Goal: Task Accomplishment & Management: Use online tool/utility

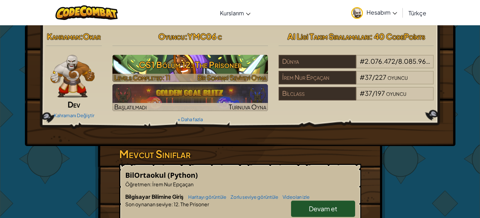
click at [249, 61] on h3 "CS1 Bölüm 12: The Prisoner" at bounding box center [191, 65] width 156 height 16
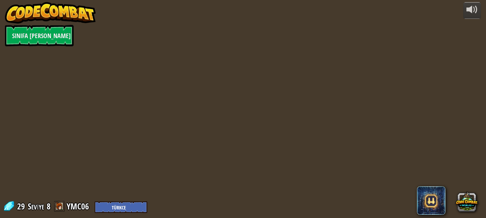
select select "tr"
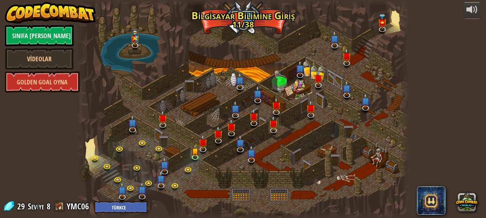
select select "tr"
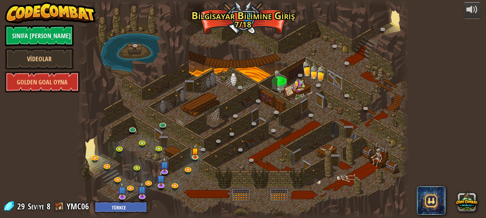
select select "tr"
click at [195, 152] on img at bounding box center [196, 148] width 8 height 18
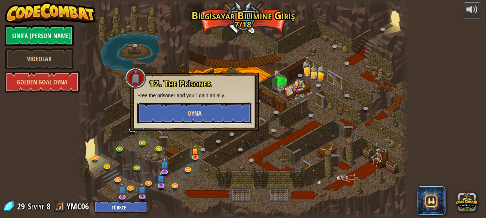
click at [206, 122] on button "Oyna" at bounding box center [194, 113] width 115 height 21
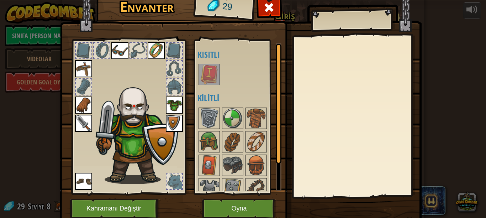
click at [214, 72] on img at bounding box center [209, 74] width 20 height 20
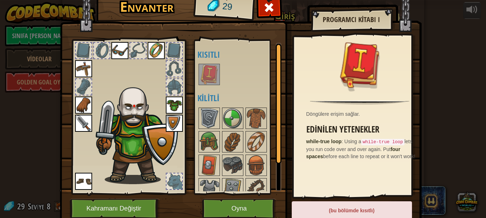
drag, startPoint x: 196, startPoint y: 116, endPoint x: 204, endPoint y: 130, distance: 15.2
click at [204, 130] on div "Açık Giy Giy Giy Giy Giy Giy Giy Giy (iki kere tıklayarak giy) Kısıtlı Kilitli" at bounding box center [243, 117] width 90 height 149
click at [209, 137] on img at bounding box center [209, 142] width 20 height 20
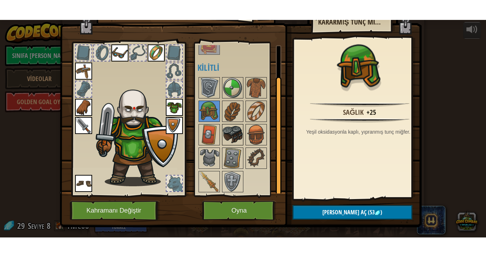
scroll to position [28, 0]
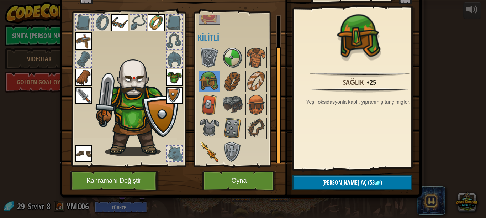
click at [213, 150] on img at bounding box center [209, 152] width 20 height 20
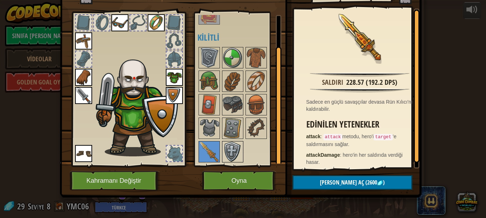
click at [237, 145] on img at bounding box center [233, 152] width 20 height 20
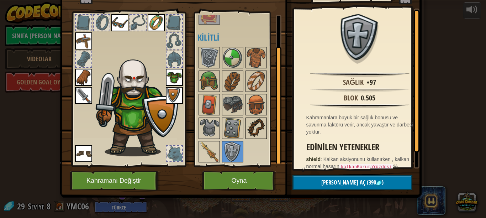
click at [248, 121] on img at bounding box center [256, 128] width 20 height 20
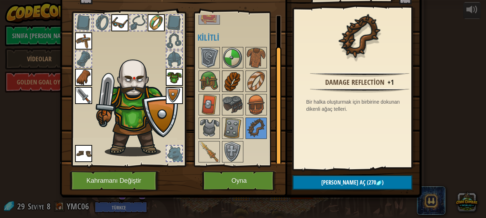
click at [226, 84] on img at bounding box center [233, 81] width 20 height 20
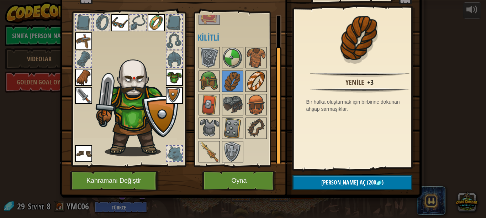
click at [257, 80] on img at bounding box center [256, 81] width 20 height 20
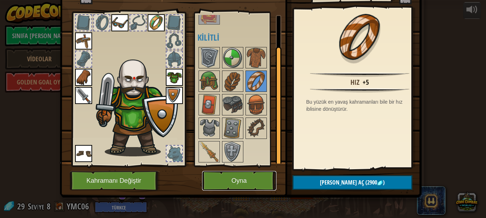
click at [249, 181] on button "Oyna" at bounding box center [239, 181] width 74 height 20
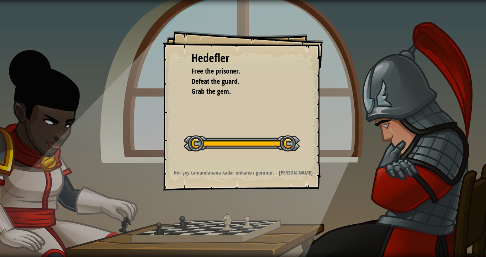
click at [0, 0] on button "Seviyeyi Başlat" at bounding box center [0, 0] width 0 height 0
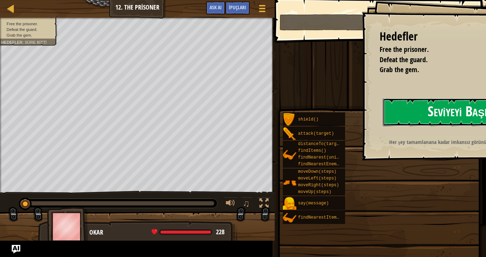
click at [383, 126] on button "Seviyeyi Başlat" at bounding box center [463, 112] width 160 height 28
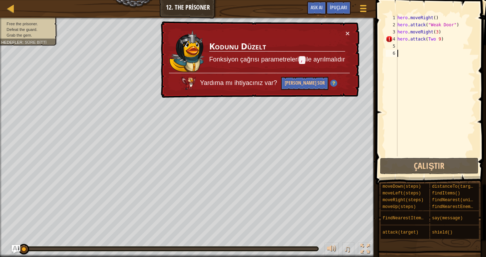
click at [451, 38] on div "hero . moveRight ( ) hero . attack ( "Weak Door" ) hero . moveRight ( 3 ) hero …" at bounding box center [435, 92] width 79 height 157
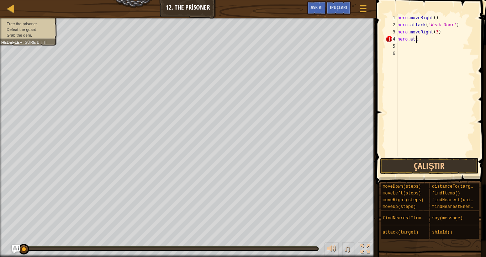
type textarea "h"
drag, startPoint x: 431, startPoint y: 165, endPoint x: 431, endPoint y: 160, distance: 5.0
click at [431, 163] on button "Çalıştır" at bounding box center [429, 166] width 99 height 16
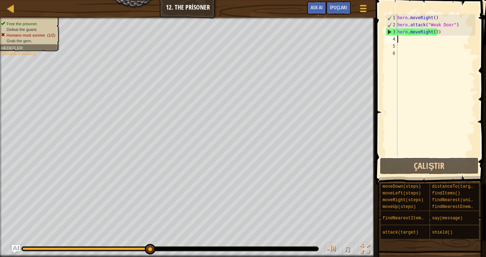
click at [404, 42] on div "hero . moveRight ( ) hero . attack ( "Weak Door" ) hero . moveRight ( 3 )" at bounding box center [435, 92] width 79 height 157
click at [400, 44] on div "hero . moveRight ( ) hero . attack ( "Weak Door" ) hero . moveRight ( 3 )" at bounding box center [435, 92] width 79 height 157
click at [403, 40] on div "hero . moveRight ( ) hero . attack ( "Weak Door" ) hero . moveRight ( 3 )" at bounding box center [435, 92] width 79 height 157
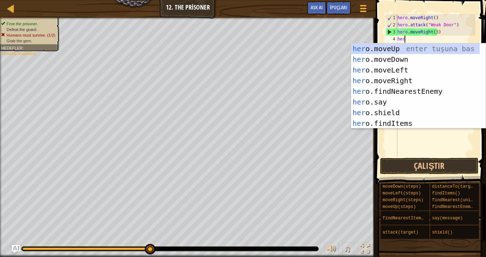
type textarea "hero"
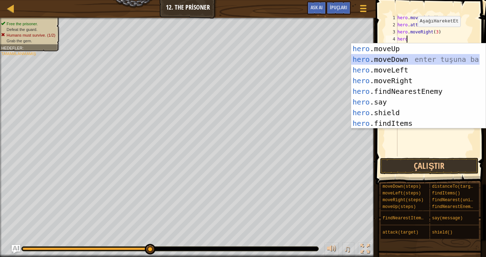
click at [386, 58] on div "hero .moveUp enter tuşuna bas hero .moveDown enter tuşuna bas hero .moveLeft en…" at bounding box center [415, 96] width 129 height 107
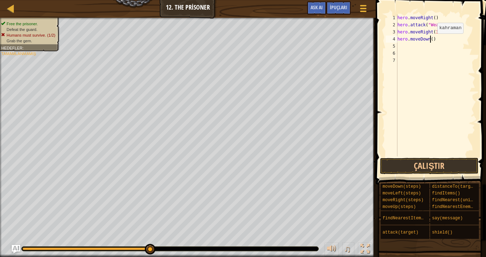
click at [432, 41] on div "hero . moveRight ( ) hero . attack ( "Weak Door" ) hero . moveRight ( 3 ) hero …" at bounding box center [435, 92] width 79 height 157
type textarea "hero.moveDown(3)"
click at [400, 44] on div "hero . moveRight ( ) hero . attack ( "Weak Door" ) hero . moveRight ( 3 ) hero …" at bounding box center [435, 92] width 79 height 157
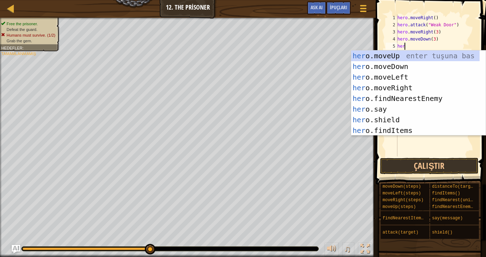
type textarea "hero"
click at [392, 75] on div "hero .moveUp enter tuşuna bas hero .moveDown enter tuşuna bas hero .moveLeft en…" at bounding box center [415, 104] width 129 height 107
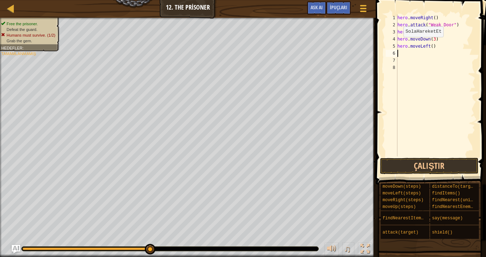
scroll to position [3, 0]
click at [430, 47] on div "hero . moveRight ( ) hero . attack ( "Weak Door" ) hero . moveRight ( 3 ) hero …" at bounding box center [435, 92] width 79 height 157
type textarea "hero.moveLeft(2)"
click at [413, 163] on button "Çalıştır" at bounding box center [429, 166] width 99 height 16
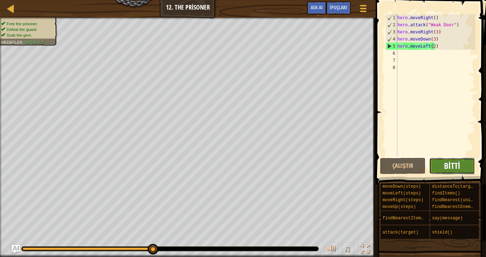
click at [446, 167] on span "Bitti" at bounding box center [452, 165] width 16 height 11
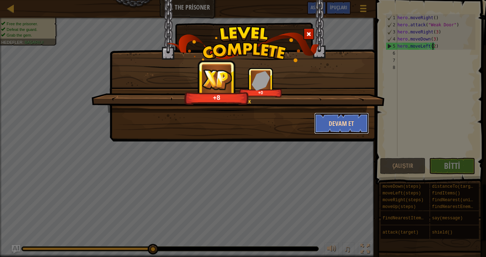
click at [329, 129] on button "Devam et" at bounding box center [341, 123] width 55 height 21
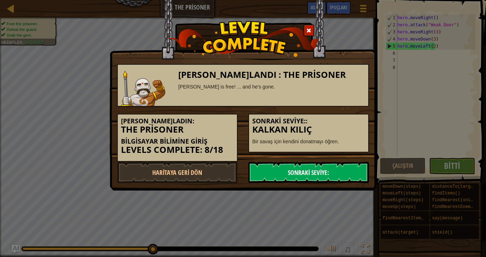
click at [318, 165] on link "Sonraki Seviye:" at bounding box center [309, 172] width 121 height 21
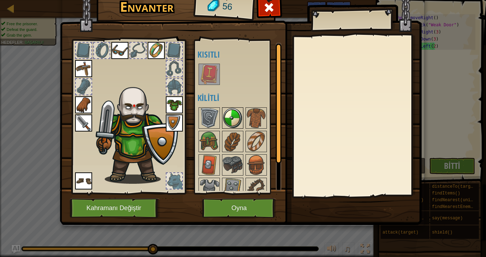
click at [232, 117] on img at bounding box center [233, 118] width 20 height 20
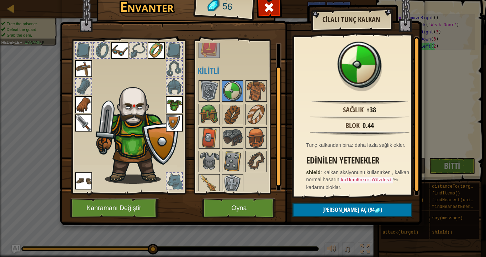
scroll to position [33, 0]
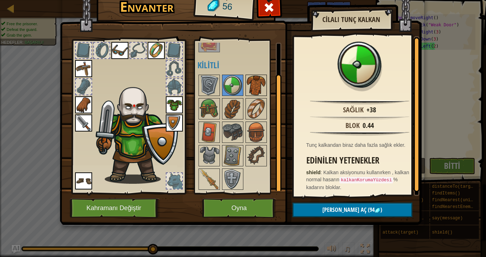
click at [256, 88] on img at bounding box center [256, 85] width 20 height 20
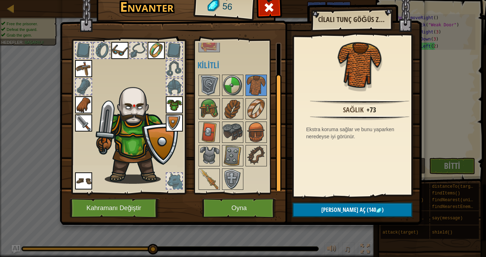
click at [172, 101] on img at bounding box center [174, 105] width 17 height 17
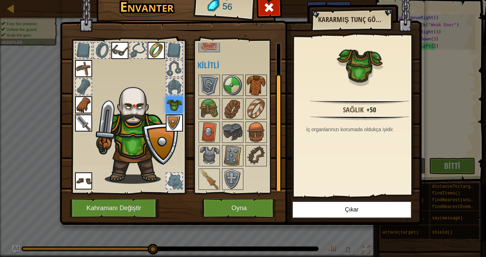
click at [261, 86] on img at bounding box center [256, 85] width 20 height 20
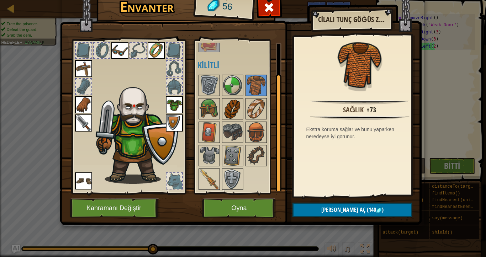
click at [229, 109] on img at bounding box center [233, 109] width 20 height 20
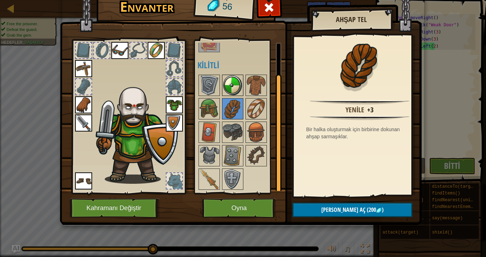
click at [235, 88] on img at bounding box center [233, 85] width 20 height 20
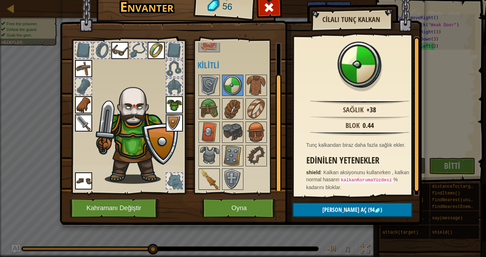
click at [206, 181] on img at bounding box center [209, 180] width 20 height 20
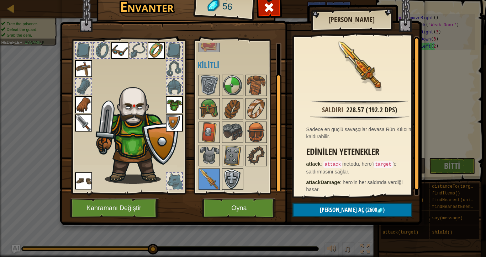
click at [230, 172] on img at bounding box center [233, 180] width 20 height 20
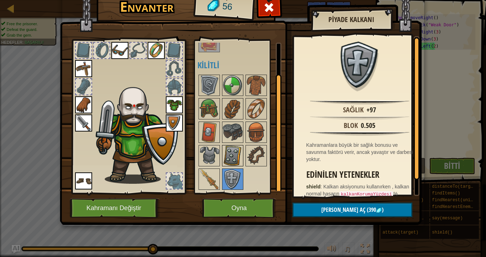
click at [235, 151] on img at bounding box center [233, 156] width 20 height 20
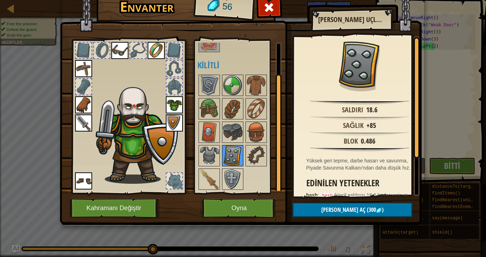
click at [231, 149] on img at bounding box center [233, 156] width 20 height 20
click at [224, 147] on img at bounding box center [233, 156] width 20 height 20
click at [214, 148] on img at bounding box center [209, 156] width 20 height 20
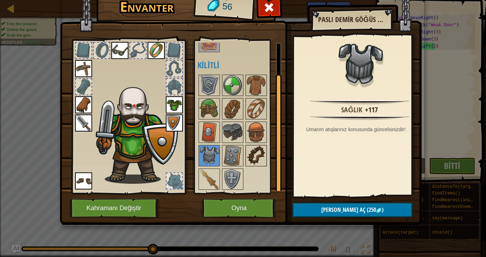
click at [267, 157] on div at bounding box center [256, 155] width 21 height 21
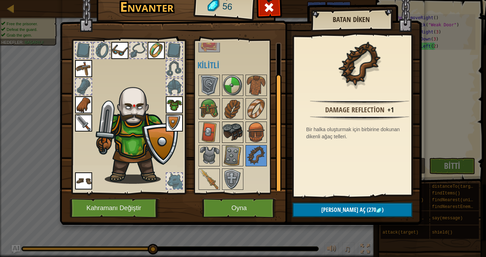
drag, startPoint x: 252, startPoint y: 127, endPoint x: 238, endPoint y: 125, distance: 14.3
click at [248, 124] on img at bounding box center [256, 133] width 20 height 20
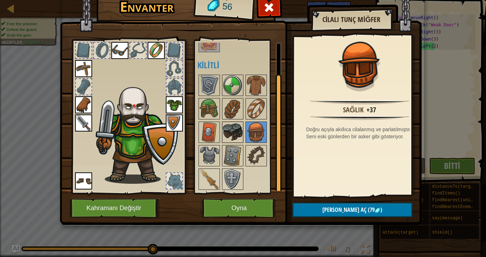
click at [238, 126] on img at bounding box center [233, 133] width 20 height 20
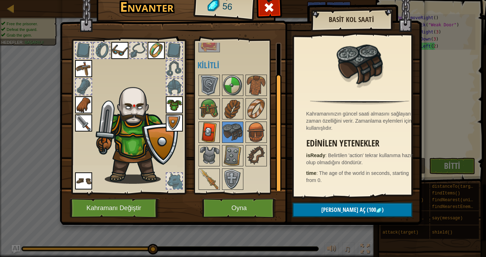
click at [204, 133] on img at bounding box center [209, 133] width 20 height 20
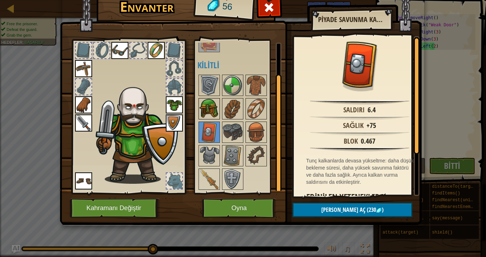
click at [205, 106] on img at bounding box center [209, 109] width 20 height 20
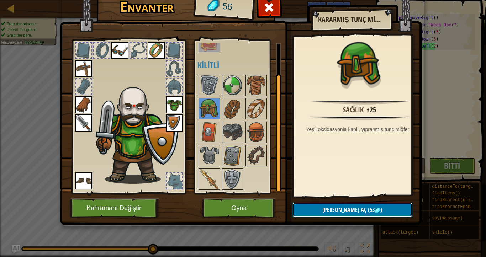
click at [381, 211] on span ")" at bounding box center [382, 210] width 2 height 8
click at [370, 211] on button "Devam et" at bounding box center [353, 210] width 120 height 15
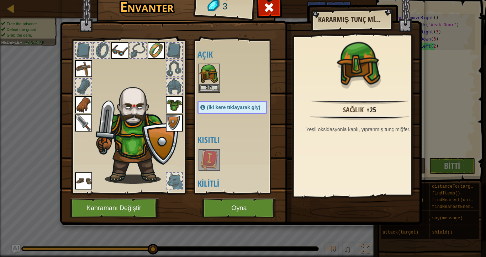
drag, startPoint x: 209, startPoint y: 83, endPoint x: 210, endPoint y: 88, distance: 5.8
click at [209, 85] on div "Giy" at bounding box center [209, 78] width 21 height 29
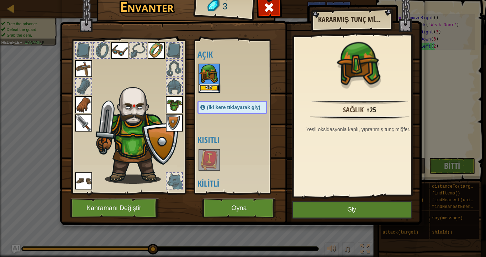
click at [210, 90] on button "Giy" at bounding box center [209, 87] width 20 height 7
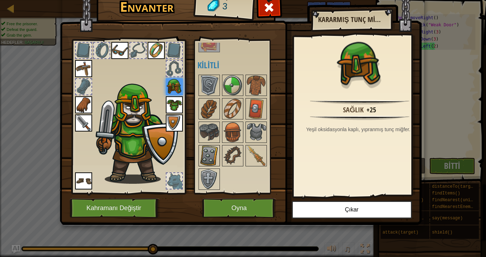
click at [212, 156] on img at bounding box center [209, 156] width 20 height 20
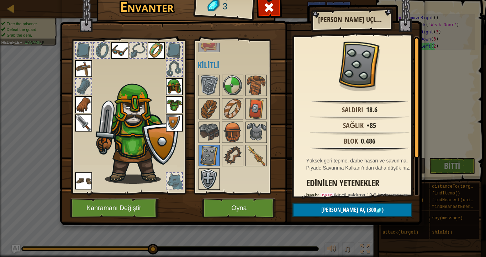
click at [204, 178] on img at bounding box center [209, 180] width 20 height 20
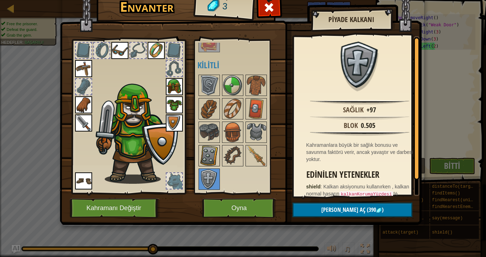
click at [208, 152] on img at bounding box center [209, 156] width 20 height 20
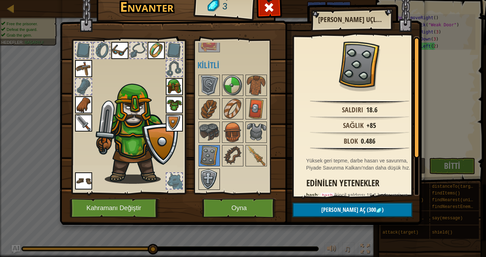
click at [210, 173] on img at bounding box center [209, 180] width 20 height 20
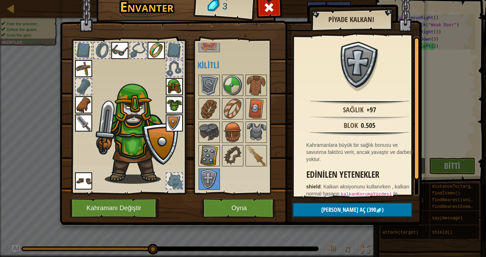
click at [213, 157] on img at bounding box center [209, 156] width 20 height 20
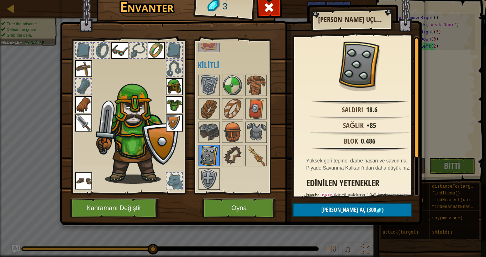
click at [213, 157] on img at bounding box center [209, 156] width 20 height 20
click at [259, 201] on button "Oyna" at bounding box center [239, 209] width 74 height 20
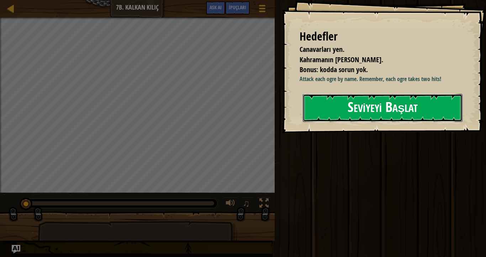
click at [369, 109] on button "Seviyeyi Başlat" at bounding box center [383, 108] width 160 height 28
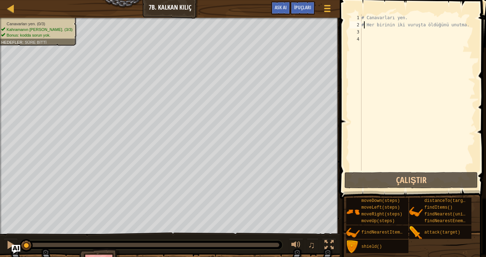
click at [364, 27] on div "# Canavarları yen. # Her birinin iki vuruşta öldüğünü unutma." at bounding box center [417, 99] width 115 height 171
type textarea "# Her birinin iki vuruşta öldüğünü unutma."
click at [367, 32] on div "# Canavarları yen. # Her birinin iki vuruşta öldüğünü unutma." at bounding box center [417, 99] width 115 height 171
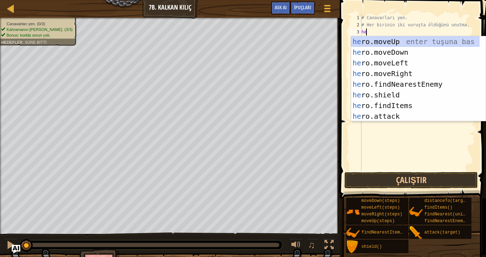
scroll to position [3, 0]
click at [378, 114] on div "hero .moveUp enter tuşuna bas hero .moveDown enter tuşuna bas hero .moveLeft en…" at bounding box center [415, 89] width 129 height 107
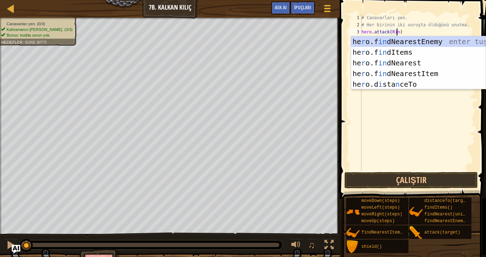
scroll to position [3, 3]
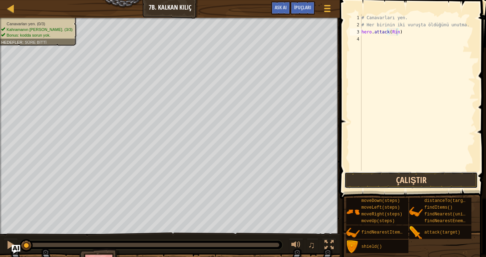
click at [396, 181] on button "Çalıştır" at bounding box center [412, 180] width 134 height 16
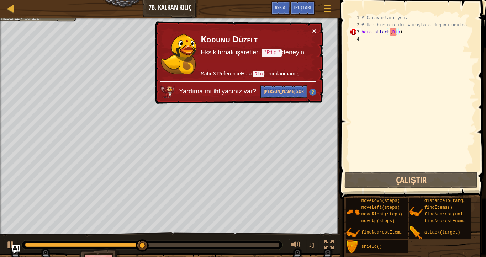
click at [316, 27] on button "×" at bounding box center [314, 30] width 4 height 7
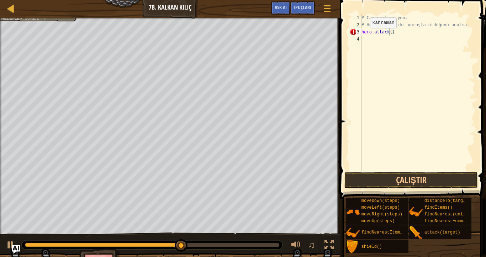
scroll to position [3, 2]
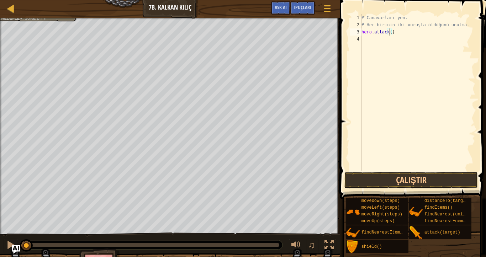
drag, startPoint x: 277, startPoint y: 241, endPoint x: 0, endPoint y: 225, distance: 277.5
click at [0, 218] on div "Canavarları yen. (0/3) [PERSON_NAME] hayatta kalmalı. (3/3) Bonus: kodda sorun …" at bounding box center [243, 150] width 486 height 265
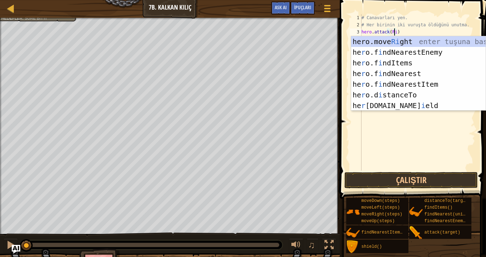
scroll to position [3, 3]
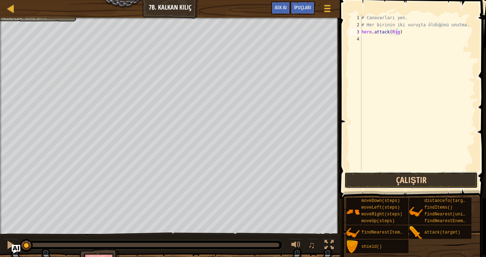
click at [401, 180] on button "Çalıştır" at bounding box center [412, 180] width 134 height 16
click at [401, 176] on button "Çalıştırılıyor" at bounding box center [412, 180] width 134 height 16
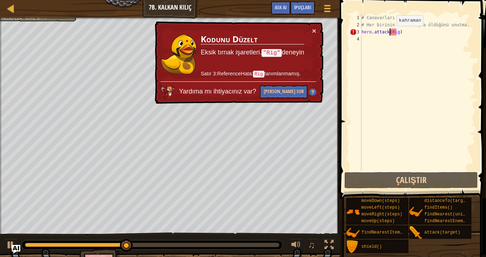
click at [391, 33] on div "# Canavarları yen. # Her birinin iki vuruşta öldüğünü unutma. hero . attack ( R…" at bounding box center [417, 99] width 115 height 171
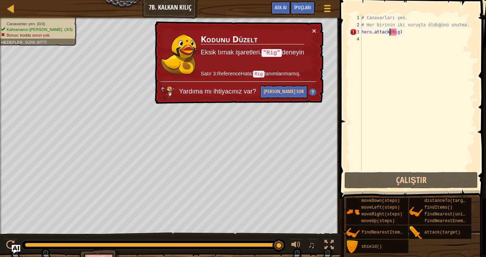
click at [406, 33] on div "# Canavarları yen. # Her birinin iki vuruşta öldüğünü unutma. hero . attack ( R…" at bounding box center [417, 99] width 115 height 171
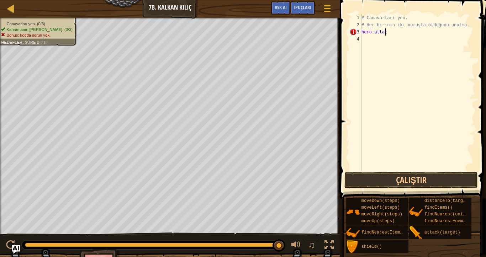
scroll to position [3, 0]
type textarea "h"
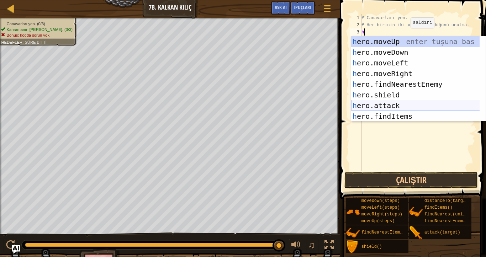
click at [406, 105] on div "h ero.moveUp enter tuşuna bas h ero.moveDown enter tuşuna bas h ero.moveLeft en…" at bounding box center [418, 89] width 135 height 107
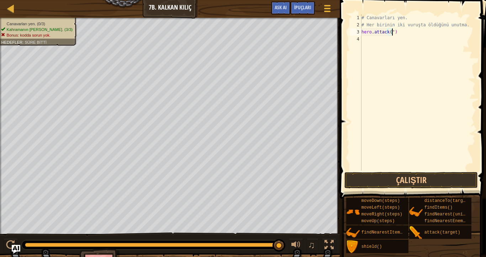
scroll to position [3, 2]
click at [299, 7] on span "İpuçları" at bounding box center [302, 7] width 17 height 7
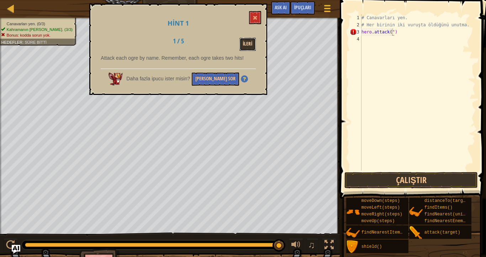
click at [245, 45] on button "İleri" at bounding box center [248, 44] width 17 height 13
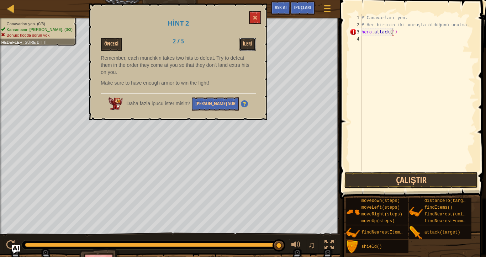
click at [245, 45] on button "İleri" at bounding box center [248, 44] width 17 height 13
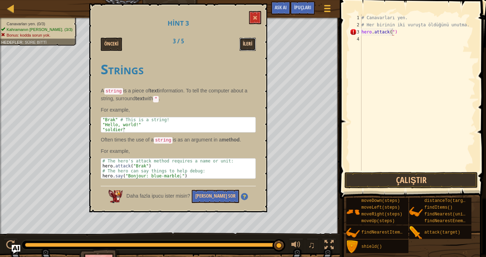
click at [245, 45] on button "İleri" at bounding box center [248, 44] width 17 height 13
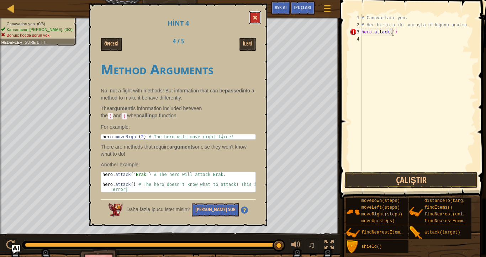
click at [255, 19] on span at bounding box center [255, 17] width 5 height 5
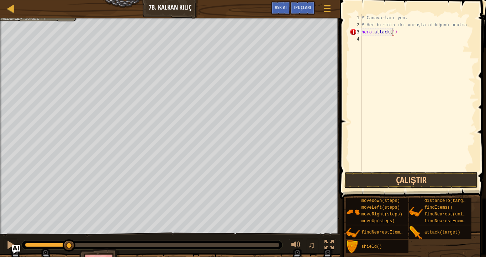
click at [69, 210] on div "Canavarları yen. (0/3) [PERSON_NAME] hayatta kalmalı. (3/3) Bonus: kodda sorun …" at bounding box center [243, 150] width 486 height 265
drag, startPoint x: 68, startPoint y: 248, endPoint x: 46, endPoint y: 254, distance: 23.1
click at [46, 218] on div "Canavarları yen. (0/3) [PERSON_NAME] hayatta kalmalı. (3/3) Bonus: kodda sorun …" at bounding box center [243, 150] width 486 height 265
drag, startPoint x: 49, startPoint y: 247, endPoint x: 14, endPoint y: 257, distance: 36.6
click at [14, 218] on div "Canavarları yen. (0/3) [PERSON_NAME] hayatta kalmalı. (3/3) Bonus: kodda sorun …" at bounding box center [243, 150] width 486 height 265
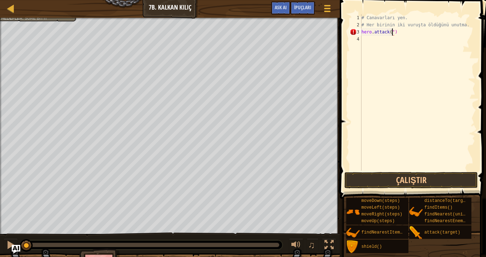
click at [392, 32] on div "# Canavarları yen. # Her birinin iki vuruşta öldüğünü unutma. hero . attack ( ")" at bounding box center [417, 99] width 115 height 171
click at [364, 176] on button "Çalıştır" at bounding box center [412, 180] width 134 height 16
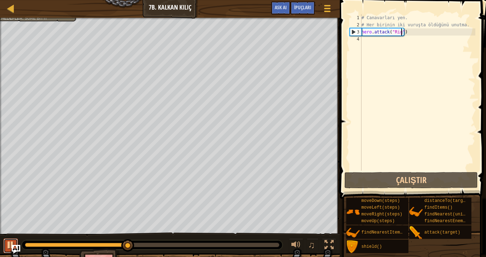
click at [6, 218] on div at bounding box center [10, 245] width 9 height 9
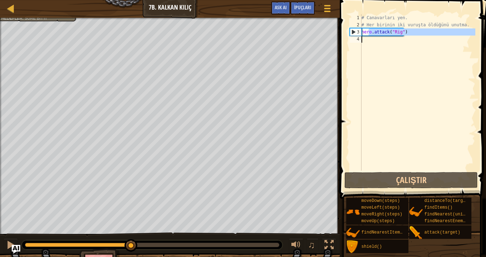
drag, startPoint x: 370, startPoint y: 35, endPoint x: 368, endPoint y: 41, distance: 6.9
click at [368, 41] on div "# Canavarları yen. # Her birinin iki vuruşta öldüğünü unutma. hero . attack ( "…" at bounding box center [417, 99] width 115 height 171
type textarea "hero.attack("Rig")"
click at [368, 41] on div "# Canavarları yen. # Her birinin iki vuruşta öldüğünü unutma. hero . attack ( "…" at bounding box center [417, 92] width 115 height 157
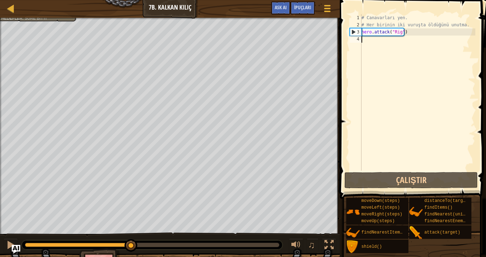
click at [363, 43] on div "# Canavarları yen. # Her birinin iki vuruşta öldüğünü unutma. hero . attack ( "…" at bounding box center [417, 99] width 115 height 171
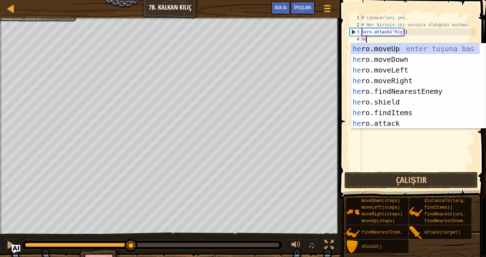
scroll to position [3, 0]
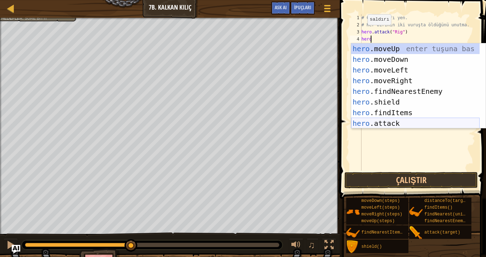
click at [379, 127] on div "hero .moveUp enter tuşuna bas hero .moveDown enter tuşuna bas hero .moveLeft en…" at bounding box center [415, 96] width 129 height 107
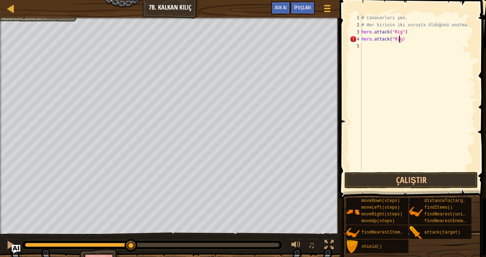
scroll to position [3, 3]
type textarea "hero.attack("Rig")"
click at [389, 172] on button "Çalıştır" at bounding box center [412, 180] width 134 height 16
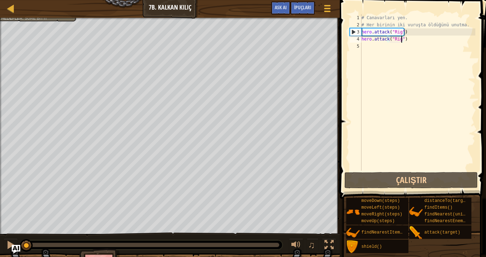
drag, startPoint x: 151, startPoint y: 244, endPoint x: 0, endPoint y: 257, distance: 151.2
click at [0, 218] on div "Canavarları yen. (1/3) [PERSON_NAME] hayatta kalmalı. (3/3) Bonus: kodda sorun …" at bounding box center [243, 150] width 486 height 265
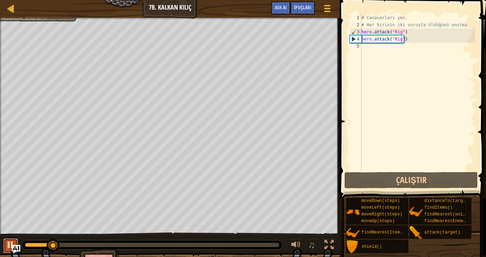
click at [8, 218] on div at bounding box center [10, 245] width 9 height 9
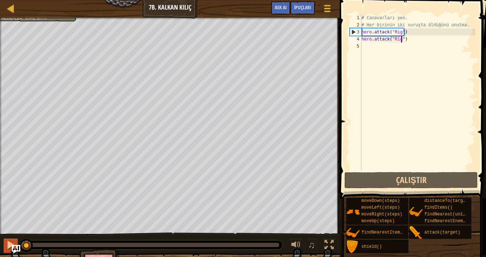
drag, startPoint x: 50, startPoint y: 243, endPoint x: 11, endPoint y: 252, distance: 40.0
click at [11, 218] on div "♫" at bounding box center [170, 243] width 340 height 21
click at [365, 47] on div "# Canavarları yen. # Her birinin iki vuruşta öldüğünü unutma. hero . attack ( "…" at bounding box center [417, 99] width 115 height 171
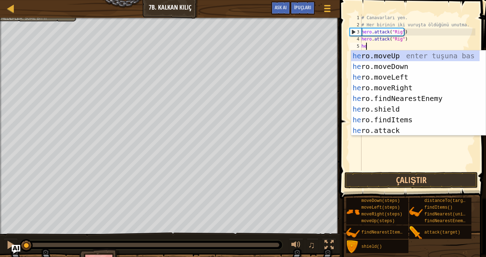
scroll to position [3, 0]
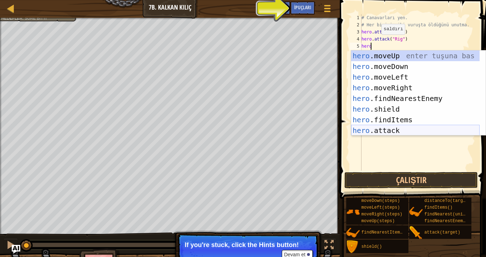
click at [377, 132] on div "hero .moveUp enter tuşuna bas hero .moveDown enter tuşuna bas hero .moveLeft en…" at bounding box center [415, 104] width 129 height 107
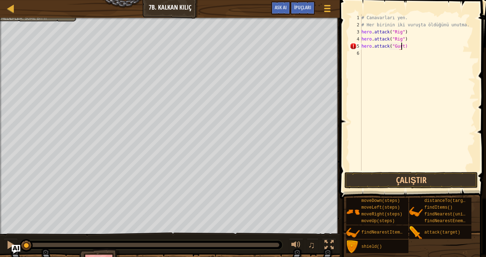
scroll to position [3, 3]
type textarea "hero.attack("Gurt")"
click at [413, 183] on button "Çalıştır" at bounding box center [412, 180] width 134 height 16
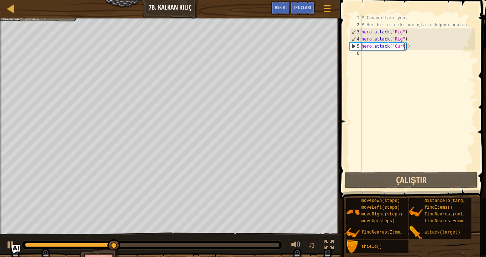
click at [363, 55] on div "# Canavarları yen. # Her birinin iki vuruşta öldüğünü unutma. hero . attack ( "…" at bounding box center [417, 99] width 115 height 171
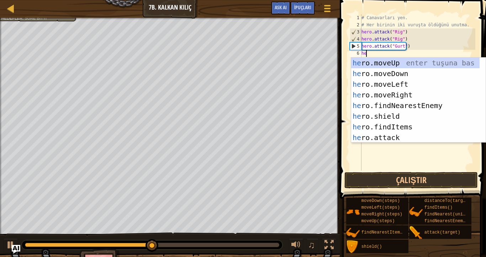
scroll to position [3, 0]
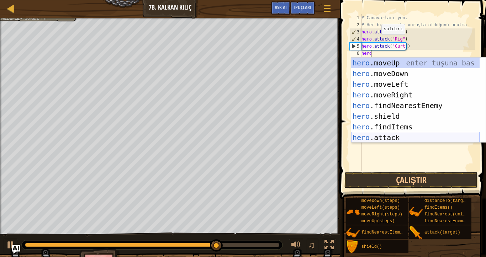
click at [394, 138] on div "hero .moveUp enter tuşuna bas hero .moveDown enter tuşuna bas hero .moveLeft en…" at bounding box center [415, 111] width 129 height 107
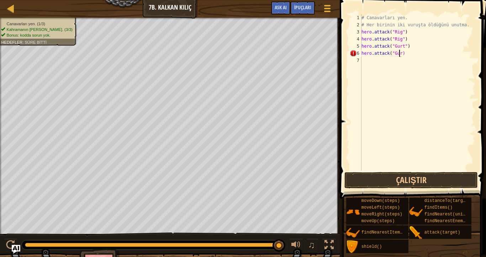
scroll to position [3, 3]
type textarea "hero.attack("Gurt")"
click at [388, 181] on button "Çalıştır" at bounding box center [412, 180] width 134 height 16
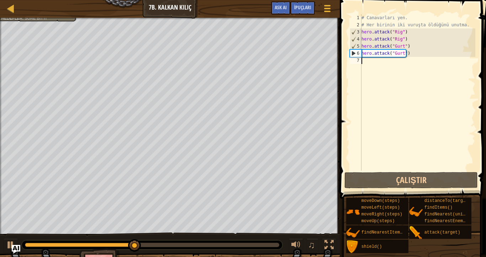
click at [364, 62] on div "# Canavarları yen. # Her birinin iki vuruşta öldüğünü unutma. hero . attack ( "…" at bounding box center [417, 99] width 115 height 171
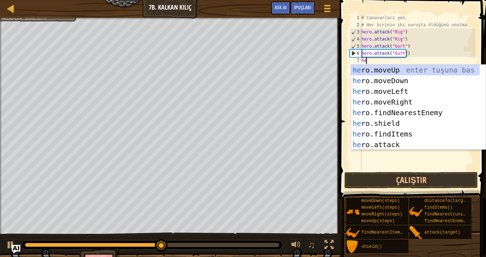
scroll to position [3, 0]
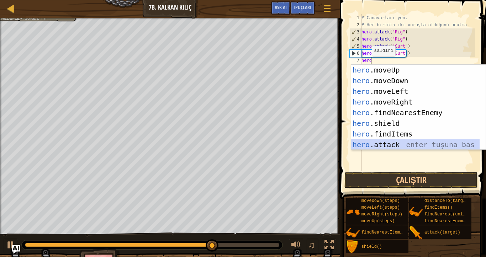
click at [378, 147] on div "hero .moveUp enter tuşuna bas hero .moveDown enter tuşuna bas hero .moveLeft en…" at bounding box center [415, 118] width 129 height 107
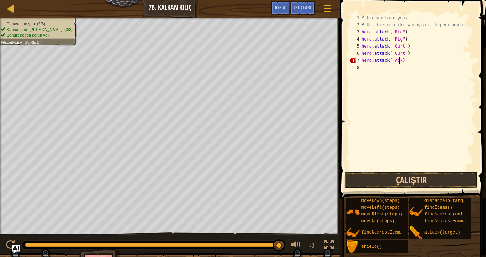
scroll to position [3, 3]
click at [426, 178] on button "Çalıştır" at bounding box center [412, 180] width 134 height 16
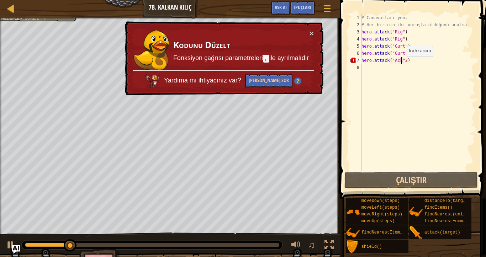
click at [401, 64] on div "# Canavarları yen. # Her birinin iki vuruşta öldüğünü unutma. hero . attack ( "…" at bounding box center [417, 99] width 115 height 171
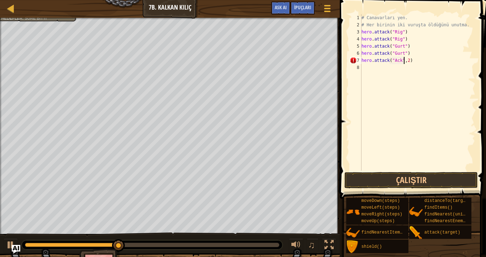
scroll to position [3, 4]
click at [390, 177] on button "Çalıştır" at bounding box center [412, 180] width 134 height 16
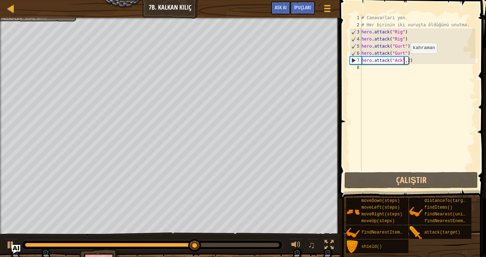
click at [405, 61] on div "# Canavarları yen. # Her birinin iki vuruşta öldüğünü unutma. hero . attack ( "…" at bounding box center [417, 99] width 115 height 171
click at [406, 61] on div "# Canavarları yen. # Her birinin iki vuruşta öldüğünü unutma. hero . attack ( "…" at bounding box center [417, 99] width 115 height 171
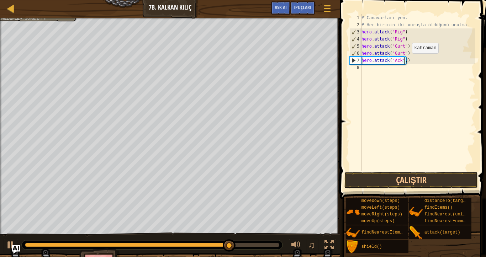
scroll to position [3, 3]
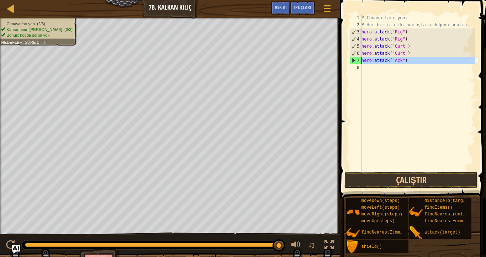
click at [354, 60] on div "7" at bounding box center [355, 60] width 11 height 7
type textarea "hero.attack("Ack")"
click at [365, 66] on div "# Canavarları yen. # Her birinin iki vuruşta öldüğünü unutma. hero . attack ( "…" at bounding box center [417, 99] width 115 height 171
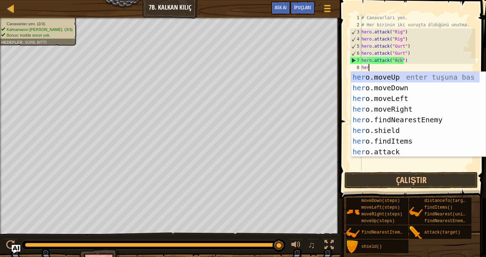
scroll to position [3, 0]
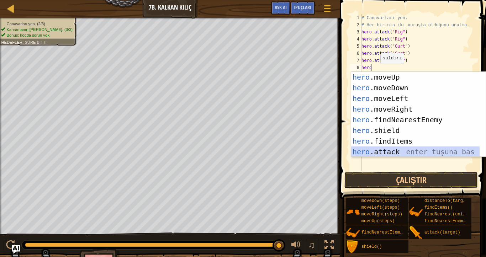
click at [387, 153] on div "hero .moveUp enter tuşuna bas hero .moveDown enter tuşuna bas hero .moveLeft en…" at bounding box center [415, 125] width 129 height 107
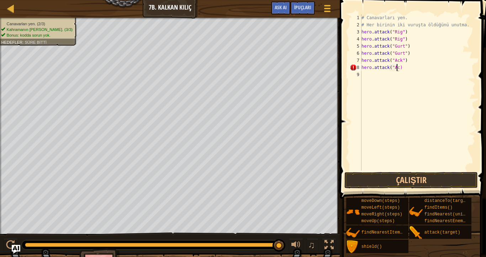
scroll to position [3, 3]
click at [379, 179] on button "Çalıştır" at bounding box center [412, 180] width 134 height 16
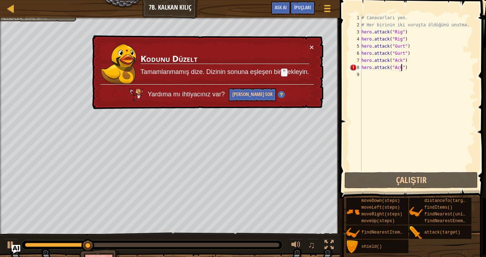
scroll to position [3, 3]
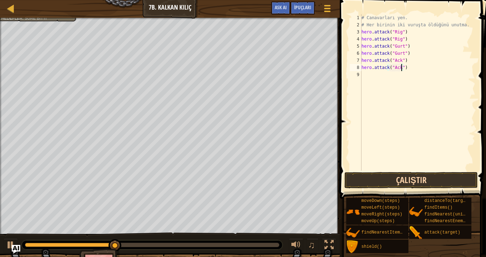
type textarea "hero.attack("Ack")"
drag, startPoint x: 376, startPoint y: 187, endPoint x: 377, endPoint y: 179, distance: 8.2
click at [377, 187] on button "Çalıştır" at bounding box center [412, 180] width 134 height 16
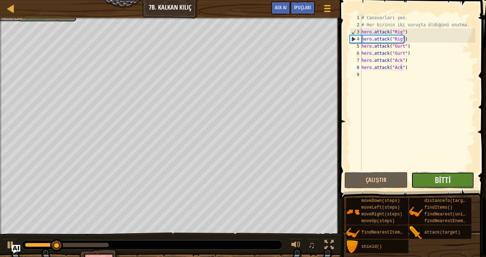
click at [431, 184] on button "Bitti" at bounding box center [443, 180] width 63 height 16
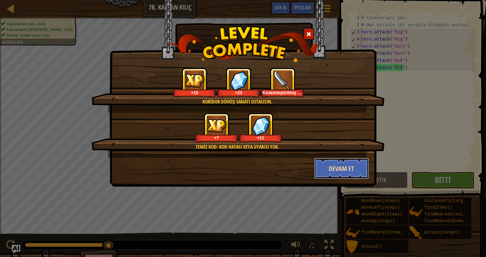
click at [342, 162] on button "Devam et" at bounding box center [341, 168] width 55 height 21
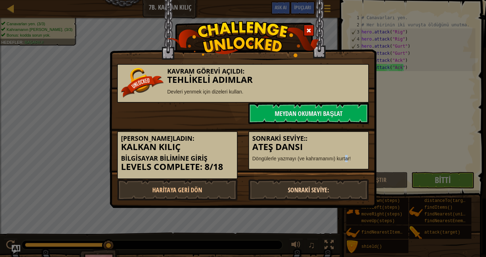
click at [327, 186] on link "Sonraki Seviye:" at bounding box center [309, 189] width 121 height 21
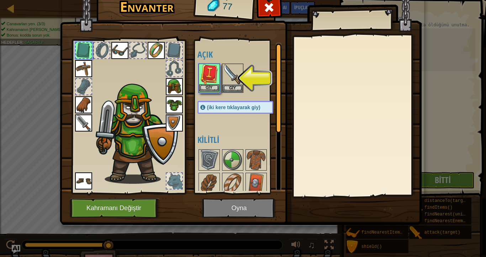
click at [203, 84] on img at bounding box center [209, 74] width 20 height 20
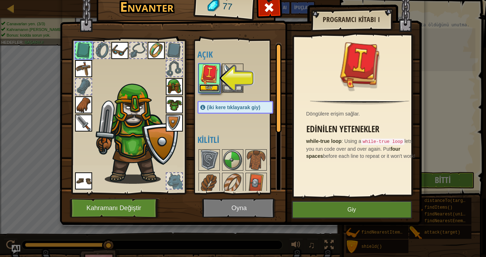
click at [207, 84] on button "Giy" at bounding box center [209, 87] width 20 height 7
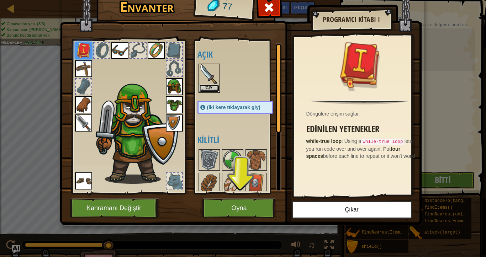
click at [212, 85] on button "Giy" at bounding box center [209, 88] width 20 height 7
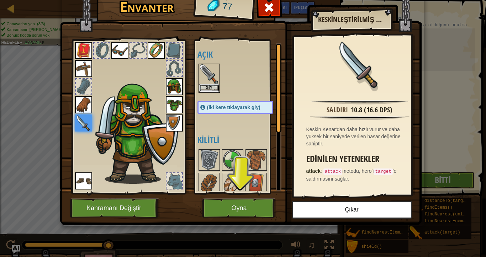
click at [212, 85] on button "Giy" at bounding box center [209, 87] width 20 height 7
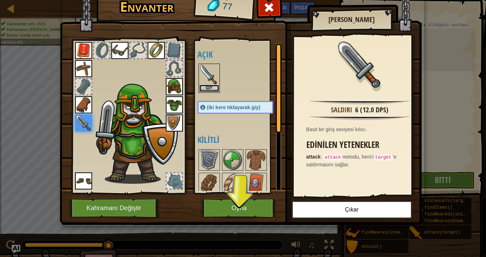
click at [212, 85] on button "Giy" at bounding box center [209, 88] width 20 height 7
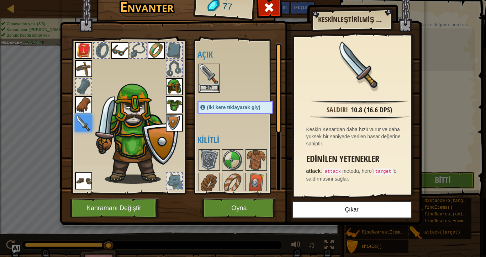
click at [212, 85] on button "Giy" at bounding box center [209, 87] width 20 height 7
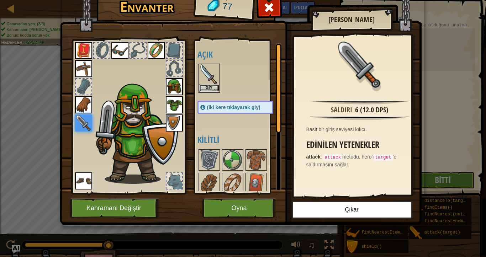
click at [214, 88] on button "Giy" at bounding box center [209, 87] width 20 height 7
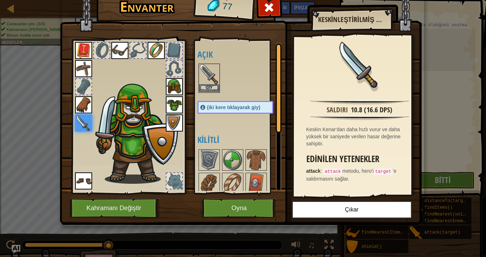
click at [208, 74] on img at bounding box center [209, 74] width 20 height 20
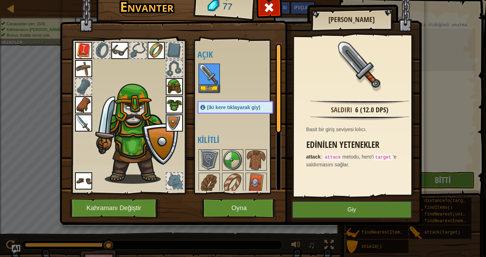
click at [87, 121] on img at bounding box center [83, 123] width 17 height 17
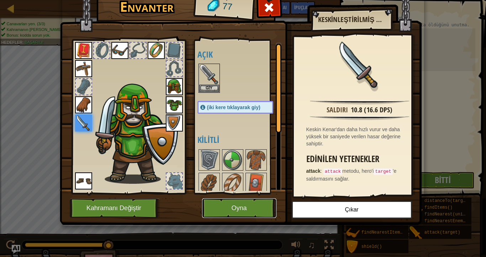
click at [216, 201] on button "Oyna" at bounding box center [239, 209] width 74 height 20
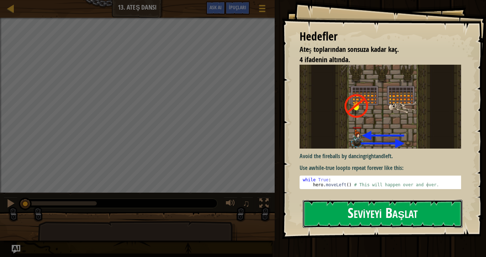
click at [348, 209] on button "Seviyeyi Başlat" at bounding box center [383, 214] width 160 height 28
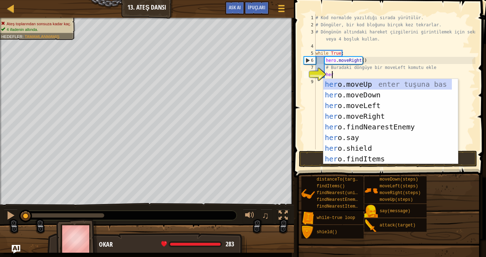
type textarea "hero"
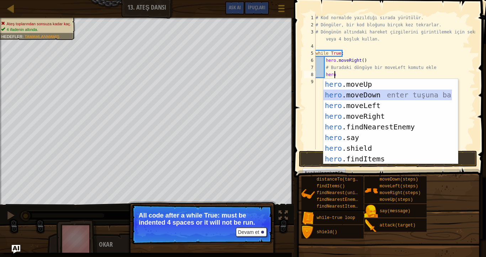
click at [344, 94] on div "hero .moveUp enter tuşuna bas hero .moveDown enter tuşuna bas hero .moveLeft en…" at bounding box center [388, 132] width 129 height 107
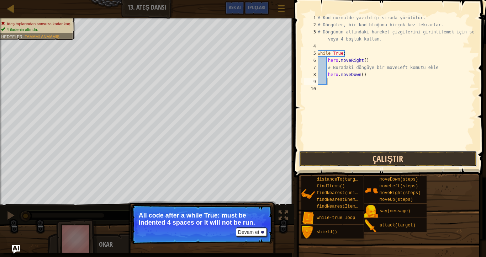
click at [360, 157] on button "Çalıştır" at bounding box center [388, 159] width 178 height 16
click at [360, 160] on button "Çalıştırılıyor" at bounding box center [388, 159] width 178 height 16
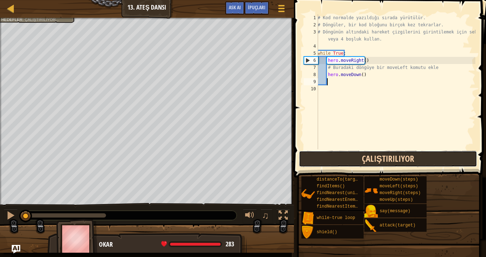
click at [360, 160] on button "Çalıştırılıyor" at bounding box center [388, 159] width 178 height 16
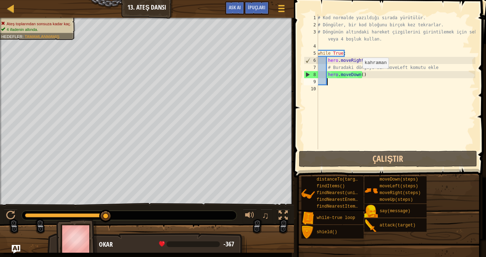
click at [359, 72] on div "# Kod normalde yazıldığı sırada yürütülür. # [PERSON_NAME], bir kod bloğunu bir…" at bounding box center [396, 89] width 159 height 150
click at [363, 74] on div "# Kod normalde yazıldığı sırada yürütülür. # [PERSON_NAME], bir kod bloğunu bir…" at bounding box center [396, 89] width 159 height 150
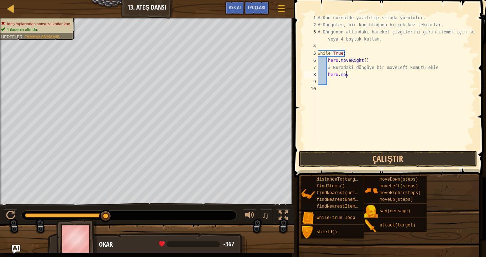
type textarea "h"
type textarea "#"
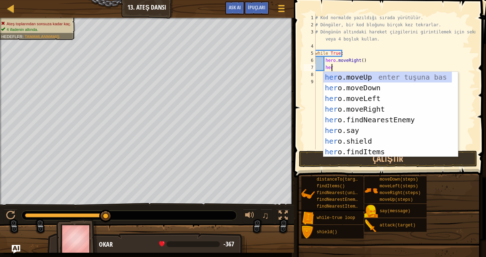
type textarea "hero"
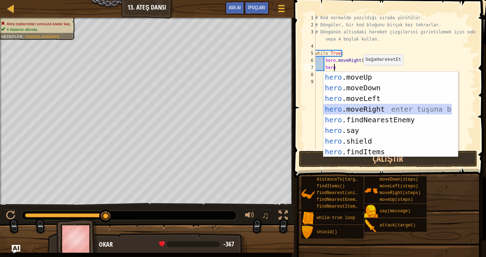
click at [348, 106] on div "hero .moveUp enter tuşuna bas hero .moveDown enter tuşuna bas hero .moveLeft en…" at bounding box center [388, 125] width 129 height 107
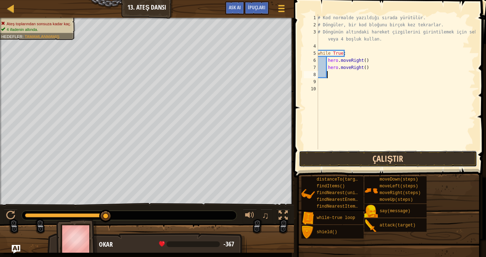
click at [339, 158] on button "Çalıştır" at bounding box center [388, 159] width 178 height 16
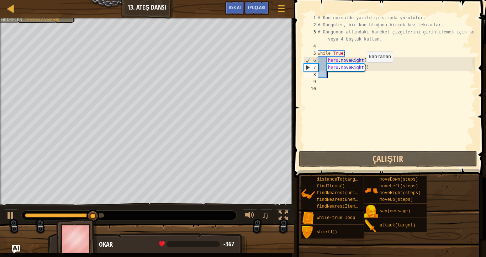
click at [363, 69] on div "# Kod normalde yazıldığı sırada yürütülür. # [PERSON_NAME], bir kod bloğunu bir…" at bounding box center [396, 89] width 159 height 150
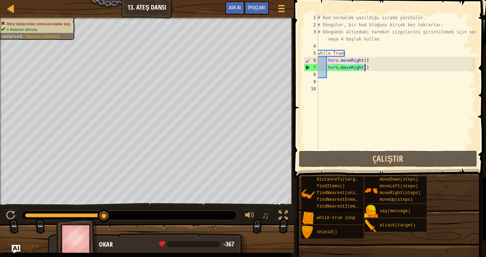
click at [364, 69] on div "# Kod normalde yazıldığı sırada yürütülür. # [PERSON_NAME], bir kod bloğunu bir…" at bounding box center [396, 89] width 159 height 150
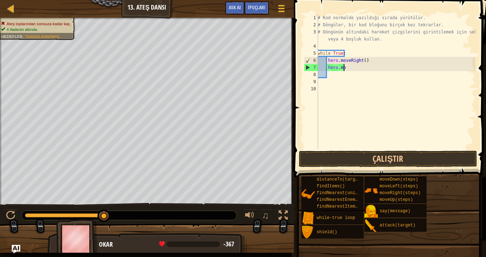
type textarea "h"
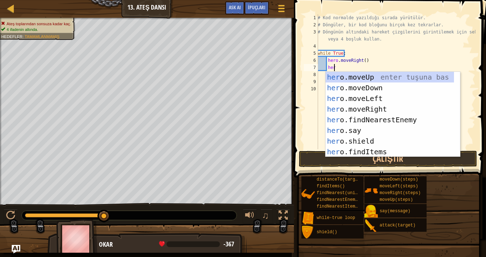
type textarea "hero"
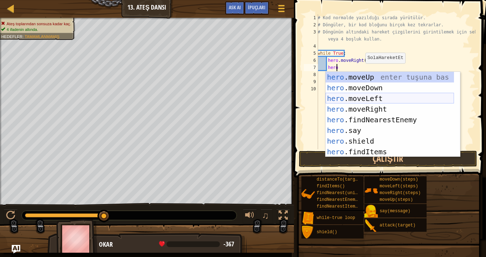
click at [370, 97] on div "hero .moveUp enter tuşuna bas hero .moveDown enter tuşuna bas hero .moveLeft en…" at bounding box center [390, 125] width 129 height 107
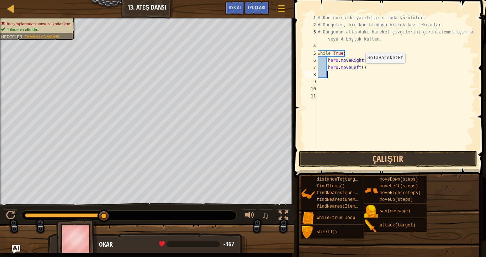
scroll to position [3, 0]
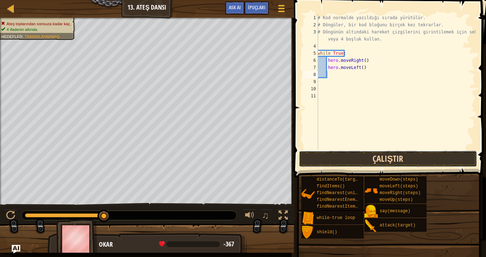
click at [364, 159] on button "Çalıştır" at bounding box center [388, 159] width 178 height 16
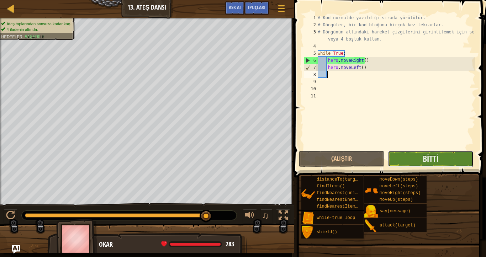
click at [420, 158] on button "Bitti" at bounding box center [430, 159] width 85 height 16
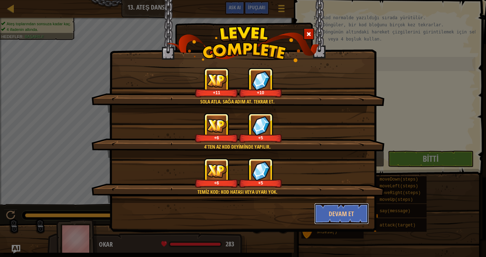
drag, startPoint x: 366, startPoint y: 213, endPoint x: 334, endPoint y: 218, distance: 31.6
click at [365, 213] on button "Devam et" at bounding box center [341, 213] width 55 height 21
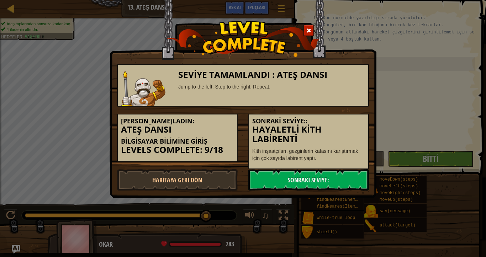
click at [335, 214] on div "Seviye Tamamlandı : Ateş Dansı Jump to the left. Step to the right. Repeat. Sev…" at bounding box center [243, 128] width 486 height 257
click at [300, 181] on link "Sonraki Seviye:" at bounding box center [309, 180] width 121 height 21
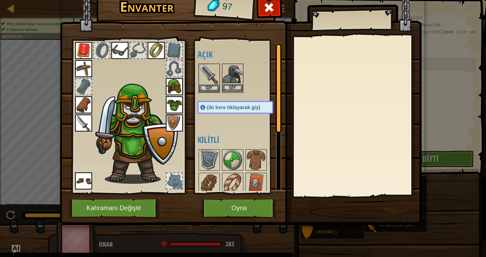
click at [232, 84] on img at bounding box center [233, 74] width 20 height 20
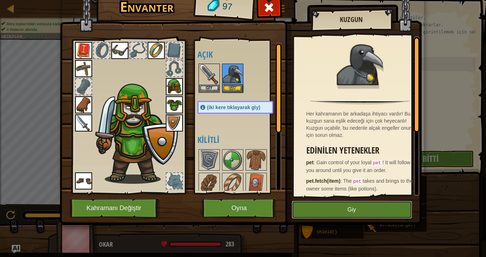
click at [331, 209] on button "Giy" at bounding box center [352, 210] width 120 height 18
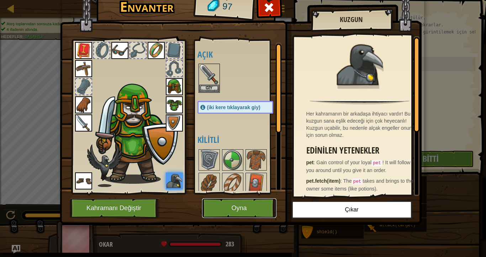
click at [226, 212] on button "Oyna" at bounding box center [239, 209] width 74 height 20
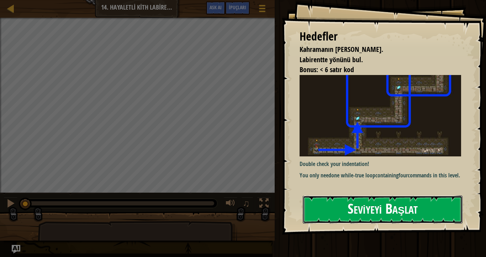
click at [380, 210] on button "Seviyeyi Başlat" at bounding box center [383, 210] width 160 height 28
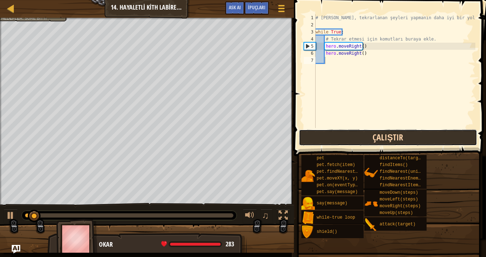
click at [311, 139] on button "Çalıştır" at bounding box center [388, 138] width 178 height 16
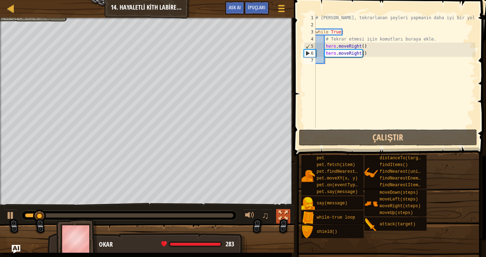
click at [280, 218] on div at bounding box center [283, 215] width 9 height 9
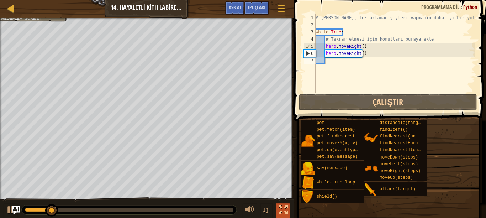
click at [287, 212] on div at bounding box center [283, 209] width 9 height 9
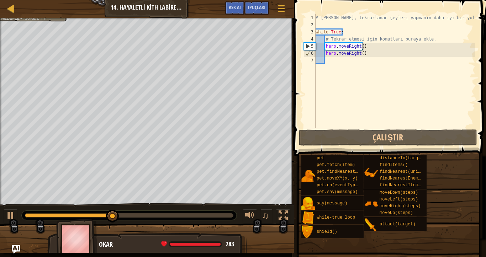
click at [365, 47] on div "# [PERSON_NAME], tekrarlanan şeyleri yapmanın daha iyi bir yoludur. while True …" at bounding box center [394, 78] width 161 height 128
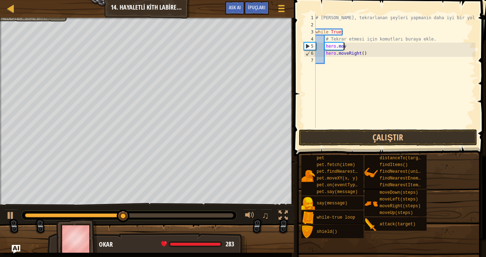
type textarea "h"
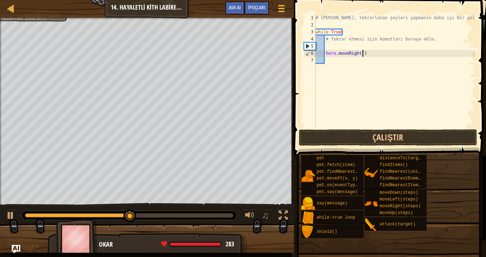
drag, startPoint x: 367, startPoint y: 50, endPoint x: 366, endPoint y: 57, distance: 6.9
click at [366, 56] on div "# [PERSON_NAME], tekrarlanan şeyleri yapmanın daha iyi bir yoludur. while True …" at bounding box center [394, 78] width 161 height 128
type textarea "h"
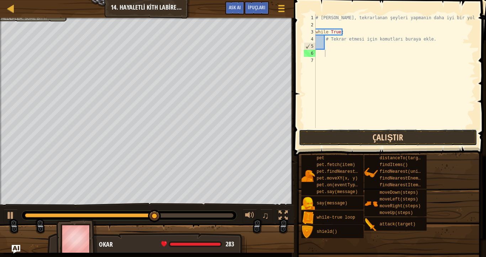
click at [353, 132] on button "Çalıştır" at bounding box center [388, 138] width 178 height 16
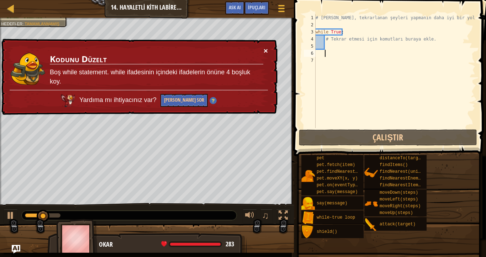
click at [265, 50] on button "×" at bounding box center [266, 50] width 4 height 7
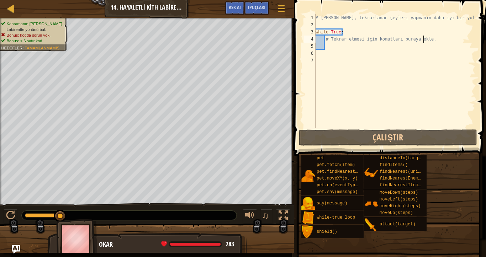
click at [424, 39] on div "# [PERSON_NAME], tekrarlanan şeyleri yapmanın daha iyi bir yoludur. while True …" at bounding box center [394, 78] width 161 height 128
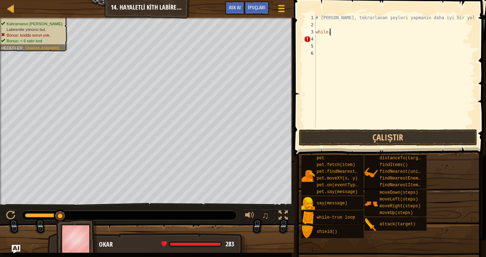
type textarea "w"
click at [345, 33] on div "# [PERSON_NAME], tekrarlanan şeyleri yapmanın daha iyi bir yoludur." at bounding box center [394, 78] width 161 height 128
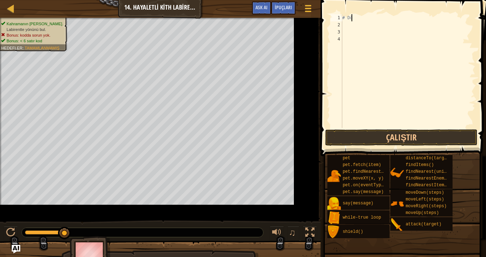
type textarea "#"
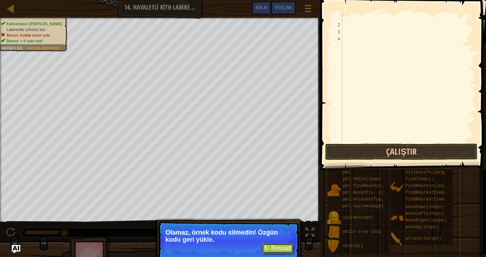
click at [269, 218] on button "↻ Reload" at bounding box center [278, 249] width 32 height 11
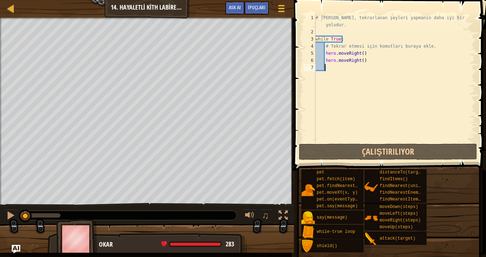
scroll to position [3, 0]
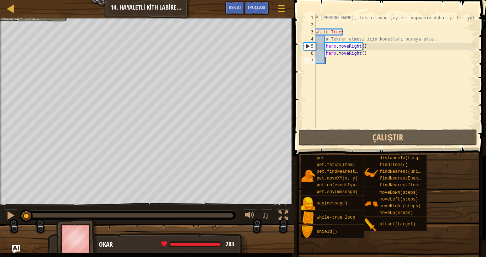
click at [360, 58] on div "# [PERSON_NAME], tekrarlanan şeyleri yapmanın daha iyi bir yoludur. while True …" at bounding box center [394, 78] width 161 height 128
click at [362, 56] on div "# [PERSON_NAME], tekrarlanan şeyleri yapmanın daha iyi bir yoludur. while True …" at bounding box center [394, 78] width 161 height 128
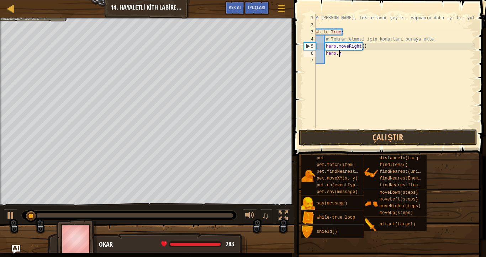
type textarea "h"
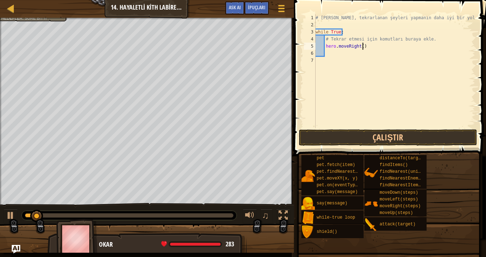
click at [364, 50] on div "# [PERSON_NAME], tekrarlanan şeyleri yapmanın daha iyi bir yoludur. while True …" at bounding box center [394, 78] width 161 height 128
type textarea "h"
click at [341, 137] on button "Çalıştır" at bounding box center [388, 138] width 178 height 16
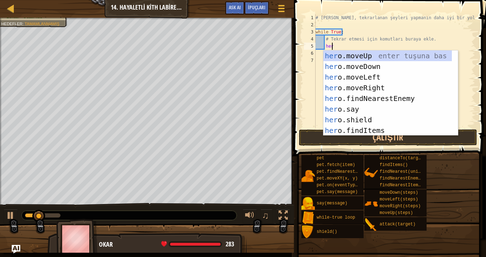
type textarea "hero"
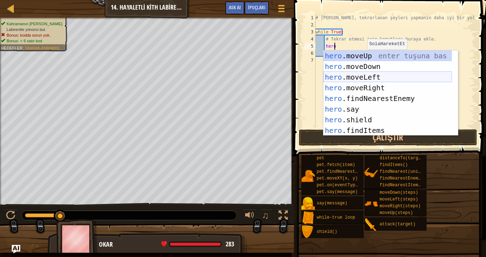
click at [341, 76] on div "hero .moveUp enter tuşuna bas hero .moveDown enter tuşuna bas hero .moveLeft en…" at bounding box center [388, 104] width 129 height 107
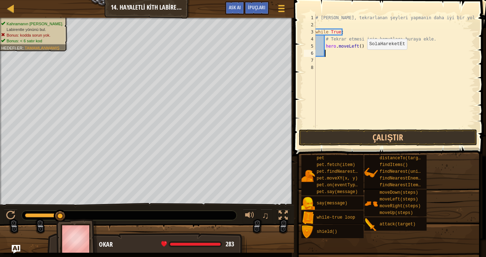
scroll to position [3, 0]
click at [358, 48] on div "# [PERSON_NAME], tekrarlanan şeyleri yapmanın daha iyi bir yoludur. while True …" at bounding box center [394, 78] width 161 height 128
type textarea "hero.moveLeft(2)"
click at [314, 133] on button "Çalıştır" at bounding box center [388, 138] width 178 height 16
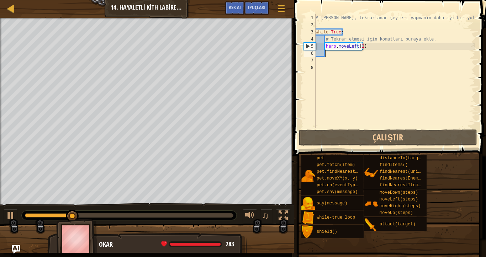
click at [375, 52] on div "# [PERSON_NAME], tekrarlanan şeyleri yapmanın daha iyi bir yoludur. while True …" at bounding box center [394, 78] width 161 height 128
click at [372, 46] on div "# [PERSON_NAME], tekrarlanan şeyleri yapmanın daha iyi bir yoludur. while True …" at bounding box center [394, 78] width 161 height 128
click at [365, 48] on div "# [PERSON_NAME], tekrarlanan şeyleri yapmanın daha iyi bir yoludur. while True …" at bounding box center [394, 78] width 161 height 128
click at [365, 49] on div "# [PERSON_NAME], tekrarlanan şeyleri yapmanın daha iyi bir yoludur. while True …" at bounding box center [394, 78] width 161 height 128
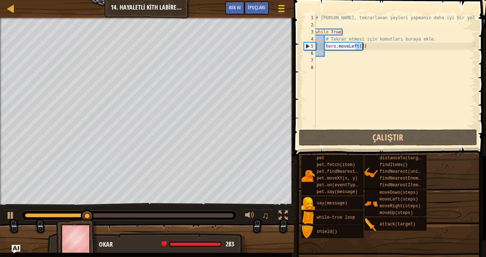
click at [365, 49] on div "# [PERSON_NAME], tekrarlanan şeyleri yapmanın daha iyi bir yoludur. while True …" at bounding box center [394, 78] width 161 height 128
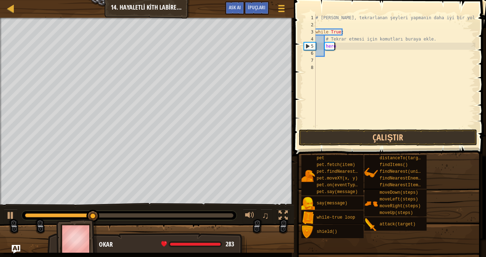
type textarea "h"
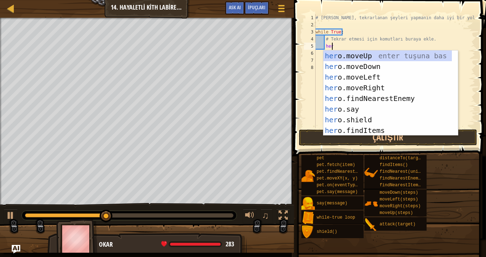
type textarea "hero"
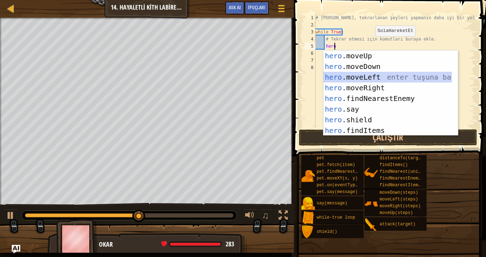
click at [368, 78] on div "hero .moveUp enter tuşuna bas hero .moveDown enter tuşuna bas hero .moveLeft en…" at bounding box center [388, 104] width 129 height 107
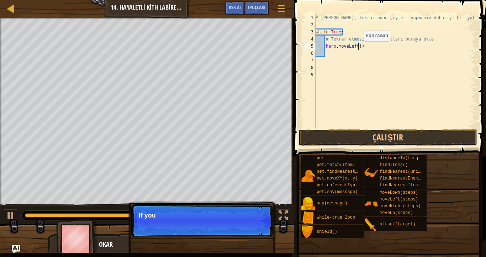
click at [358, 48] on div "# [PERSON_NAME], tekrarlanan şeyleri yapmanın daha iyi bir yoludur. while True …" at bounding box center [394, 78] width 161 height 128
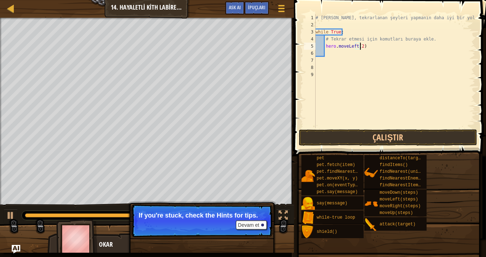
scroll to position [3, 4]
click at [339, 139] on button "Çalıştır" at bounding box center [388, 138] width 178 height 16
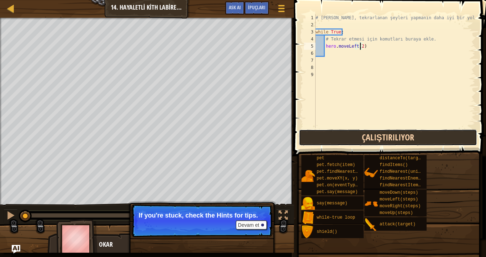
click at [340, 135] on button "Çalıştırılıyor" at bounding box center [388, 138] width 178 height 16
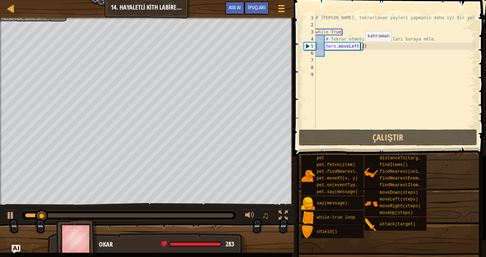
click at [360, 49] on div "# [PERSON_NAME], tekrarlanan şeyleri yapmanın daha iyi bir yoludur. while True …" at bounding box center [394, 78] width 161 height 128
click at [363, 47] on div "# [PERSON_NAME], tekrarlanan şeyleri yapmanın daha iyi bir yoludur. while True …" at bounding box center [394, 78] width 161 height 128
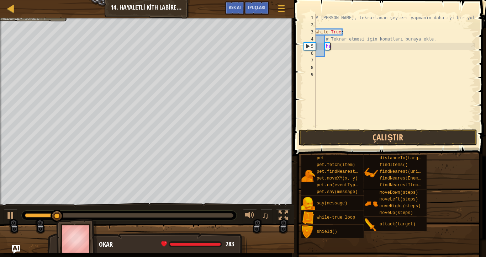
type textarea "h"
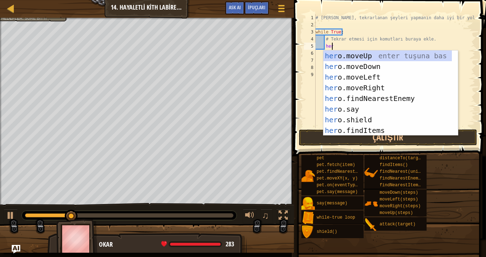
type textarea "hero"
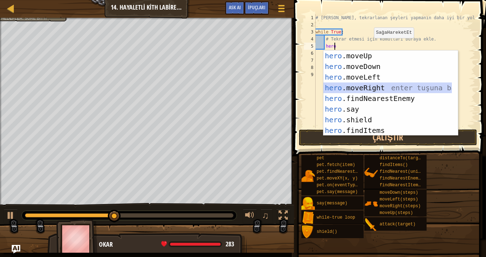
click at [358, 89] on div "hero .moveUp enter tuşuna bas hero .moveDown enter tuşuna bas hero .moveLeft en…" at bounding box center [388, 104] width 129 height 107
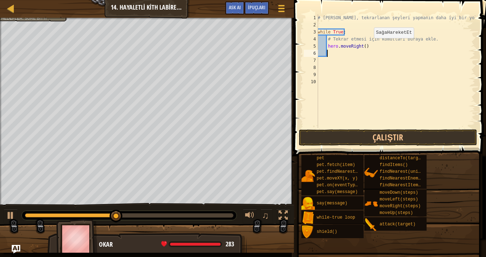
scroll to position [3, 0]
click at [362, 48] on div "# [PERSON_NAME], tekrarlanan şeyleri yapmanın daha iyi bir yoludur. while True …" at bounding box center [396, 78] width 159 height 128
type textarea "hero.moveRight(2)"
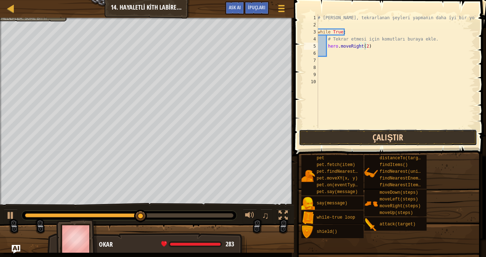
click at [361, 133] on button "Çalıştır" at bounding box center [388, 138] width 178 height 16
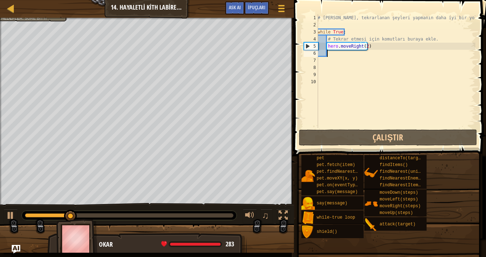
click at [334, 56] on div "# [PERSON_NAME], tekrarlanan şeyleri yapmanın daha iyi bir yoludur. while True …" at bounding box center [396, 78] width 159 height 128
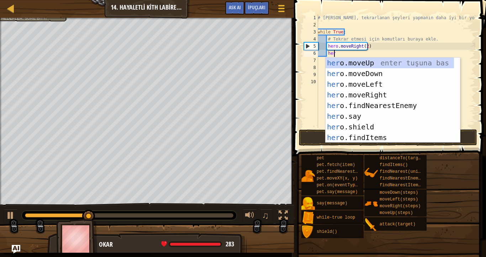
type textarea "hero"
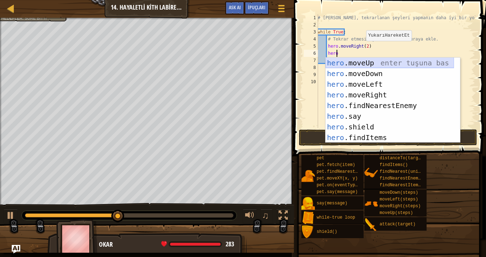
click at [358, 65] on div "hero .moveUp enter tuşuna bas hero .moveDown enter tuşuna bas hero .moveLeft en…" at bounding box center [390, 111] width 129 height 107
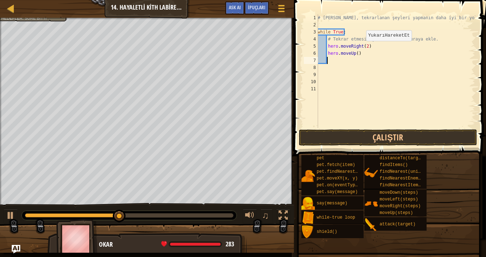
scroll to position [3, 0]
click at [354, 53] on div "# [PERSON_NAME], tekrarlanan şeyleri yapmanın daha iyi bir yoludur. while True …" at bounding box center [396, 78] width 159 height 128
click at [355, 54] on div "# [PERSON_NAME], tekrarlanan şeyleri yapmanın daha iyi bir yoludur. while True …" at bounding box center [396, 78] width 159 height 128
type textarea "hero.moveUp(2)"
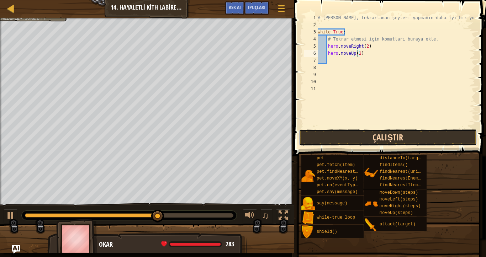
click at [378, 134] on button "Çalıştır" at bounding box center [388, 138] width 178 height 16
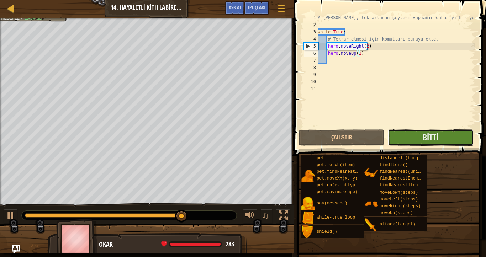
click at [448, 141] on button "Bitti" at bounding box center [430, 138] width 85 height 16
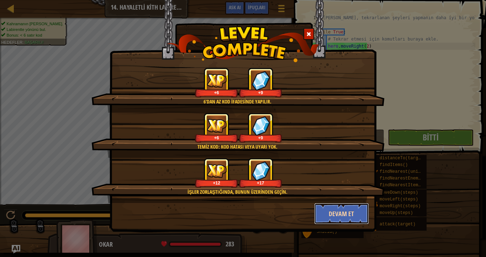
click at [329, 210] on button "Devam et" at bounding box center [341, 213] width 55 height 21
click at [347, 214] on div "6'dan az kod ifadesinde yapılır. +6 +9 Temiz kod: kod hatası veya uyarı yok. +6…" at bounding box center [243, 128] width 486 height 257
click at [334, 210] on div "6'dan az kod ifadesinde yapılır. +6 +9 Temiz kod: kod hatası veya uyarı yok. +6…" at bounding box center [243, 128] width 486 height 257
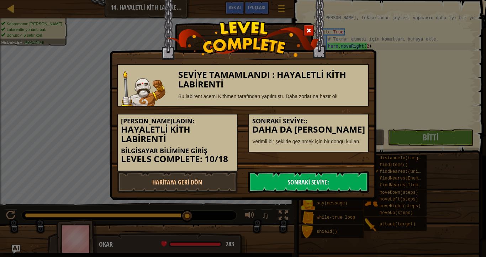
click at [335, 209] on div "Seviye Tamamlandı : Hayaletli Kith Labirenti Bu labirent acemi Kithmen tarafınd…" at bounding box center [243, 128] width 486 height 257
click at [306, 183] on link "Sonraki Seviye:" at bounding box center [309, 182] width 121 height 21
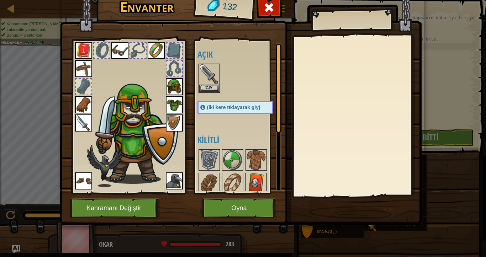
click at [250, 183] on img at bounding box center [256, 184] width 20 height 20
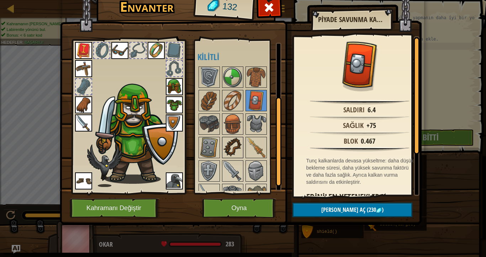
scroll to position [98, 0]
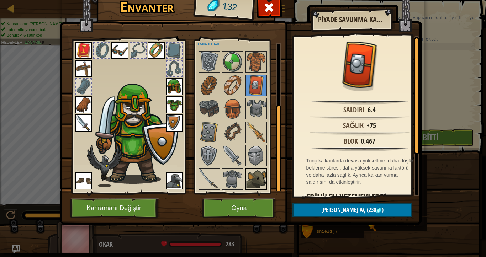
click at [258, 175] on img at bounding box center [256, 180] width 20 height 20
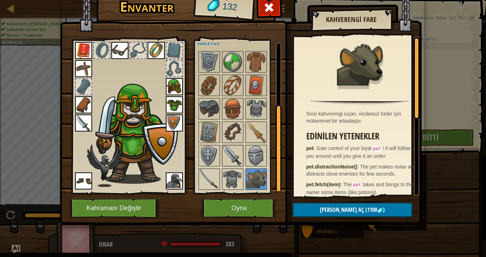
click at [237, 153] on img at bounding box center [233, 156] width 20 height 20
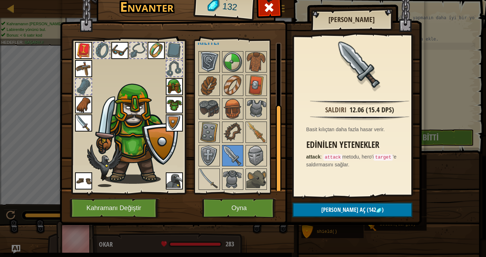
click at [217, 65] on img at bounding box center [209, 62] width 20 height 20
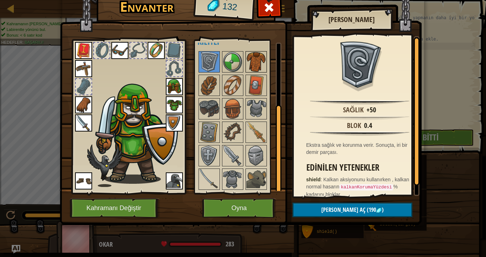
click at [247, 59] on img at bounding box center [256, 62] width 20 height 20
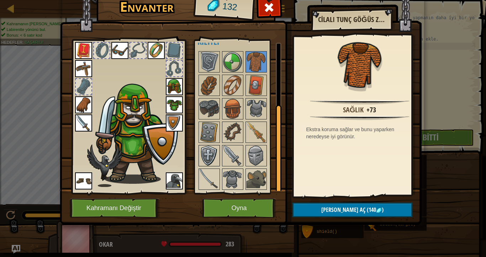
click at [209, 158] on img at bounding box center [209, 156] width 20 height 20
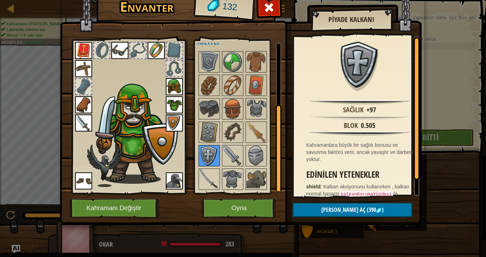
click at [207, 159] on img at bounding box center [209, 156] width 20 height 20
click at [210, 122] on div at bounding box center [209, 132] width 21 height 21
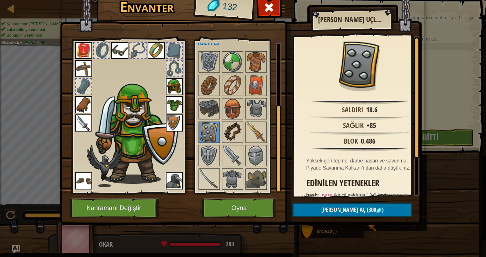
click at [235, 126] on img at bounding box center [233, 133] width 20 height 20
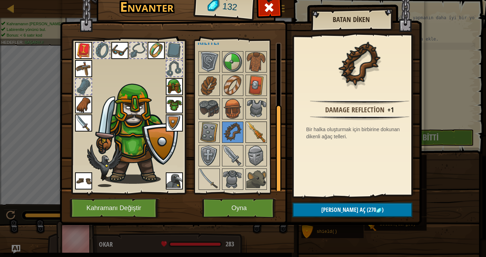
click at [265, 131] on img at bounding box center [256, 133] width 20 height 20
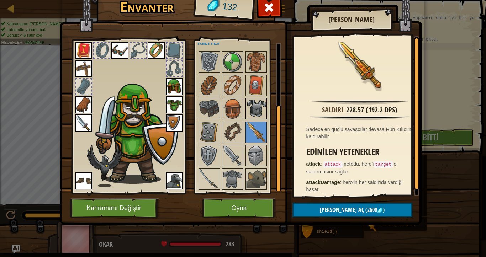
click at [262, 107] on img at bounding box center [256, 109] width 20 height 20
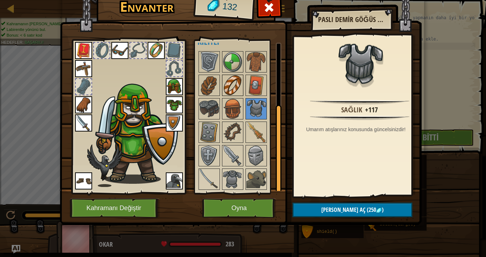
click at [234, 83] on img at bounding box center [233, 85] width 20 height 20
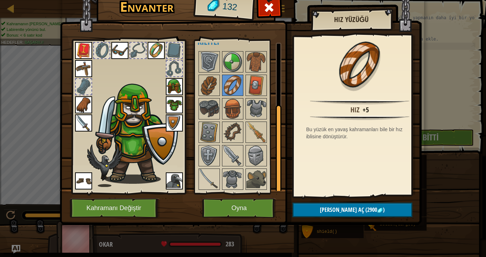
drag, startPoint x: 276, startPoint y: 155, endPoint x: 281, endPoint y: 178, distance: 22.8
click at [281, 178] on div at bounding box center [279, 149] width 6 height 89
click at [212, 177] on img at bounding box center [209, 180] width 20 height 20
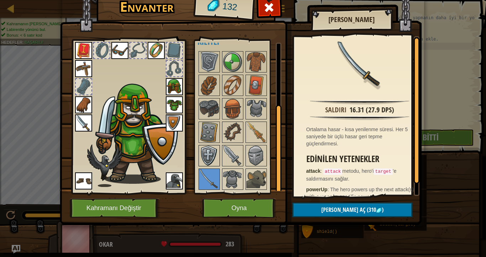
click at [214, 151] on img at bounding box center [209, 156] width 20 height 20
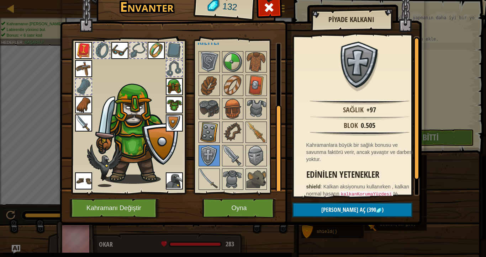
click at [217, 125] on img at bounding box center [209, 133] width 20 height 20
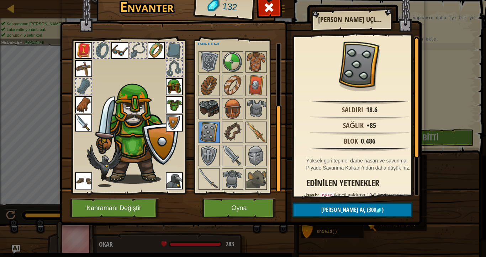
click at [208, 106] on img at bounding box center [209, 109] width 20 height 20
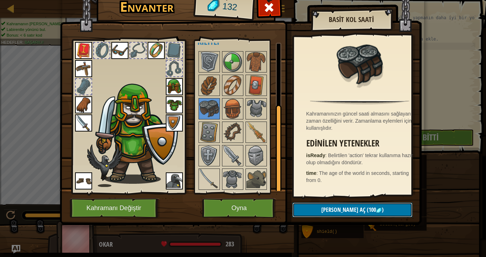
click at [352, 206] on button "Kilidi aç (100 )" at bounding box center [353, 210] width 120 height 15
click at [355, 208] on button "Devam et" at bounding box center [353, 210] width 120 height 15
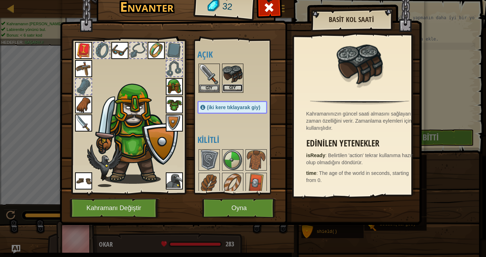
click at [236, 87] on button "Giy" at bounding box center [233, 87] width 20 height 7
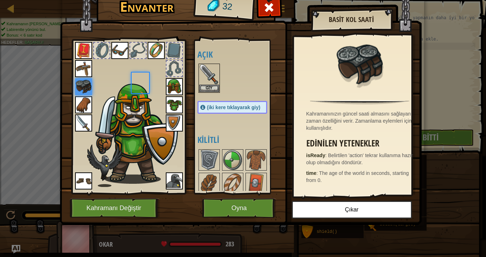
click at [236, 1] on body "Harita Bilgisayar Bilimine Giriş 14. Hayaletli Kith Labirenti Oyun Menüsü Bitti…" at bounding box center [243, 0] width 486 height 1
click at [236, 205] on button "Oyna" at bounding box center [239, 209] width 74 height 20
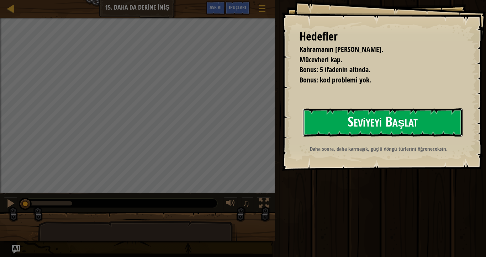
click at [359, 126] on button "Seviyeyi Başlat" at bounding box center [383, 123] width 160 height 28
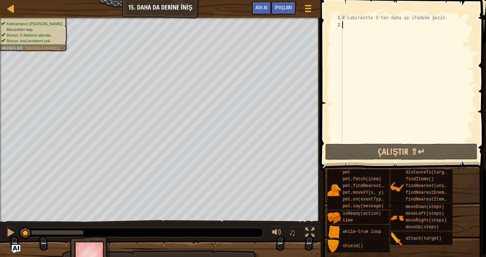
click at [343, 27] on div "# Labirentte 5'ten daha az ifadede gezin." at bounding box center [408, 85] width 135 height 142
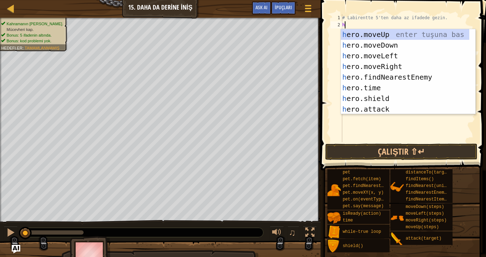
scroll to position [3, 0]
type textarea "hero"
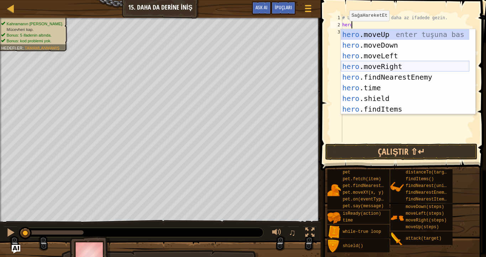
click at [366, 66] on div "hero .moveUp enter tuşuna bas hero .moveDown enter tuşuna bas hero .moveLeft en…" at bounding box center [405, 82] width 129 height 107
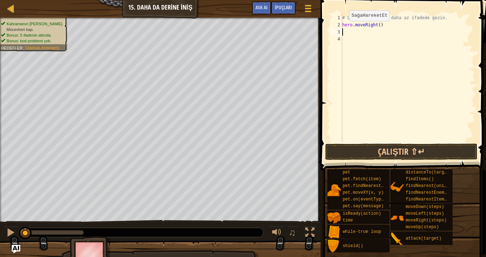
scroll to position [3, 0]
click at [378, 27] on div "# Labirentte 5'ten daha az ifadede gezin. hero . moveRight ( )" at bounding box center [408, 85] width 135 height 142
type textarea "hero.moveRight(2)"
click at [373, 152] on button "Çalıştır ⇧↵" at bounding box center [402, 152] width 152 height 16
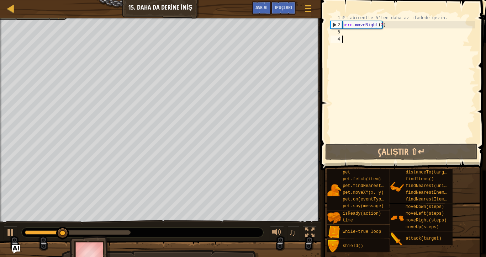
click at [345, 37] on div "# Labirentte 5'ten daha az ifadede gezin. hero . moveRight ( 2 )" at bounding box center [408, 85] width 135 height 142
click at [343, 35] on div "# Labirentte 5'ten daha az ifadede gezin. hero . moveRight ( 2 )" at bounding box center [408, 85] width 135 height 142
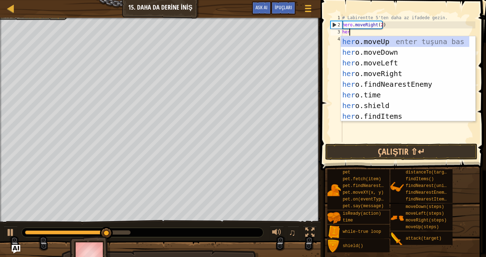
scroll to position [3, 0]
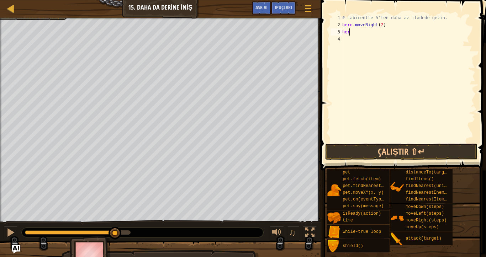
type textarea "hero"
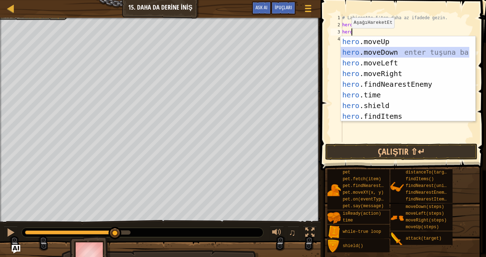
click at [369, 49] on div "hero .moveUp enter tuşuna bas hero .moveDown enter tuşuna bas hero .moveLeft en…" at bounding box center [405, 89] width 129 height 107
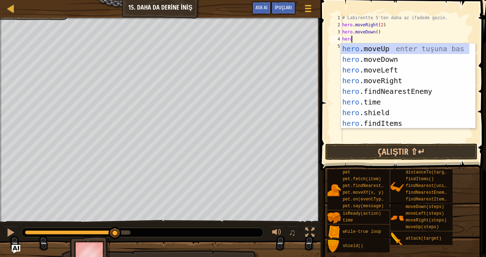
type textarea "hero"
click at [376, 83] on div "hero .moveUp enter tuşuna bas hero .moveDown enter tuşuna bas hero .moveLeft en…" at bounding box center [405, 96] width 129 height 107
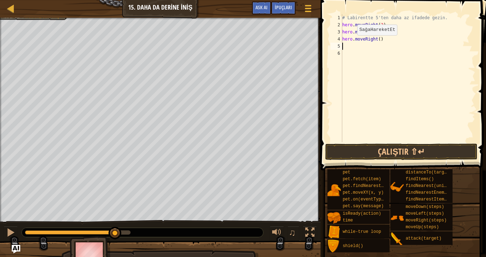
scroll to position [3, 0]
click at [378, 41] on div "# Labirentte 5'ten daha az ifadede gezin. hero . moveRight ( 2 ) hero . moveDow…" at bounding box center [408, 85] width 135 height 142
type textarea "hero.moveRight(2)"
click at [369, 153] on button "Çalıştır ⇧↵" at bounding box center [402, 152] width 152 height 16
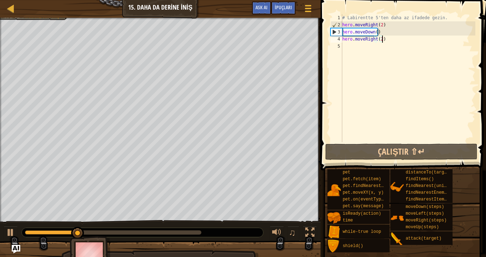
click at [345, 46] on div "# Labirentte 5'ten daha az ifadede gezin. hero . moveRight ( 2 ) hero . moveDow…" at bounding box center [408, 85] width 135 height 142
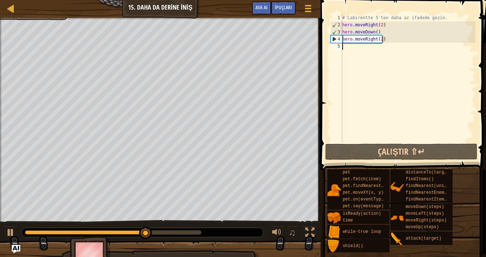
click at [443, 22] on div "# Labirentte 5'ten daha az ifadede gezin. hero . moveRight ( 2 ) hero . moveDow…" at bounding box center [408, 85] width 135 height 142
click at [442, 18] on div "# Labirentte 5'ten daha az ifadede gezin. hero . moveRight ( 2 ) hero . moveDow…" at bounding box center [408, 85] width 135 height 142
click at [442, 16] on div "# Labirentte 5'ten daha az ifadede gezin. hero . moveRight ( 2 ) hero . moveDow…" at bounding box center [408, 85] width 135 height 142
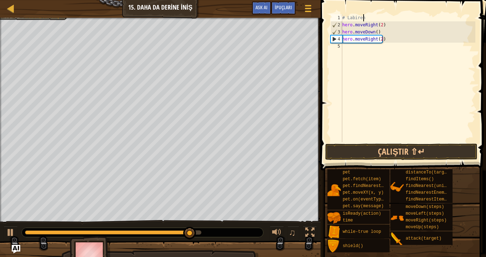
type textarea "#"
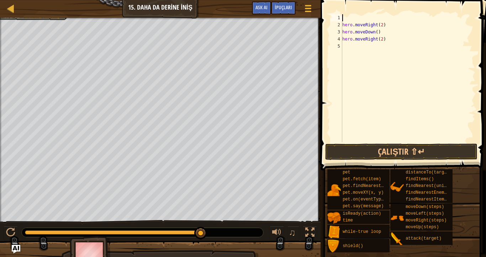
click at [350, 48] on div "hero . moveRight ( 2 ) hero . moveDown ( ) hero . moveRight ( 2 )" at bounding box center [408, 85] width 135 height 142
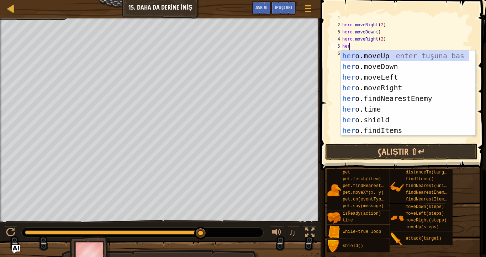
type textarea "hero"
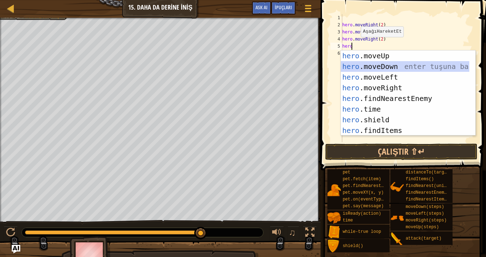
click at [350, 66] on div "hero .moveUp enter tuşuna bas hero .moveDown enter tuşuna bas hero .moveLeft en…" at bounding box center [405, 104] width 129 height 107
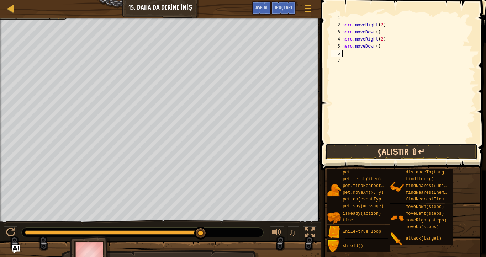
click at [371, 148] on button "Çalıştır ⇧↵" at bounding box center [402, 152] width 152 height 16
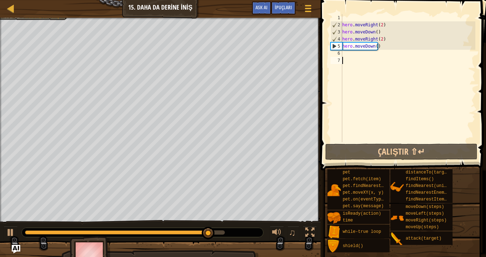
click at [344, 58] on div "hero . moveRight ( 2 ) hero . moveDown ( ) hero . moveRight ( 2 ) hero . moveDo…" at bounding box center [408, 85] width 135 height 142
click at [344, 55] on div "hero . moveRight ( 2 ) hero . moveDown ( ) hero . moveRight ( 2 ) hero . moveDo…" at bounding box center [408, 85] width 135 height 142
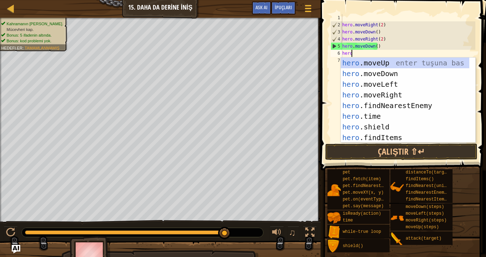
type textarea "hero"
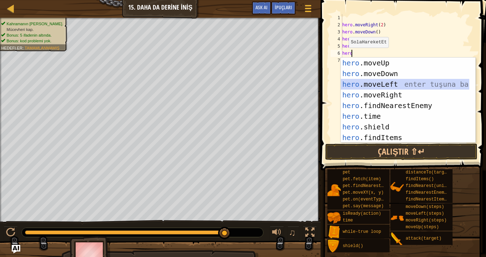
click at [364, 85] on div "hero .moveUp enter tuşuna bas hero .moveDown enter tuşuna bas hero .moveLeft en…" at bounding box center [405, 111] width 129 height 107
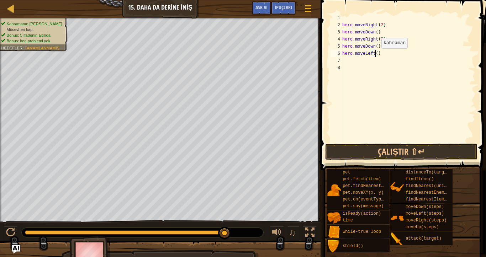
click at [376, 56] on div "hero . moveRight ( 2 ) hero . moveDown ( ) hero . moveRight ( 2 ) hero . moveDo…" at bounding box center [408, 85] width 135 height 142
click at [368, 156] on button "Çalıştır ⇧↵" at bounding box center [402, 152] width 152 height 16
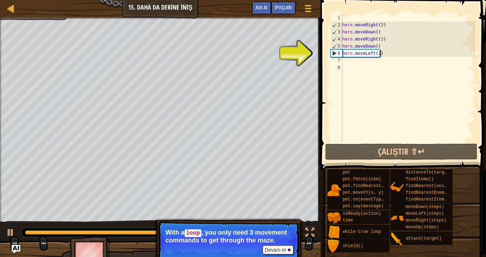
click at [380, 53] on div "hero . moveRight ( 2 ) hero . moveDown ( ) hero . moveRight ( 2 ) hero . moveDo…" at bounding box center [408, 85] width 135 height 142
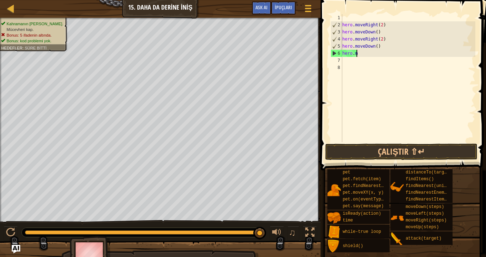
scroll to position [3, 0]
type textarea "h"
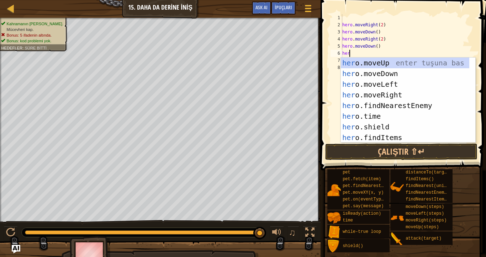
type textarea "hero"
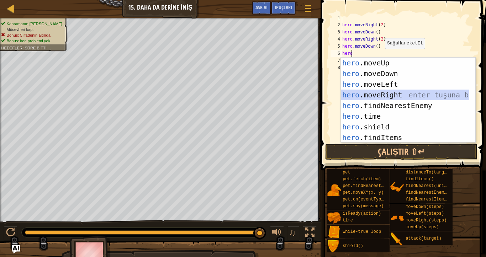
click at [376, 92] on div "hero .moveUp enter tuşuna bas hero .moveDown enter tuşuna bas hero .moveLeft en…" at bounding box center [405, 111] width 129 height 107
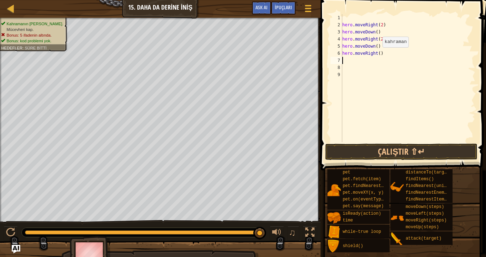
click at [377, 54] on div "hero . moveRight ( 2 ) hero . moveDown ( ) hero . moveRight ( 2 ) hero . moveDo…" at bounding box center [408, 85] width 135 height 142
type textarea "hero.moveRight(2)"
click at [362, 146] on button "Çalıştır ⇧↵" at bounding box center [402, 152] width 152 height 16
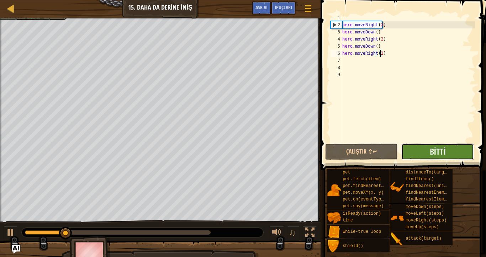
click at [420, 147] on button "Bitti" at bounding box center [438, 152] width 73 height 16
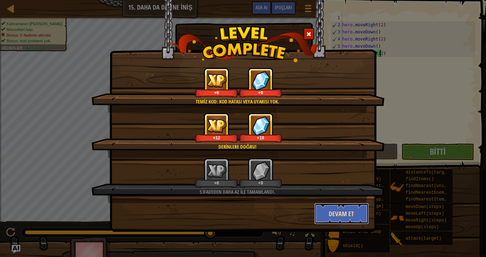
click at [327, 210] on button "Devam et" at bounding box center [341, 213] width 55 height 21
click at [326, 210] on div "Temiz kod: kod hatası veya uyarısı yok. +6 +9 Derinlere doğru! +12 +18 5 ifaded…" at bounding box center [243, 128] width 486 height 257
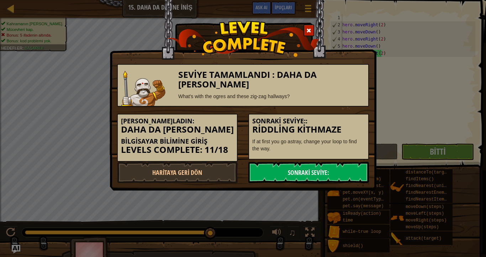
click at [326, 210] on div "Seviye Tamamlandı : Daha da Derine İniş What's with the ogres and these zig-zag…" at bounding box center [243, 128] width 486 height 257
click at [157, 173] on link "Haritaya Geri Dön" at bounding box center [177, 172] width 121 height 21
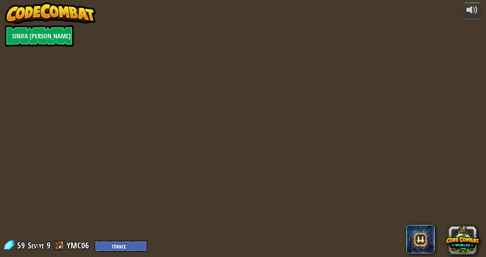
select select "tr"
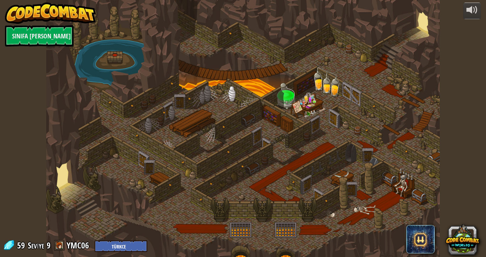
select select "tr"
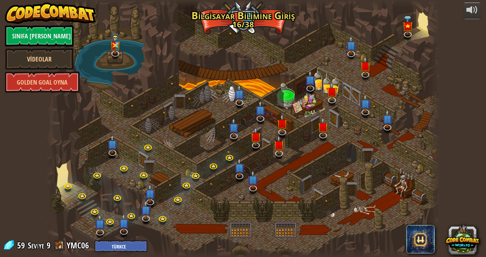
select select "tr"
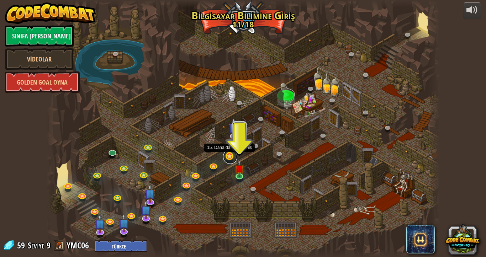
click at [231, 158] on link at bounding box center [230, 157] width 14 height 14
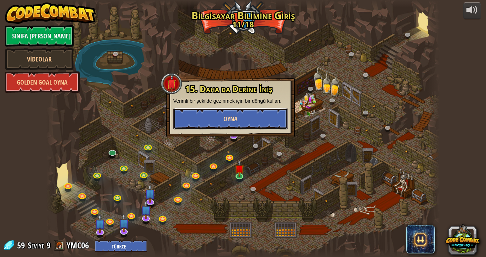
click at [240, 129] on button "Oyna" at bounding box center [230, 118] width 115 height 21
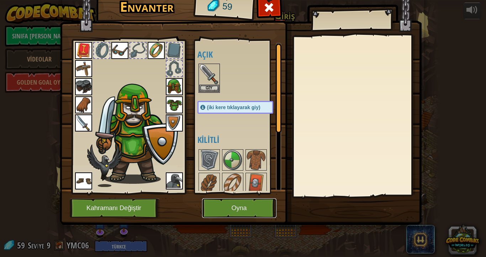
click at [217, 201] on button "Oyna" at bounding box center [239, 209] width 74 height 20
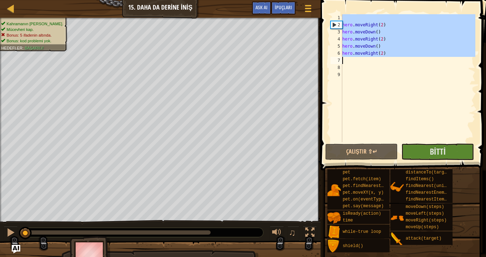
drag, startPoint x: 342, startPoint y: 20, endPoint x: 363, endPoint y: 59, distance: 44.5
click at [363, 59] on div "1 2 3 4 5 6 7 8 9 hero . moveRight ( 2 ) hero . moveDown ( ) hero . moveRight (…" at bounding box center [402, 78] width 146 height 128
type textarea "hero.moveRight(2)"
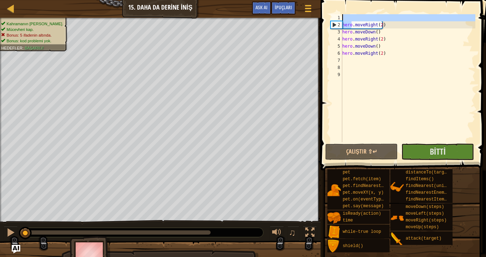
drag, startPoint x: 352, startPoint y: 25, endPoint x: 353, endPoint y: 16, distance: 9.3
click at [353, 16] on div "hero . moveRight ( 2 ) hero . moveDown ( ) hero . moveRight ( 2 ) hero . moveDo…" at bounding box center [408, 85] width 135 height 142
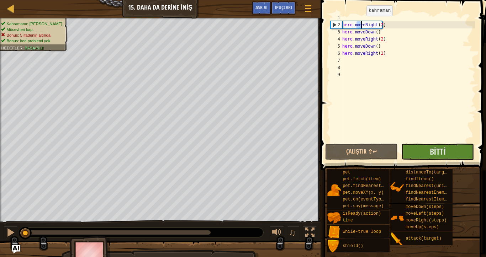
drag, startPoint x: 356, startPoint y: 28, endPoint x: 361, endPoint y: 25, distance: 5.4
click at [361, 25] on div "hero . moveRight ( 2 ) hero . moveDown ( ) hero . moveRight ( 2 ) hero . moveDo…" at bounding box center [408, 85] width 135 height 142
click at [386, 50] on div "hero . moveRight ( 2 ) hero . moveDown ( ) hero . moveRight ( 2 ) hero . moveDo…" at bounding box center [408, 85] width 135 height 142
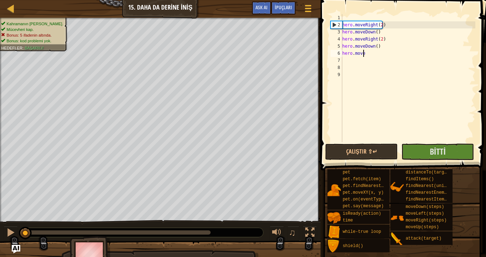
type textarea "h"
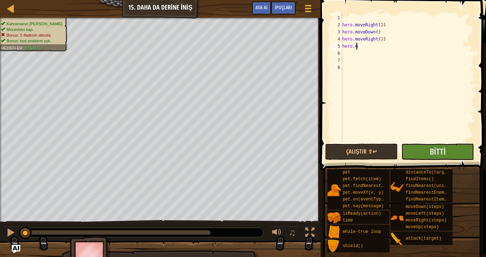
type textarea "h"
click at [382, 42] on div "hero . moveRight ( 2 ) hero . moveDown ( ) hero . moveRight ( 2 )" at bounding box center [408, 85] width 135 height 142
type textarea "h"
click at [383, 34] on div "hero . moveRight ( 2 ) hero . moveDown ( )" at bounding box center [408, 85] width 135 height 142
click at [385, 25] on div "hero . moveRight ( 2 ) hero" at bounding box center [408, 85] width 135 height 142
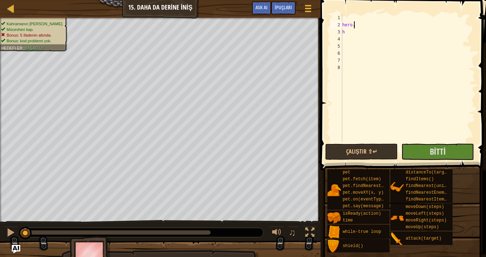
type textarea "h"
click at [365, 37] on div "h" at bounding box center [408, 85] width 135 height 142
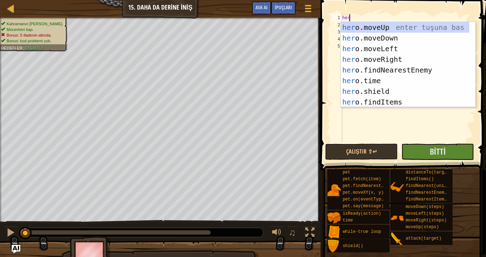
type textarea "hero"
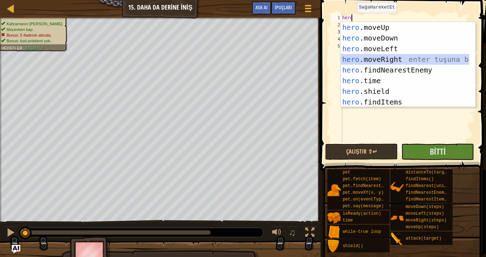
click at [364, 59] on div "hero .moveUp enter tuşuna bas hero .moveDown enter tuşuna bas hero .moveLeft en…" at bounding box center [405, 75] width 129 height 107
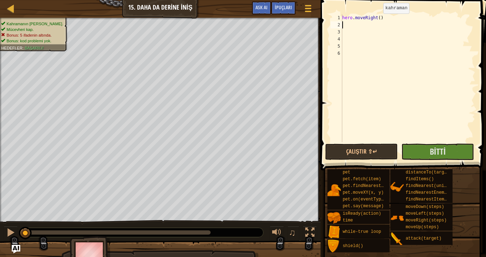
click at [377, 21] on div "hero . moveRight ( )" at bounding box center [408, 85] width 135 height 142
type textarea "hero.moveRight(2)"
click at [350, 28] on div "hero . moveRight ( 2 )" at bounding box center [408, 85] width 135 height 142
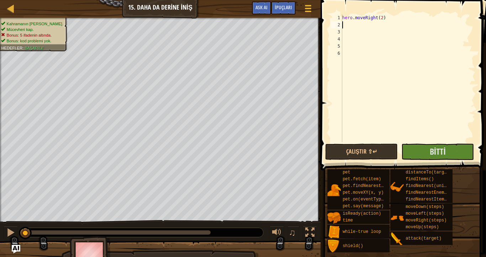
click at [350, 26] on div "hero . moveRight ( 2 )" at bounding box center [408, 85] width 135 height 142
type textarea "h"
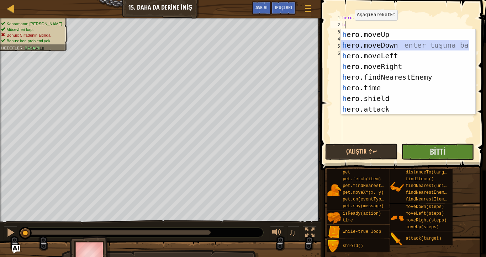
click at [350, 42] on div "h ero.moveUp enter tuşuna bas h ero.moveDown enter tuşuna bas h ero.moveLeft en…" at bounding box center [405, 82] width 129 height 107
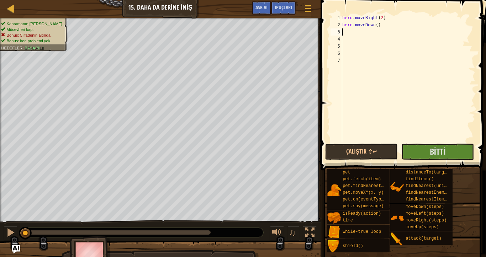
type textarea "h"
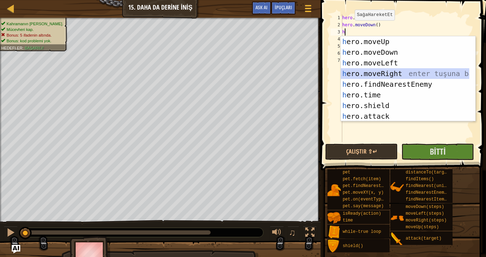
click at [354, 73] on div "h ero.moveUp enter tuşuna bas h ero.moveDown enter tuşuna bas h ero.moveLeft en…" at bounding box center [405, 89] width 129 height 107
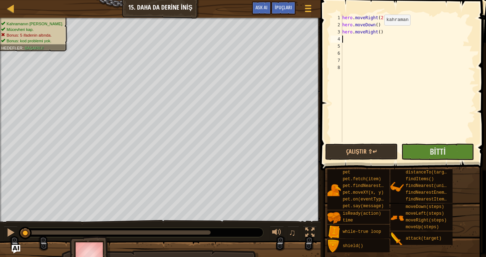
click at [379, 32] on div "hero . moveRight ( 2 ) hero . moveDown ( ) hero . moveRight ( )" at bounding box center [408, 85] width 135 height 142
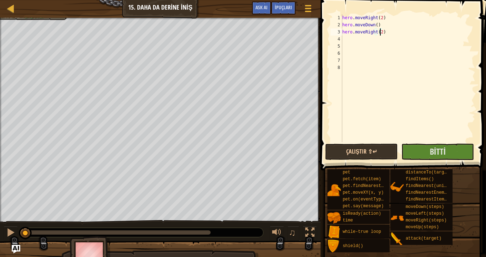
type textarea "hero.moveRight(2)"
click at [372, 149] on button "Çalıştır ⇧↵" at bounding box center [362, 152] width 73 height 16
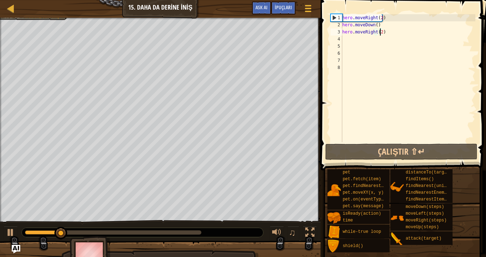
click at [348, 38] on div "hero . moveRight ( 2 ) hero . moveDown ( ) hero . moveRight ( 2 )" at bounding box center [408, 85] width 135 height 142
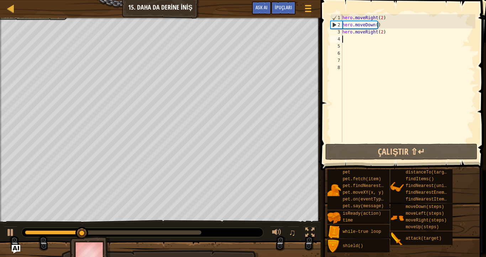
type textarea "h"
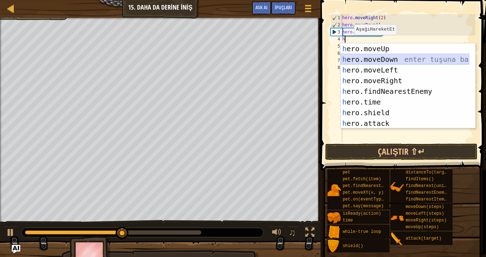
click at [376, 59] on div "h ero.moveUp enter tuşuna bas h ero.moveDown enter tuşuna bas h ero.moveLeft en…" at bounding box center [405, 96] width 129 height 107
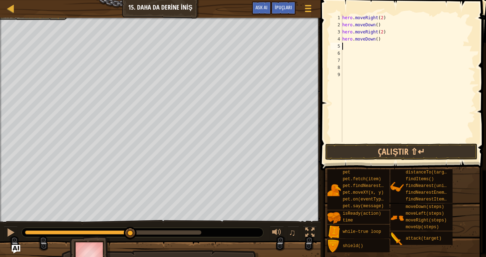
click at [344, 46] on div "hero . moveRight ( 2 ) hero . moveDown ( ) hero . moveRight ( 2 ) hero . moveDo…" at bounding box center [408, 85] width 135 height 142
click at [345, 47] on div "hero . moveRight ( 2 ) hero . moveDown ( ) hero . moveRight ( 2 ) hero . moveDo…" at bounding box center [408, 85] width 135 height 142
click at [369, 149] on button "Çalıştır ⇧↵" at bounding box center [402, 152] width 152 height 16
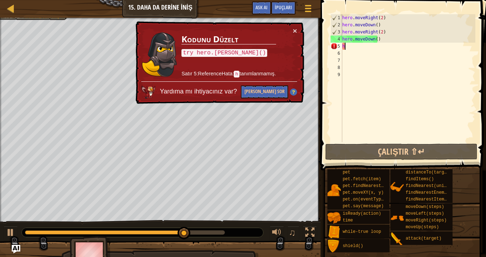
type textarea "he"
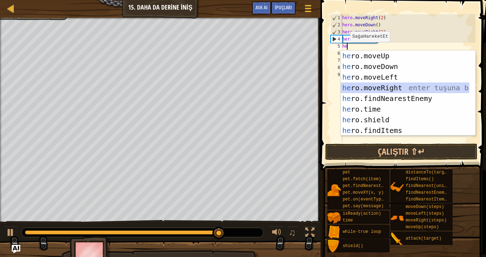
click at [363, 91] on div "he ro.moveUp enter tuşuna bas he ro.moveDown enter tuşuna bas he ro.moveLeft en…" at bounding box center [405, 104] width 129 height 107
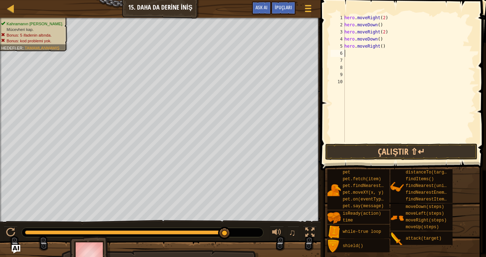
click at [384, 42] on div "hero . moveRight ( 2 ) hero . moveDown ( ) hero . moveRight ( 2 ) hero . moveDo…" at bounding box center [409, 85] width 132 height 142
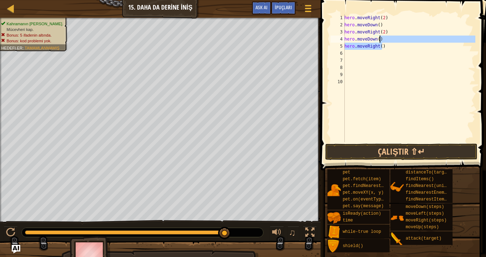
click at [382, 47] on div "hero . moveRight ( 2 ) hero . moveDown ( ) hero . moveRight ( 2 ) hero . moveDo…" at bounding box center [409, 78] width 132 height 128
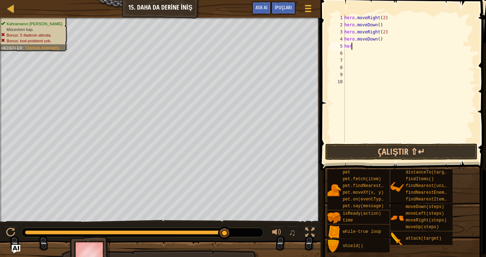
type textarea "hero"
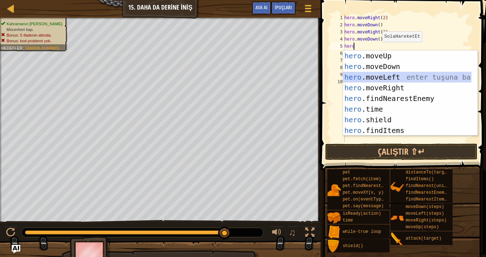
click at [381, 82] on div "hero .moveUp enter tuşuna bas hero .moveDown enter tuşuna bas hero .moveLeft en…" at bounding box center [407, 104] width 129 height 107
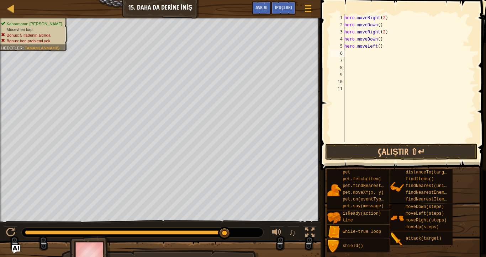
click at [381, 49] on div "hero . moveRight ( 2 ) hero . moveDown ( ) hero . moveRight ( 2 ) hero . moveDo…" at bounding box center [409, 85] width 132 height 142
type textarea "h"
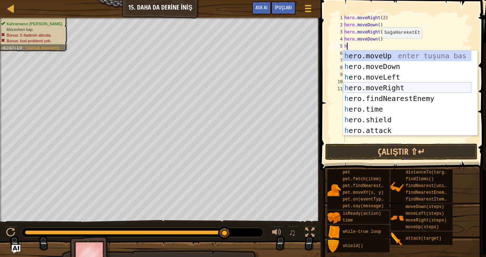
click at [402, 87] on div "h ero.moveUp enter tuşuna bas h ero.moveDown enter tuşuna bas h ero.moveLeft en…" at bounding box center [407, 104] width 129 height 107
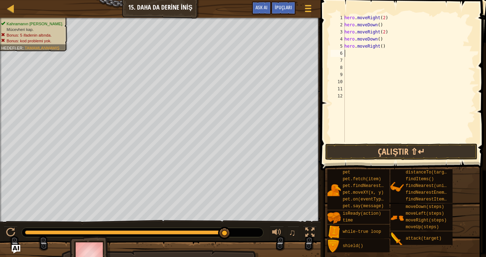
click at [380, 50] on div "hero . moveRight ( 2 ) hero . moveDown ( ) hero . moveRight ( 2 ) hero . moveDo…" at bounding box center [409, 85] width 132 height 142
click at [379, 50] on div "hero . moveRight ( 2 ) hero . moveDown ( ) hero . moveRight ( 2 ) hero . moveDo…" at bounding box center [409, 85] width 132 height 142
click at [368, 149] on button "Çalıştır ⇧↵" at bounding box center [402, 152] width 152 height 16
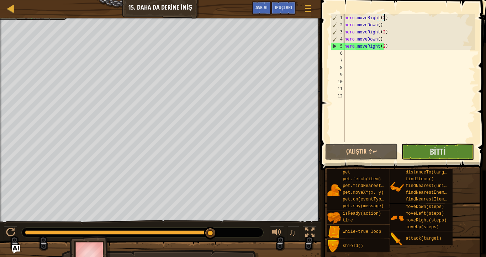
click at [388, 19] on div "hero . moveRight ( 2 ) hero . moveDown ( ) hero . moveRight ( 2 ) hero . moveDo…" at bounding box center [409, 85] width 132 height 142
type textarea "h"
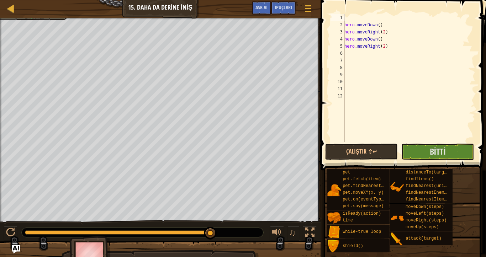
click at [384, 24] on div "hero . moveDown ( ) hero . moveRight ( 2 ) hero . moveDown ( ) hero . moveRight…" at bounding box center [409, 85] width 132 height 142
type textarea "h"
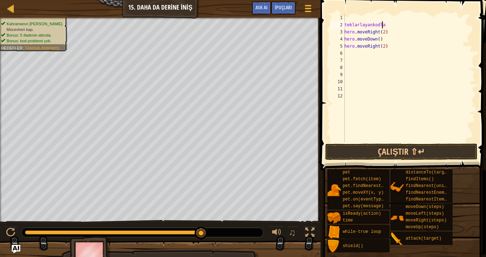
scroll to position [3, 3]
click at [371, 29] on div "teklarlayankodlar hero . moveRight ( 2 ) hero . moveDown ( ) hero . moveRight (…" at bounding box center [409, 85] width 132 height 142
click at [389, 25] on div "teklarla[PERSON_NAME] ( 2 ) hero . moveDown ( ) hero . moveRight ( 2 )" at bounding box center [409, 85] width 132 height 142
click at [384, 32] on div "teklarlayan kodlar hero . moveDown ( ) hero . moveRight ( 2 )" at bounding box center [409, 85] width 132 height 142
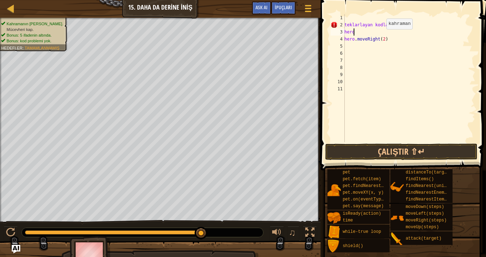
type textarea "h"
click at [350, 47] on div "teklarlayan kodlar hero . moveRight ( 2 )" at bounding box center [409, 85] width 132 height 142
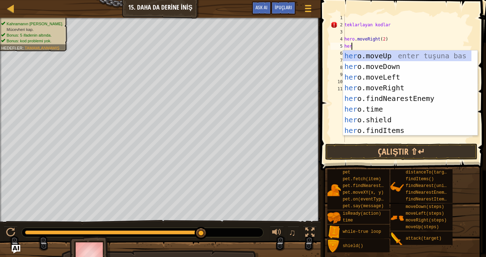
type textarea "hero"
click at [361, 67] on div "hero .moveUp enter tuşuna bas hero .moveDown enter tuşuna bas hero .moveLeft en…" at bounding box center [407, 104] width 129 height 107
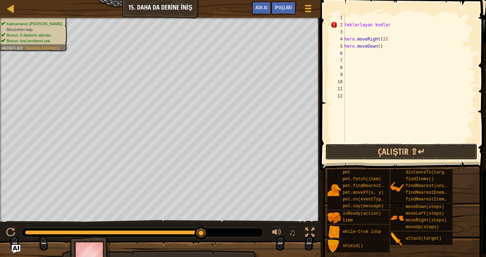
drag, startPoint x: 385, startPoint y: 146, endPoint x: 391, endPoint y: 141, distance: 8.1
click at [388, 142] on div "1 2 3 4 5 6 7 8 9 10 11 12 teklarlayan kodlar hero . moveRight ( 2 ) hero . mov…" at bounding box center [403, 100] width 168 height 192
click at [381, 147] on button "Çalıştır ⇧↵" at bounding box center [402, 152] width 152 height 16
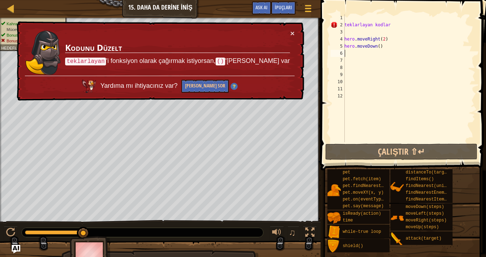
click at [344, 28] on div "3" at bounding box center [338, 31] width 14 height 7
type textarea "hero.moveRight(2)"
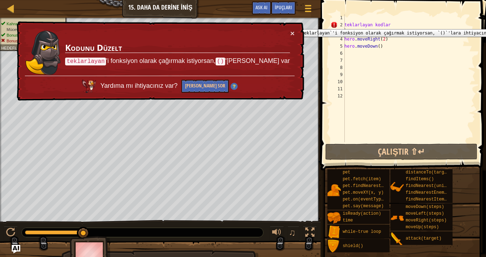
click at [343, 24] on div "2" at bounding box center [338, 24] width 14 height 7
click at [344, 24] on div "2" at bounding box center [338, 24] width 14 height 7
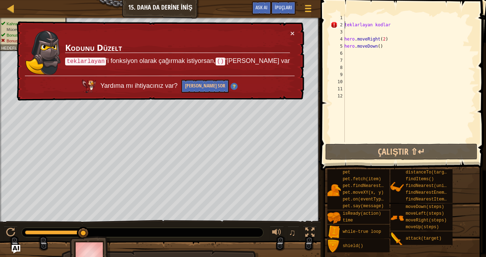
click at [387, 24] on div "teklarlayan kodlar hero . moveRight ( 2 ) hero . moveDown ( )" at bounding box center [409, 85] width 132 height 142
type textarea "teklarlayan kodlar)"
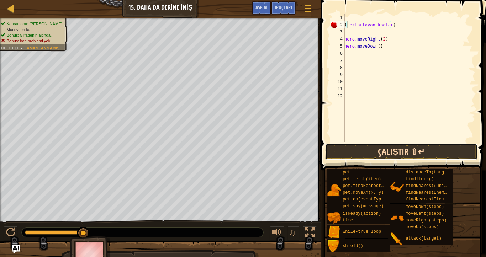
click at [363, 156] on button "Çalıştır ⇧↵" at bounding box center [402, 152] width 152 height 16
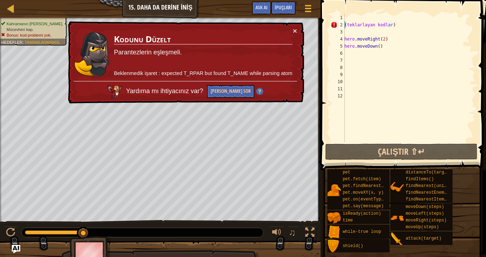
click at [346, 24] on div "( teklarla[PERSON_NAME] ) hero . moveRight ( 2 ) hero . moveDown ( )" at bounding box center [409, 85] width 132 height 142
click at [349, 25] on div "( teklarla[PERSON_NAME] ) hero . moveRight ( 2 ) hero . moveDown ( )" at bounding box center [409, 85] width 132 height 142
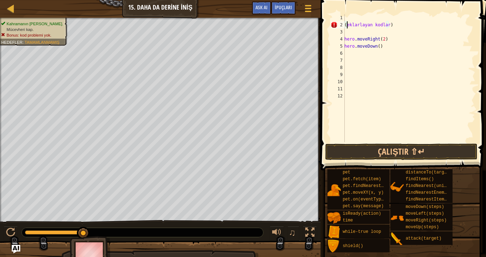
scroll to position [3, 0]
click at [368, 147] on button "Çalıştır ⇧↵" at bounding box center [402, 152] width 152 height 16
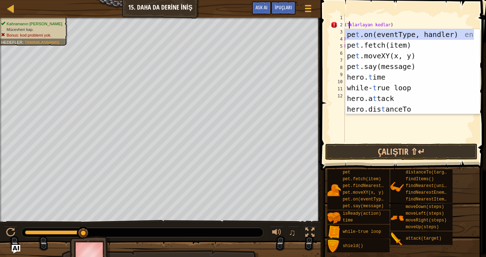
type textarea "(Tklarlayan kodlar)"
drag, startPoint x: 357, startPoint y: 139, endPoint x: 366, endPoint y: 127, distance: 15.2
click at [357, 139] on div "( Tklarla[PERSON_NAME] ) hero . moveRight ( 2 ) hero . moveDown ( )" at bounding box center [410, 85] width 132 height 142
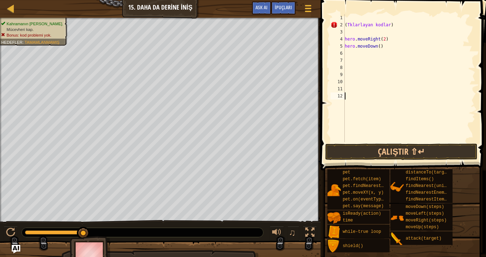
scroll to position [3, 0]
click at [349, 28] on div "( Tklarla[PERSON_NAME] ) hero . moveRight ( 2 ) hero . moveDown ( )" at bounding box center [410, 85] width 132 height 142
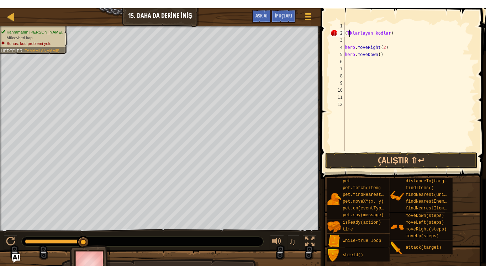
scroll to position [3, 0]
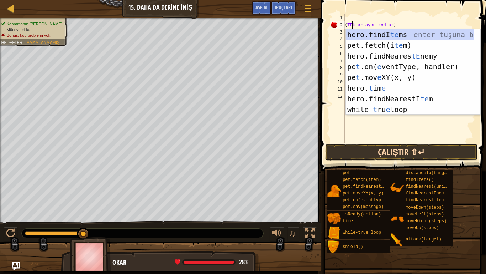
type textarea "(TEklarlayan kodlar)"
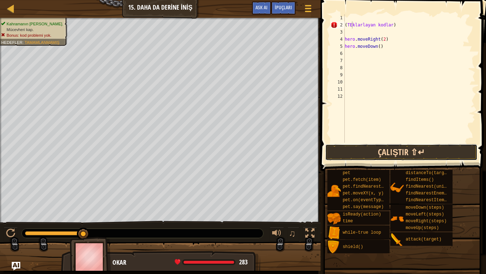
click at [360, 149] on button "Çalıştır ⇧↵" at bounding box center [402, 152] width 152 height 16
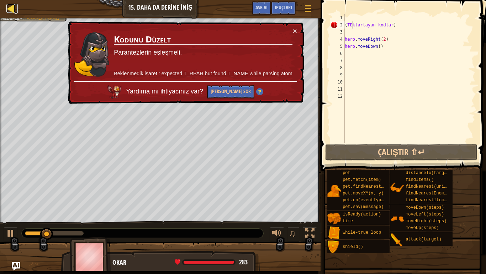
click at [9, 8] on div at bounding box center [10, 8] width 9 height 9
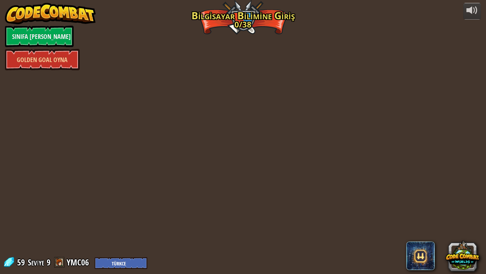
select select "tr"
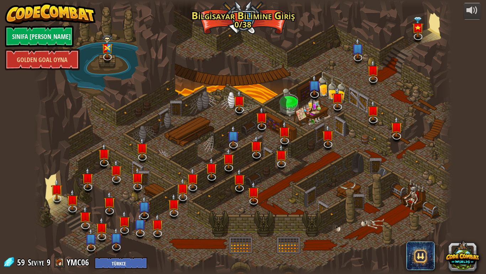
select select "tr"
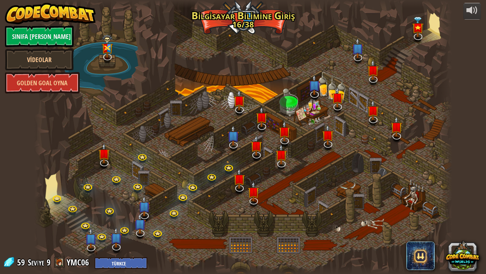
click at [6, 0] on div "powered by Sınıfa Geri Dön Videolar Golden Goal Oyna 25. Kithgard Kapıları Kith…" at bounding box center [243, 137] width 486 height 274
select select "tr"
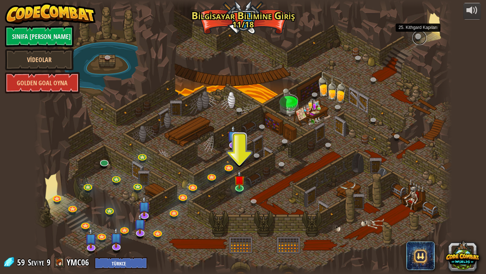
click at [417, 33] on link at bounding box center [420, 38] width 14 height 14
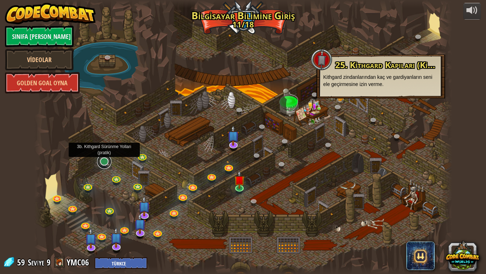
click at [103, 160] on link at bounding box center [104, 161] width 14 height 14
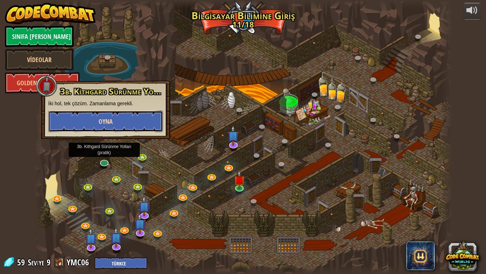
click at [106, 116] on button "Oyna" at bounding box center [105, 120] width 115 height 21
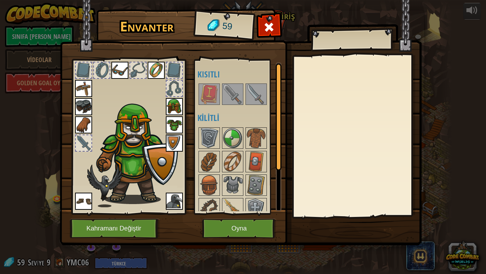
click at [206, 93] on img at bounding box center [209, 94] width 20 height 20
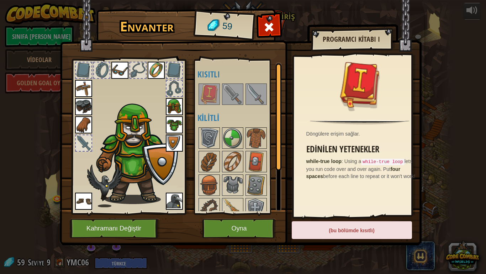
drag, startPoint x: 225, startPoint y: 90, endPoint x: 243, endPoint y: 90, distance: 18.5
click at [225, 90] on img at bounding box center [233, 94] width 20 height 20
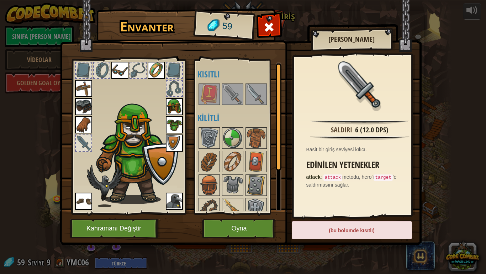
click at [248, 91] on img at bounding box center [256, 94] width 20 height 20
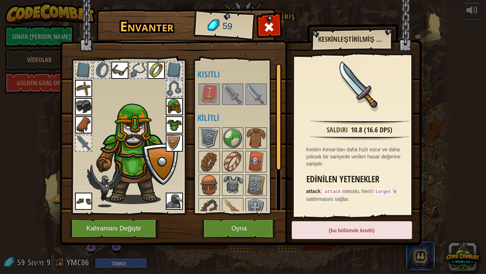
click at [224, 218] on img at bounding box center [241, 115] width 362 height 259
drag, startPoint x: 226, startPoint y: 221, endPoint x: 233, endPoint y: 232, distance: 12.6
click at [233, 218] on button "Oyna" at bounding box center [239, 228] width 74 height 20
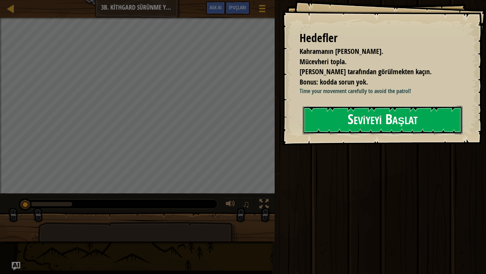
click at [349, 117] on button "Seviyeyi Başlat" at bounding box center [383, 120] width 160 height 28
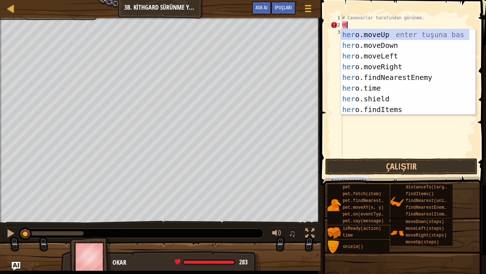
scroll to position [3, 0]
type textarea "H"
type textarea "E"
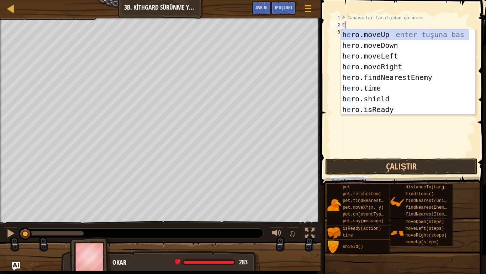
type textarea "E"
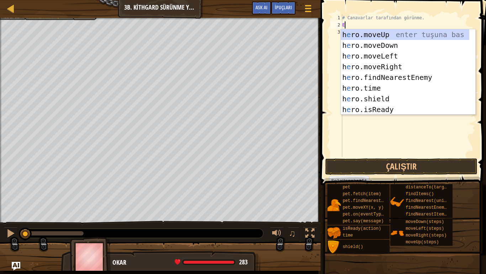
type textarea "E"
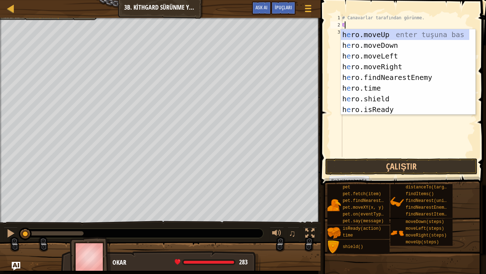
type textarea "E"
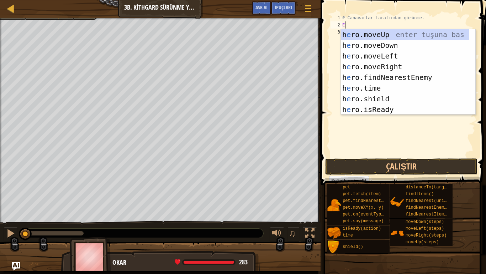
type textarea "E"
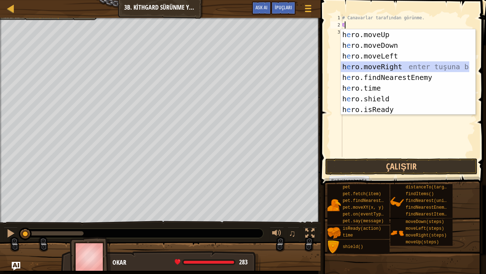
click at [367, 65] on div "h e ro.moveUp enter tuşuna bas h e ro.moveDown enter tuşuna bas h e ro.moveLeft…" at bounding box center [405, 82] width 129 height 107
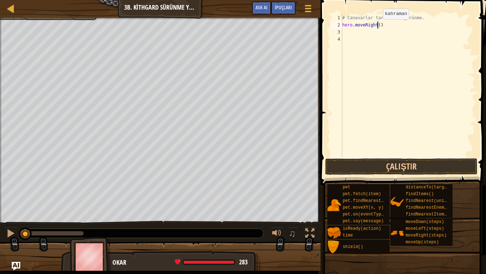
click at [377, 26] on div "# Canavarlar tarafından görünme. hero . moveRight ( )" at bounding box center [408, 92] width 135 height 157
click at [384, 167] on button "Çalıştır" at bounding box center [402, 166] width 152 height 16
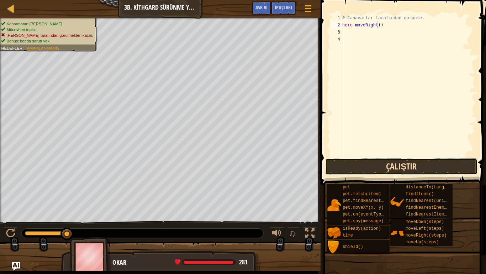
click at [388, 163] on button "Çalıştır" at bounding box center [402, 166] width 152 height 16
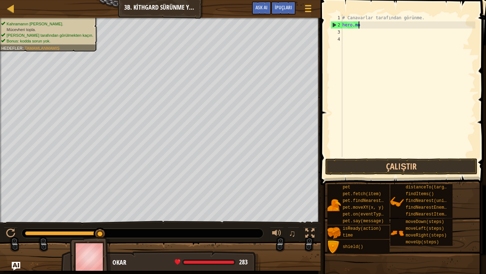
scroll to position [3, 0]
type textarea "h"
type textarea "H"
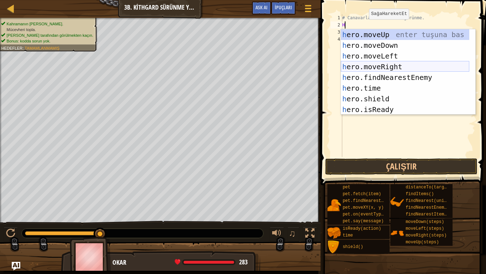
click at [395, 68] on div "h ero.moveUp enter tuşuna bas h ero.moveDown enter tuşuna bas h ero.moveLeft en…" at bounding box center [405, 82] width 129 height 107
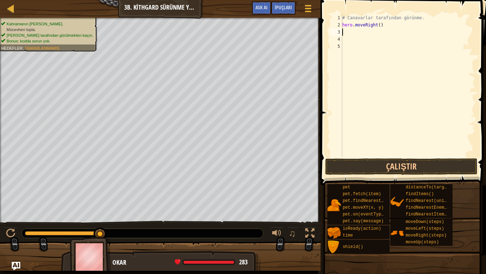
type textarea "H"
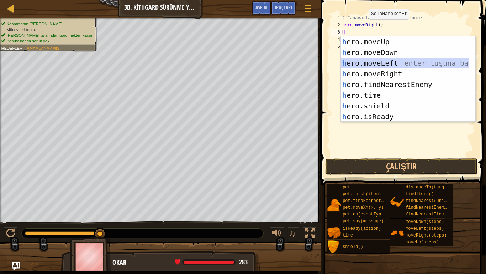
click at [390, 61] on div "h ero.moveUp enter tuşuna bas h ero.moveDown enter tuşuna bas h ero.moveLeft en…" at bounding box center [405, 89] width 129 height 107
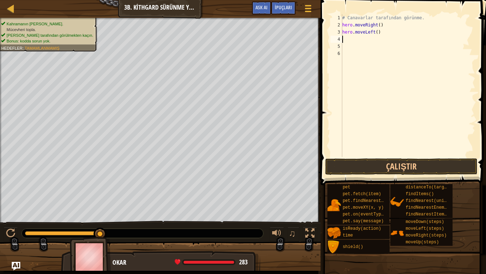
type textarea "H"
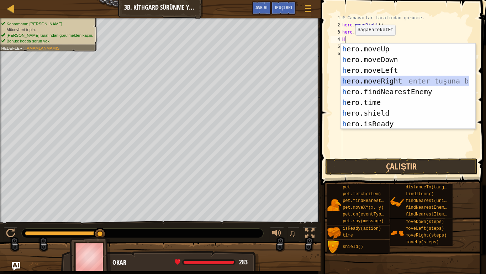
click at [388, 82] on div "h ero.moveUp enter tuşuna bas h ero.moveDown enter tuşuna bas h ero.moveLeft en…" at bounding box center [405, 96] width 129 height 107
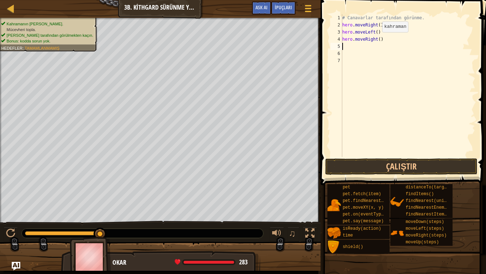
click at [376, 39] on div "# Canavarlar tarafından görünme. hero . moveRight ( ) hero . moveLeft ( ) hero …" at bounding box center [408, 92] width 135 height 157
type textarea "hero.moveRight(2)"
click at [419, 159] on button "Çalıştır" at bounding box center [402, 166] width 152 height 16
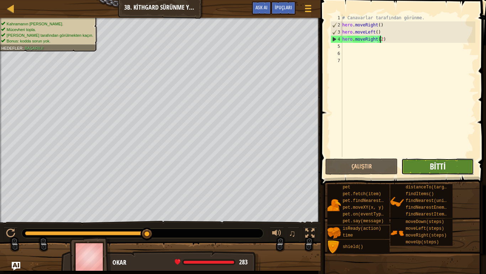
click at [438, 170] on span "Bitti" at bounding box center [438, 165] width 16 height 11
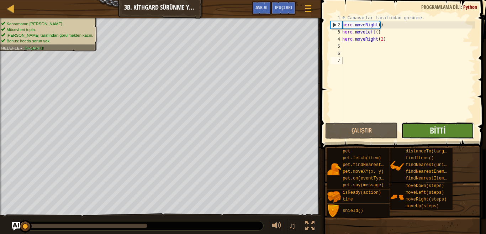
click at [429, 131] on button "Bitti" at bounding box center [438, 131] width 73 height 16
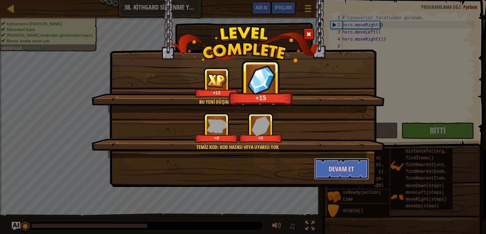
click at [337, 163] on button "Devam et" at bounding box center [341, 168] width 55 height 21
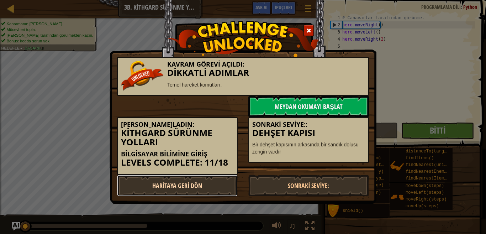
click at [182, 182] on link "Haritaya Geri Dön" at bounding box center [177, 185] width 121 height 21
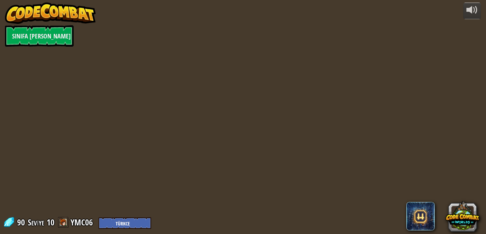
select select "tr"
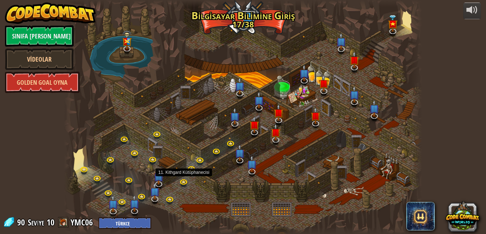
select select "tr"
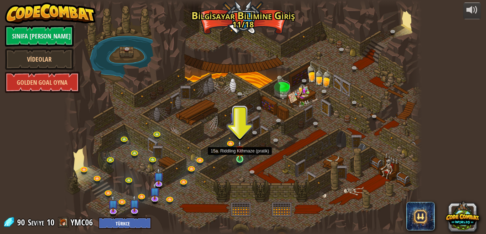
click at [243, 157] on img at bounding box center [240, 150] width 9 height 20
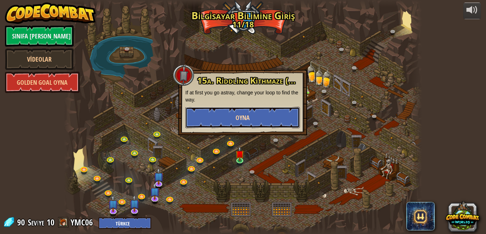
click at [242, 112] on button "Oyna" at bounding box center [243, 117] width 115 height 21
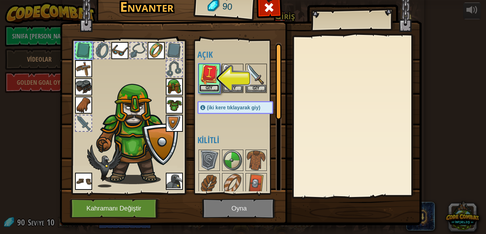
click at [203, 86] on button "Giy" at bounding box center [209, 87] width 20 height 7
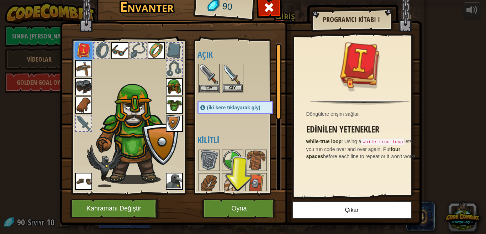
click at [234, 92] on div "Giy" at bounding box center [232, 78] width 21 height 29
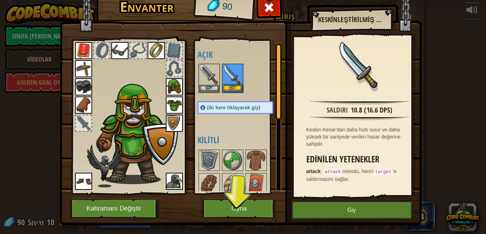
click at [231, 93] on div "Giy" at bounding box center [232, 78] width 21 height 29
click at [231, 89] on button "Giy" at bounding box center [233, 87] width 20 height 7
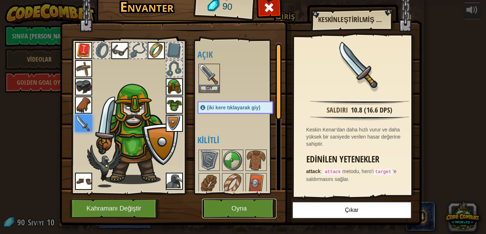
click at [220, 202] on button "Oyna" at bounding box center [239, 209] width 74 height 20
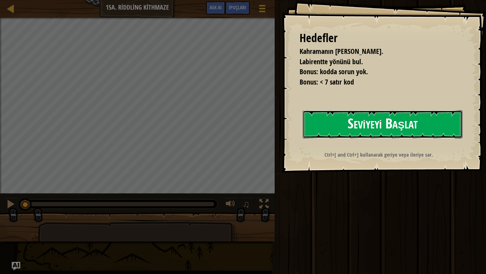
click at [374, 120] on button "Seviyeyi Başlat" at bounding box center [383, 124] width 160 height 28
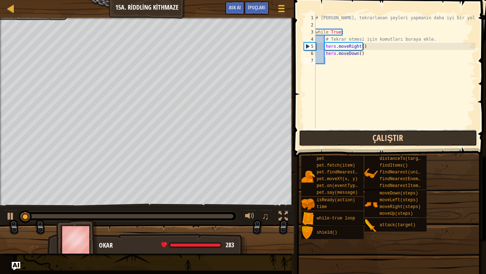
click at [352, 130] on button "Çalıştır" at bounding box center [388, 138] width 178 height 16
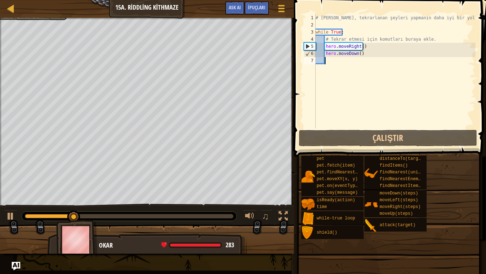
click at [368, 58] on div "# Döngüler, tekrarlanan şeyleri yapmanın daha iyi bir yoludur. while True : # T…" at bounding box center [394, 78] width 161 height 128
click at [365, 56] on div "# Döngüler, tekrarlanan şeyleri yapmanın daha iyi bir yoludur. while True : # T…" at bounding box center [394, 78] width 161 height 128
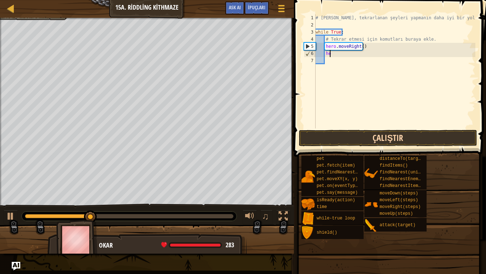
type textarea "h"
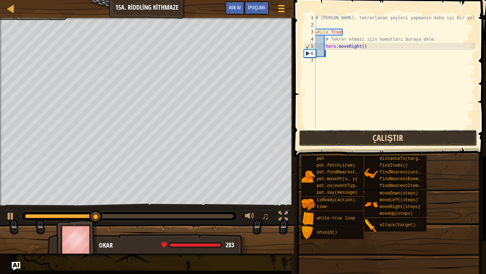
click at [346, 136] on button "Çalıştır" at bounding box center [388, 138] width 178 height 16
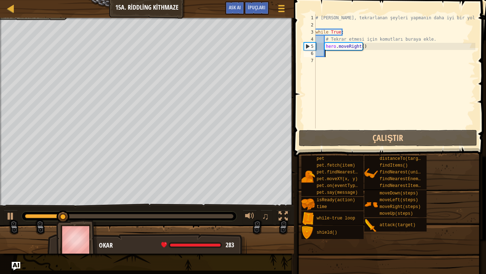
click at [327, 57] on div "# [PERSON_NAME], tekrarlanan şeyleri yapmanın daha iyi bir yoludur. while True …" at bounding box center [394, 78] width 161 height 128
click at [327, 56] on div "# [PERSON_NAME], tekrarlanan şeyleri yapmanın daha iyi bir yoludur. while True …" at bounding box center [394, 78] width 161 height 128
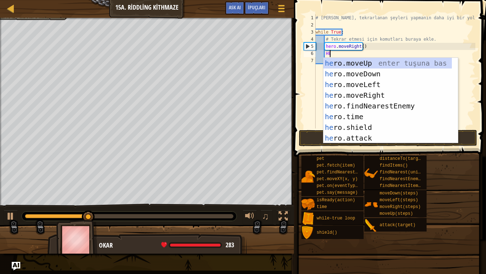
scroll to position [3, 1]
type textarea "HERO"
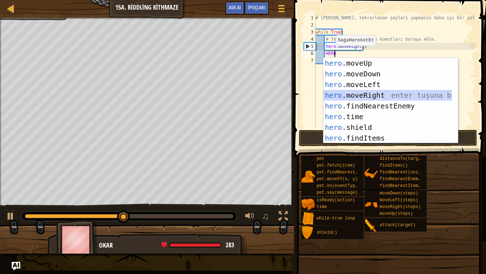
click at [352, 94] on div "hero .moveUp enter tuşuna bas hero .moveDown enter tuşuna bas hero .moveLeft en…" at bounding box center [388, 111] width 129 height 107
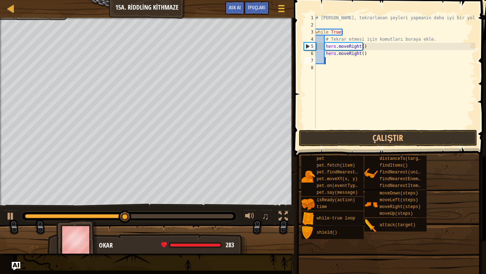
scroll to position [3, 0]
click at [359, 55] on div "# [PERSON_NAME], tekrarlanan şeyleri yapmanın daha iyi bir yoludur. while True …" at bounding box center [394, 78] width 161 height 128
click at [360, 56] on div "# [PERSON_NAME], tekrarlanan şeyleri yapmanın daha iyi bir yoludur. while True …" at bounding box center [394, 78] width 161 height 128
click at [357, 133] on button "Çalıştır" at bounding box center [388, 138] width 178 height 16
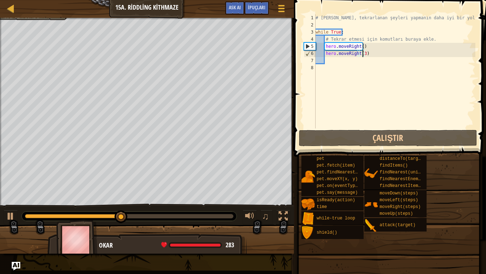
click at [368, 55] on div "# Döngüler, tekrarlanan şeyleri yapmanın daha iyi bir yoludur. while True : # T…" at bounding box center [394, 78] width 161 height 128
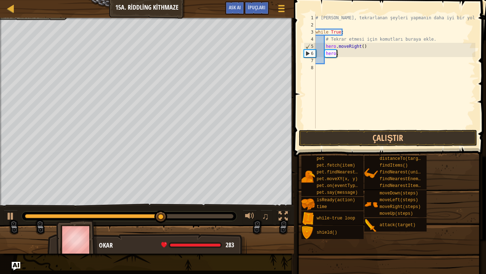
scroll to position [3, 1]
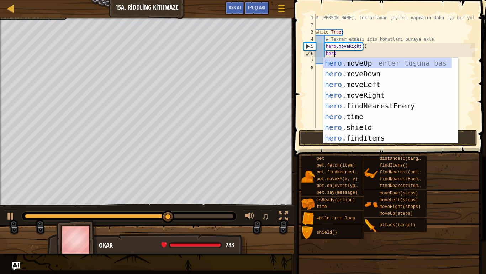
type textarea "herO"
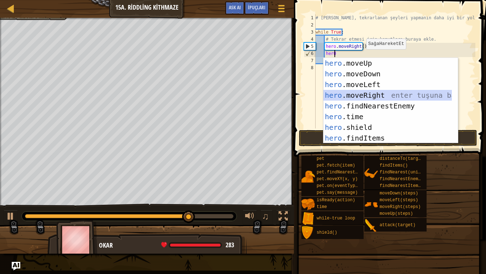
click at [348, 93] on div "hero .moveUp enter tuşuna bas hero .moveDown enter tuşuna bas hero .moveLeft en…" at bounding box center [388, 111] width 129 height 107
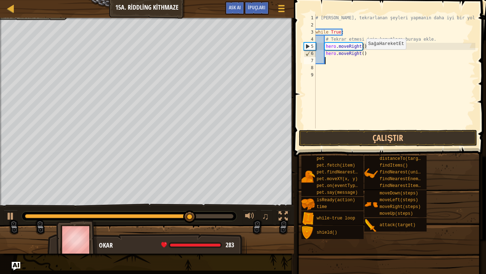
scroll to position [3, 0]
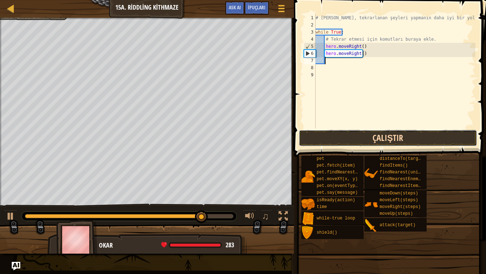
drag, startPoint x: 333, startPoint y: 137, endPoint x: 329, endPoint y: 138, distance: 4.3
click at [333, 138] on button "Çalıştır" at bounding box center [388, 138] width 178 height 16
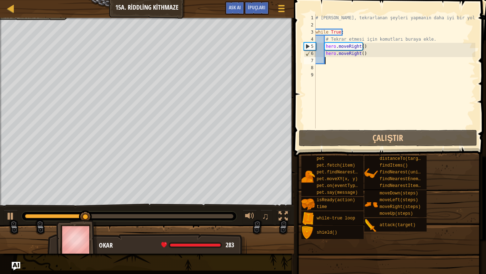
click at [367, 57] on div "# [PERSON_NAME], tekrarlanan şeyleri yapmanın daha iyi bir yoludur. while True …" at bounding box center [394, 78] width 161 height 128
click at [365, 55] on div "# [PERSON_NAME], tekrarlanan şeyleri yapmanın daha iyi bir yoludur. while True …" at bounding box center [394, 78] width 161 height 128
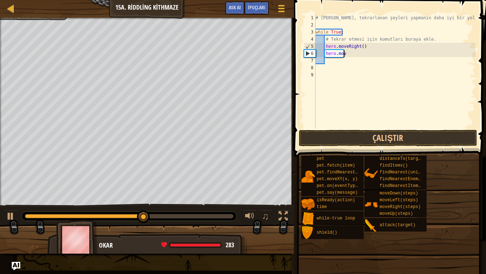
type textarea "h"
type textarea "H"
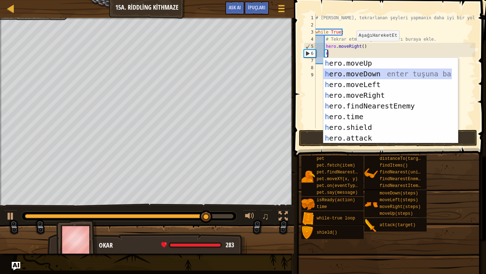
click at [356, 73] on div "h ero.moveUp enter tuşuna bas h ero.moveDown enter tuşuna bas h ero.moveLeft en…" at bounding box center [388, 111] width 129 height 107
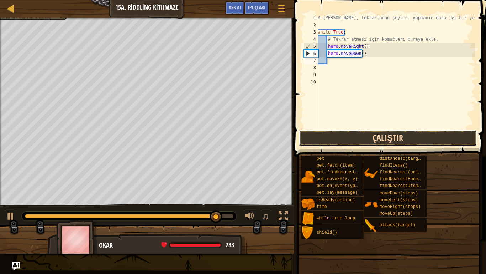
click at [352, 140] on button "Çalıştır" at bounding box center [388, 138] width 178 height 16
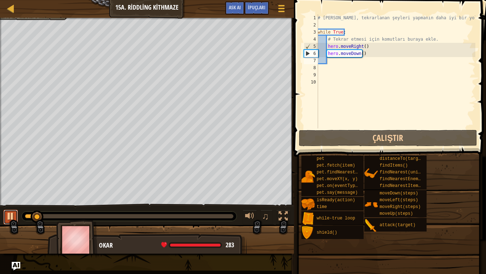
click at [12, 218] on div at bounding box center [10, 215] width 9 height 9
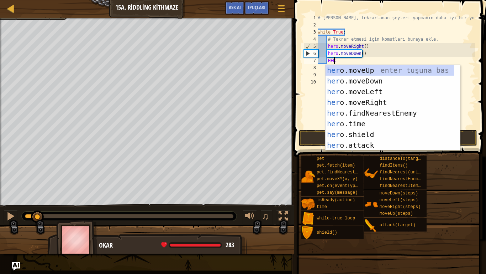
type textarea "HERO"
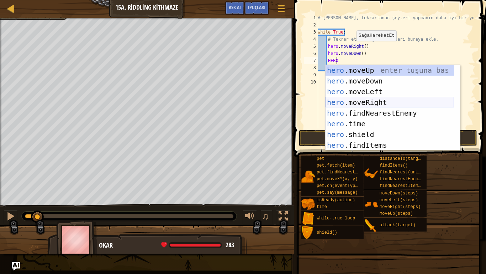
click at [358, 101] on div "hero .moveUp enter tuşuna bas hero .moveDown enter tuşuna bas hero .moveLeft en…" at bounding box center [390, 118] width 129 height 107
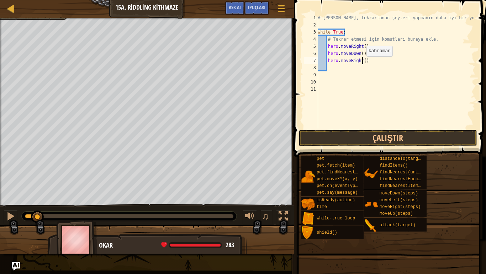
click at [363, 63] on div "# Döngüler, tekrarlanan şeyleri yapmanın daha iyi bir yoludur. while True : # T…" at bounding box center [396, 78] width 159 height 128
drag, startPoint x: 365, startPoint y: 0, endPoint x: 359, endPoint y: 139, distance: 139.0
click at [359, 139] on button "Çalıştır" at bounding box center [388, 138] width 178 height 16
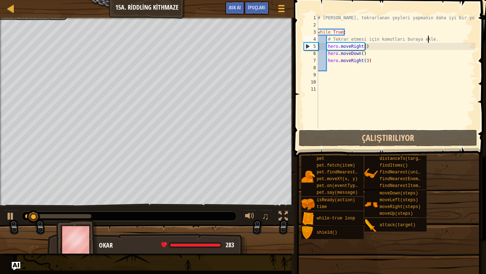
click at [432, 40] on div "# Döngüler, tekrarlanan şeyleri yapmanın daha iyi bir yoludur. while True : # T…" at bounding box center [396, 78] width 159 height 128
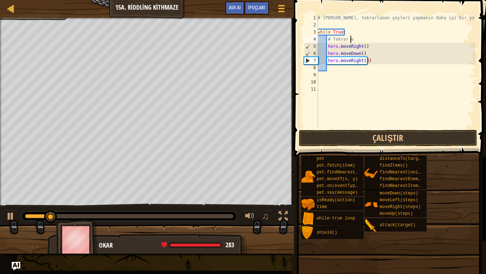
type textarea "#"
click at [343, 33] on div "# Döngüler, tekrarlanan şeyleri yapmanın daha iyi bir yoludur. while True : her…" at bounding box center [396, 78] width 159 height 128
type textarea "w"
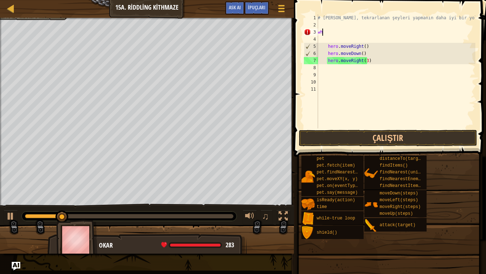
scroll to position [3, 0]
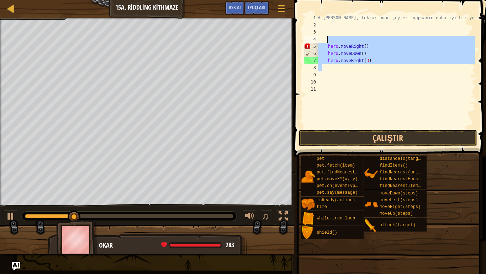
drag, startPoint x: 324, startPoint y: 65, endPoint x: 358, endPoint y: 40, distance: 43.0
click at [358, 40] on div "# Döngüler, tekrarlanan şeyleri yapmanın daha iyi bir yoludur. hero . moveRight…" at bounding box center [396, 78] width 159 height 128
type textarea "hero.moveRight()"
type textarea "# [PERSON_NAME], tekrarlanan şeyleri yapmanın daha iyi bir yoludur."
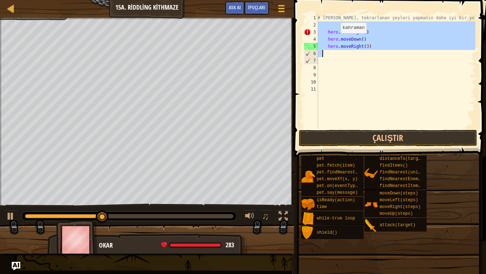
type textarea "hero.moveRight()"
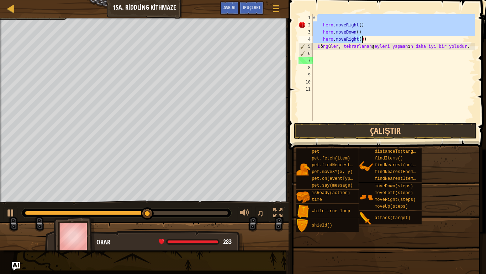
drag, startPoint x: 320, startPoint y: 19, endPoint x: 364, endPoint y: 40, distance: 48.9
click at [364, 40] on div "# hero . moveRight ( ) hero . moveDown ( ) hero . moveRight ( 3 ) D ö ng ü ler …" at bounding box center [394, 74] width 164 height 121
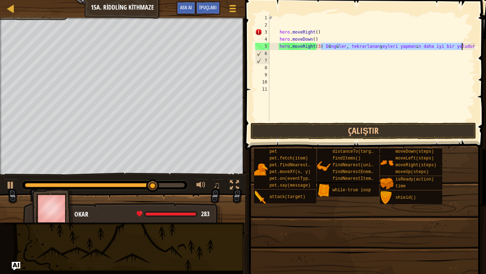
drag, startPoint x: 322, startPoint y: 48, endPoint x: 465, endPoint y: 46, distance: 143.5
click at [465, 46] on div "# hero . moveRight ( ) hero . moveDown ( ) hero . moveRight ( 3 ) D ö ng ü ler …" at bounding box center [372, 74] width 208 height 121
type textarea "hero.moveRight()"
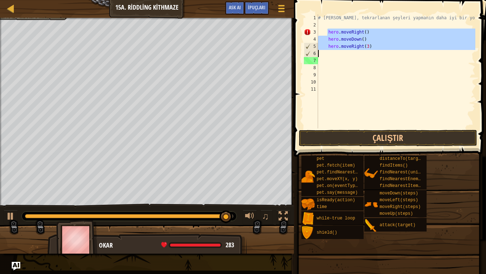
drag, startPoint x: 327, startPoint y: 29, endPoint x: 363, endPoint y: 51, distance: 41.5
click at [363, 51] on div "# Döngüler, tekrarlanan şeyleri yapmanın daha iyi bir yoludur. hero . moveRight…" at bounding box center [396, 78] width 159 height 128
type textarea "hero.moveRight(3)"
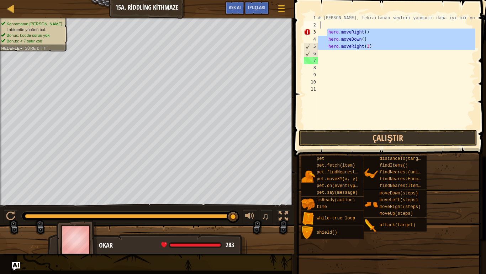
type textarea "hero.moveRight(3)"
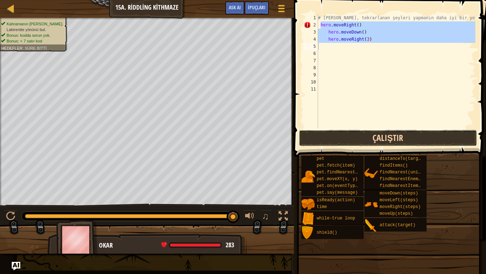
click at [342, 132] on button "Çalıştır" at bounding box center [388, 138] width 178 height 16
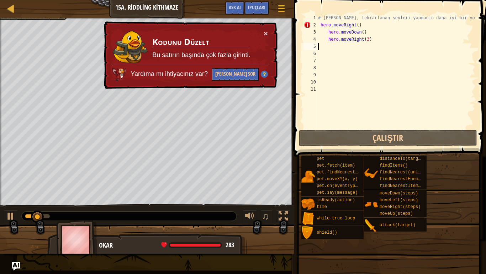
click at [319, 27] on div "# Döngüler, tekrarlanan şeyleri yapmanın daha iyi bir yoludur. hero . moveRight…" at bounding box center [396, 78] width 159 height 128
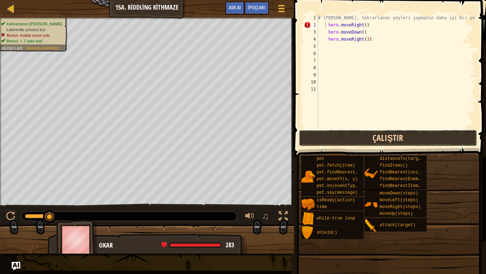
click at [367, 137] on button "Çalıştır" at bounding box center [388, 138] width 178 height 16
click at [363, 139] on button "Çalıştır" at bounding box center [388, 138] width 178 height 16
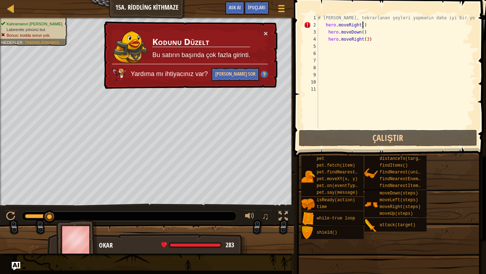
click at [369, 24] on div "# Döngüler, tekrarlanan şeyleri yapmanın daha iyi bir yoludur. hero . moveRight…" at bounding box center [396, 78] width 159 height 128
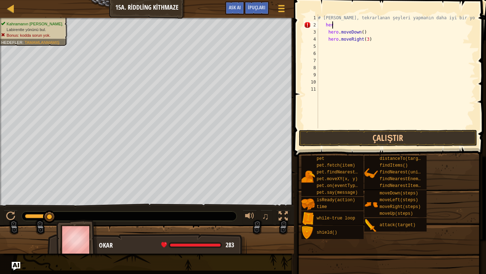
type textarea "herO"
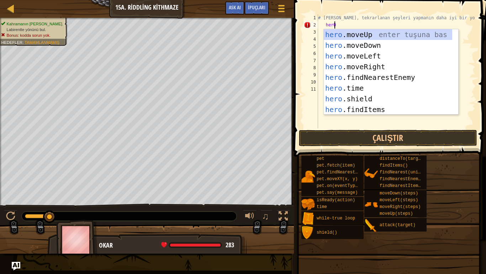
scroll to position [3, 1]
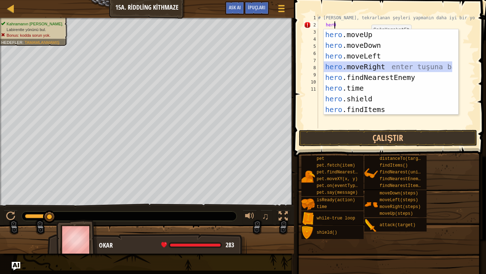
click at [349, 61] on div "hero .moveUp enter tuşuna bas hero .moveDown enter tuşuna bas hero .moveLeft en…" at bounding box center [388, 82] width 129 height 107
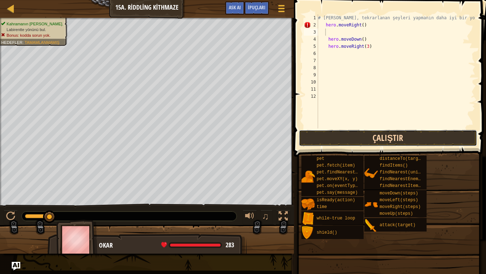
click at [347, 143] on button "Çalıştır" at bounding box center [388, 138] width 178 height 16
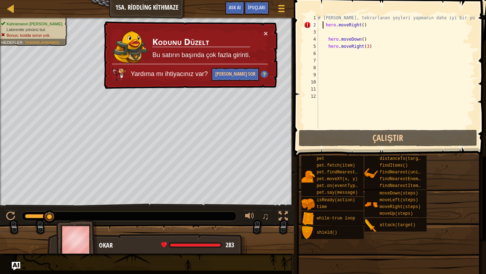
click at [324, 22] on div "# Döngüler, tekrarlanan şeyleri yapmanın daha iyi bir yoludur. hero . moveRight…" at bounding box center [396, 78] width 159 height 128
type textarea "hero.moveRight()"
drag, startPoint x: 323, startPoint y: 23, endPoint x: 364, endPoint y: 25, distance: 40.3
click at [364, 25] on div "# Döngüler, tekrarlanan şeyleri yapmanın daha iyi bir yoludur. hero . moveRight…" at bounding box center [396, 78] width 159 height 128
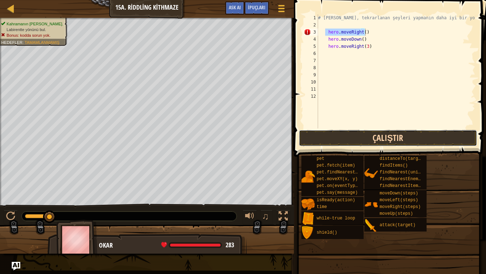
click at [330, 138] on button "Çalıştır" at bounding box center [388, 138] width 178 height 16
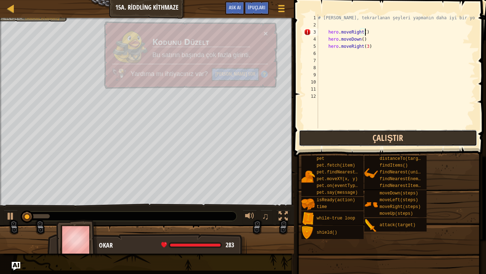
click at [330, 137] on button "Çalıştır" at bounding box center [388, 138] width 178 height 16
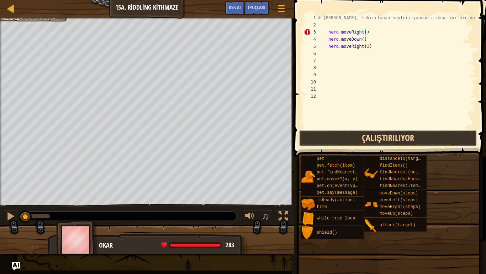
click at [330, 137] on button "Çalıştırılıyor" at bounding box center [388, 138] width 178 height 16
drag, startPoint x: 330, startPoint y: 137, endPoint x: 333, endPoint y: 131, distance: 6.1
click at [333, 134] on button "Çalıştırılıyor" at bounding box center [388, 138] width 178 height 16
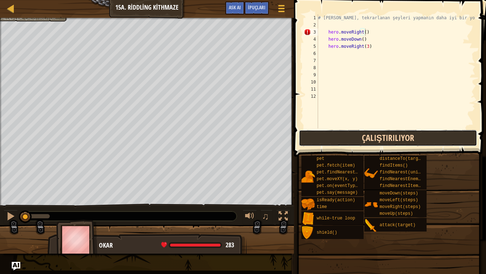
click at [333, 131] on button "Çalıştırılıyor" at bounding box center [388, 138] width 178 height 16
click at [332, 131] on button "Çalıştırılıyor" at bounding box center [388, 138] width 178 height 16
click at [331, 131] on button "Çalıştırılıyor" at bounding box center [388, 138] width 178 height 16
drag, startPoint x: 331, startPoint y: 131, endPoint x: 327, endPoint y: 139, distance: 8.1
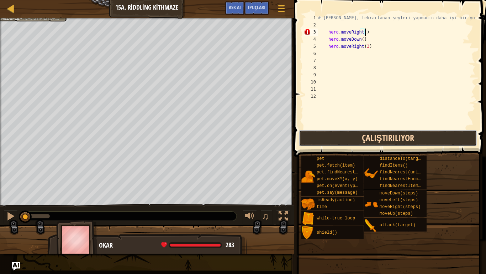
click at [330, 137] on button "Çalıştırılıyor" at bounding box center [388, 138] width 178 height 16
click at [327, 139] on button "Çalıştırılıyor" at bounding box center [388, 138] width 178 height 16
drag, startPoint x: 327, startPoint y: 139, endPoint x: 330, endPoint y: 132, distance: 6.7
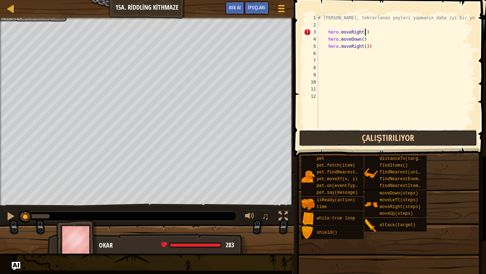
click at [328, 134] on button "Çalıştırılıyor" at bounding box center [388, 138] width 178 height 16
click at [329, 132] on button "Çalıştırılıyor" at bounding box center [388, 138] width 178 height 16
click at [330, 132] on button "Çalıştırılıyor" at bounding box center [388, 138] width 178 height 16
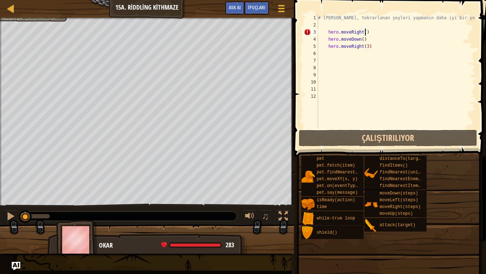
drag, startPoint x: 330, startPoint y: 132, endPoint x: 323, endPoint y: 153, distance: 22.5
click at [331, 137] on button "Çalıştırılıyor" at bounding box center [388, 138] width 178 height 16
click at [327, 149] on div "İpuçları Videolar hero.moveRight() 1 2 3 4 5 6 7 8 9 10 11 12 # Döngüler, tekra…" at bounding box center [389, 135] width 194 height 270
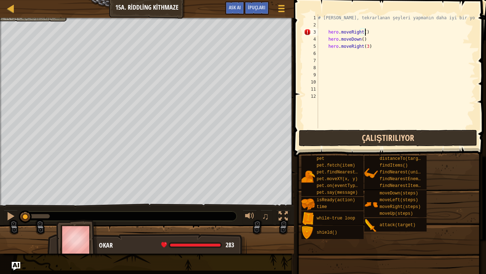
drag, startPoint x: 323, startPoint y: 153, endPoint x: 323, endPoint y: 137, distance: 16.4
click at [323, 145] on div "İpuçları Videolar hero.moveRight() 1 2 3 4 5 6 7 8 9 10 11 12 # Döngüler, tekra…" at bounding box center [389, 135] width 194 height 270
click at [323, 137] on button "Çalıştırılıyor" at bounding box center [388, 138] width 178 height 16
click at [326, 138] on button "Çalıştırılıyor" at bounding box center [388, 138] width 178 height 16
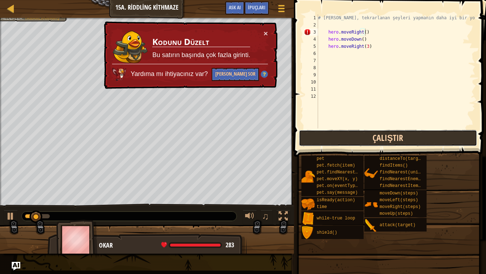
click at [327, 138] on button "Çalıştır" at bounding box center [388, 138] width 178 height 16
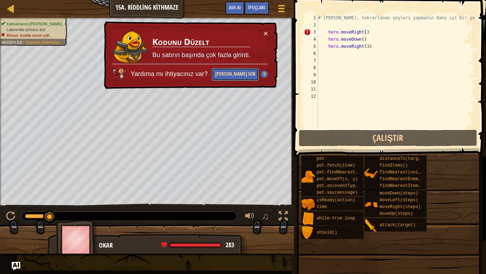
click at [234, 72] on button "[PERSON_NAME] Sor" at bounding box center [235, 74] width 47 height 13
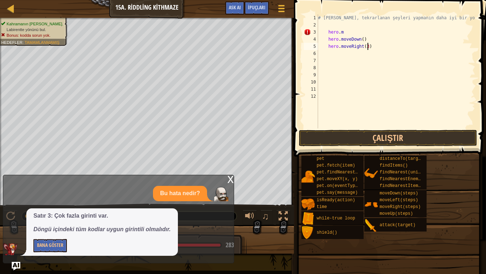
click at [372, 47] on div "# Döngüler, tekrarlanan şeyleri yapmanın daha iyi bir yoludur. hero . m hero . …" at bounding box center [396, 78] width 159 height 128
type textarea "h"
click at [368, 41] on div "# Döngüler, tekrarlanan şeyleri yapmanın daha iyi bir yoludur. hero . m hero . …" at bounding box center [396, 78] width 159 height 128
type textarea "h"
click at [359, 34] on div "# Döngüler, tekrarlanan şeyleri yapmanın daha iyi bir yoludur. hero . m" at bounding box center [396, 78] width 159 height 128
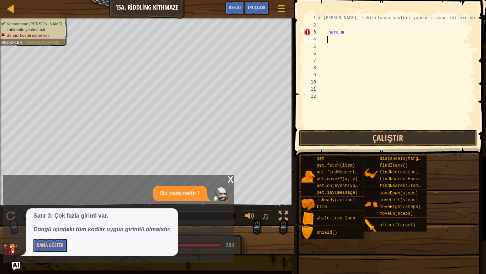
type textarea "h"
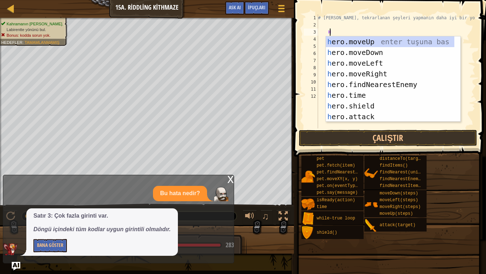
type textarea "HE"
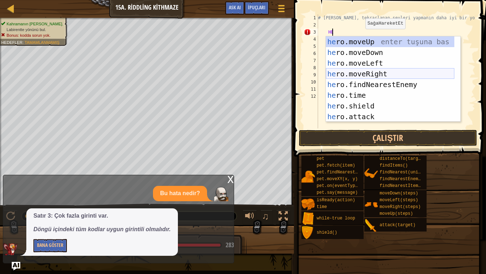
click at [348, 71] on div "he ro.moveUp enter tuşuna bas he ro.moveDown enter tuşuna bas he ro.moveLeft en…" at bounding box center [390, 89] width 129 height 107
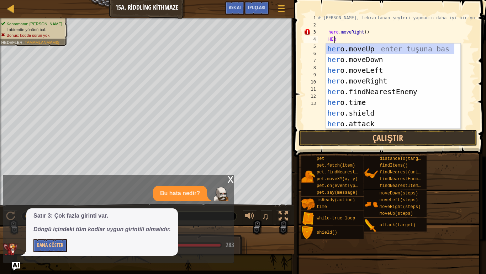
type textarea "HERO"
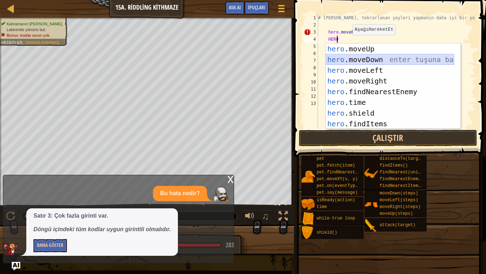
click at [352, 54] on div "hero .moveUp enter tuşuna bas hero .moveDown enter tuşuna bas hero .moveLeft en…" at bounding box center [390, 96] width 129 height 107
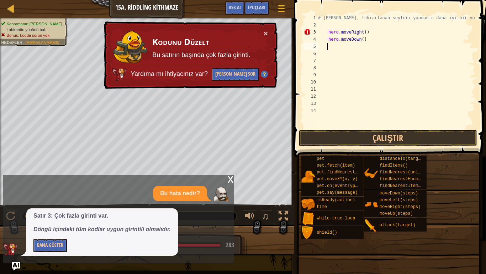
drag, startPoint x: 324, startPoint y: 46, endPoint x: 325, endPoint y: 37, distance: 9.3
drag, startPoint x: 325, startPoint y: 37, endPoint x: 369, endPoint y: 37, distance: 44.2
click at [369, 37] on div "# Döngüler, tekrarlanan şeyleri yapmanın daha iyi bir yoludur. hero . moveRight…" at bounding box center [396, 78] width 159 height 128
click at [369, 35] on div "# Döngüler, tekrarlanan şeyleri yapmanın daha iyi bir yoludur. hero . moveRight…" at bounding box center [396, 78] width 159 height 128
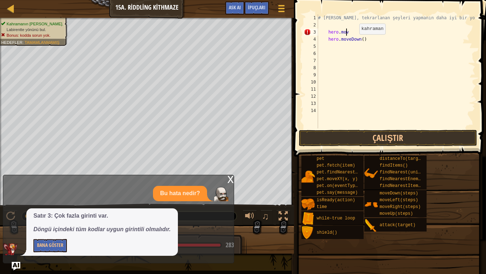
type textarea "h"
click at [363, 38] on div "# Döngüler, tekrarlanan şeyleri yapmanın daha iyi bir yoludur. hero . moveDown" at bounding box center [396, 78] width 159 height 128
type textarea "h"
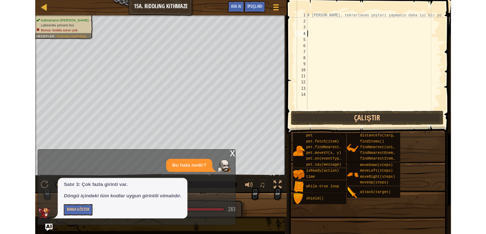
scroll to position [3, 0]
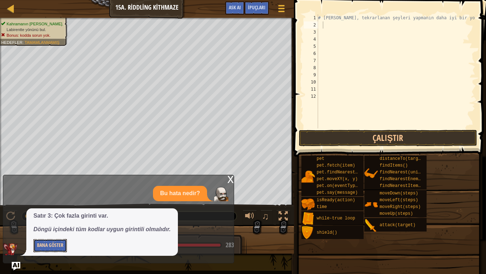
click at [52, 234] on button "Bana Göster" at bounding box center [49, 245] width 33 height 13
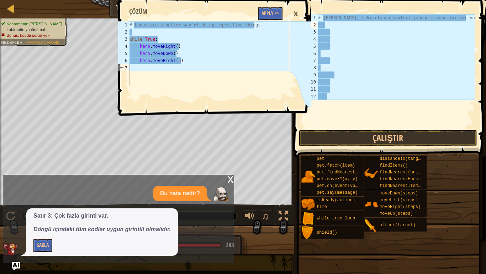
click at [481, 5] on span at bounding box center [391, 67] width 198 height 177
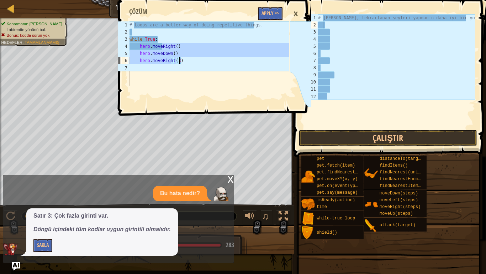
drag, startPoint x: 161, startPoint y: 41, endPoint x: 225, endPoint y: 58, distance: 66.4
click at [225, 58] on div "# Loops are a better way of doing repetitive things. while True : hero . moveRi…" at bounding box center [208, 60] width 161 height 78
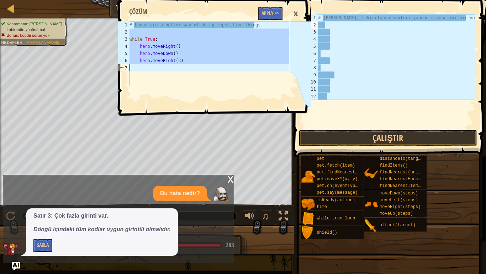
drag, startPoint x: 257, startPoint y: 28, endPoint x: 208, endPoint y: 73, distance: 67.1
click at [208, 73] on div "# Loops are a better way of doing repetitive things. while True : hero . moveRi…" at bounding box center [208, 60] width 161 height 78
type textarea "hero.moveRight(3)"
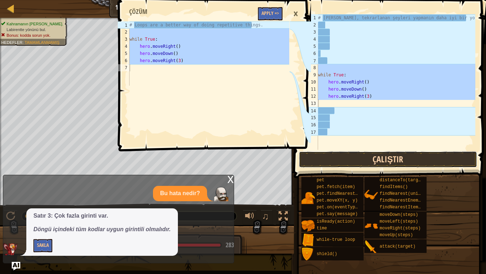
click at [365, 155] on button "Çalıştır" at bounding box center [388, 159] width 178 height 16
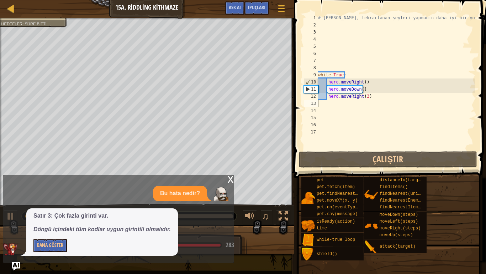
click at [228, 177] on div "x" at bounding box center [231, 178] width 6 height 7
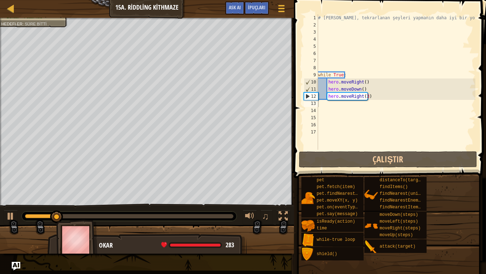
click at [466, 2] on span at bounding box center [391, 78] width 198 height 199
drag, startPoint x: 474, startPoint y: 8, endPoint x: 467, endPoint y: 18, distance: 11.9
click at [474, 9] on span at bounding box center [391, 78] width 198 height 199
click at [437, 75] on div "# Döngüler, tekrarlanan şeyleri yapmanın daha iyi bir yoludur. while True : her…" at bounding box center [396, 89] width 159 height 150
type textarea "while True:"
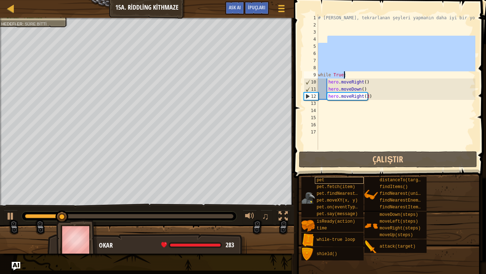
drag, startPoint x: 377, startPoint y: 167, endPoint x: 354, endPoint y: 178, distance: 25.2
click at [371, 171] on div "İpuçları Videolar while True: 1 2 3 4 5 6 7 8 9 10 11 12 13 14 15 16 17 # Döngü…" at bounding box center [389, 135] width 194 height 270
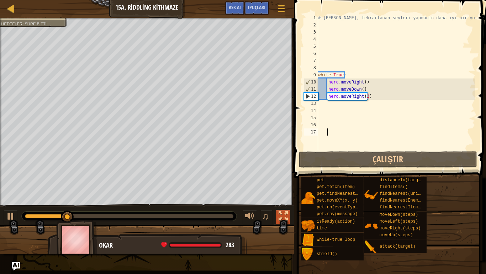
click at [287, 214] on div at bounding box center [283, 215] width 9 height 9
